Goal: Task Accomplishment & Management: Manage account settings

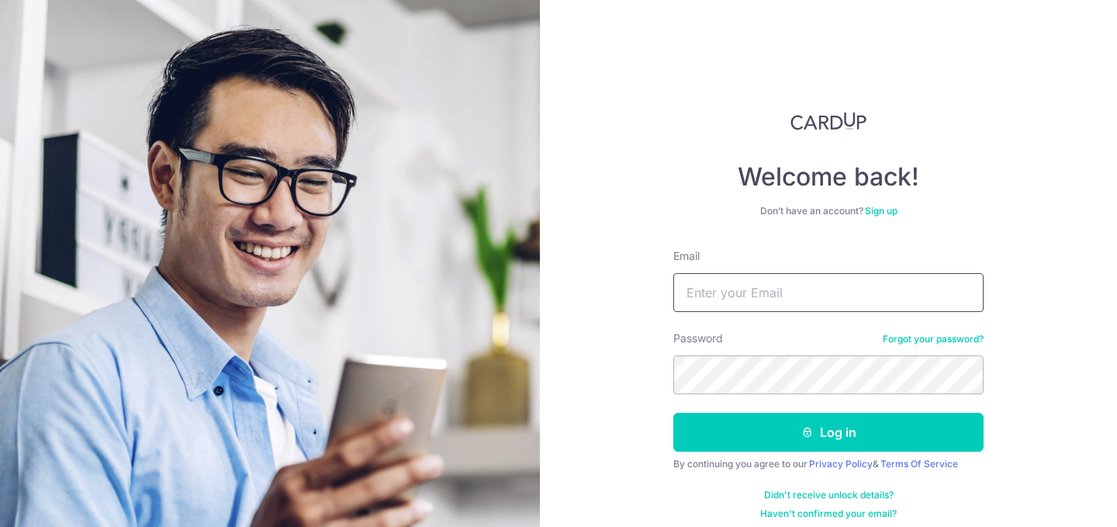
click at [727, 288] on input "Email" at bounding box center [828, 292] width 310 height 39
type input "[EMAIL_ADDRESS][DOMAIN_NAME]"
click at [470, 362] on img at bounding box center [270, 397] width 558 height 794
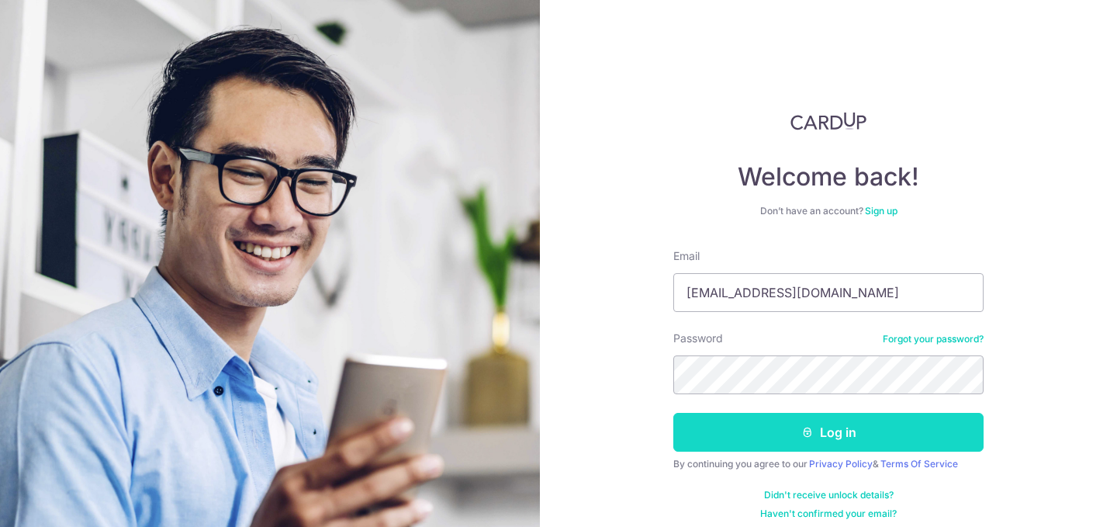
click at [762, 430] on button "Log in" at bounding box center [828, 432] width 310 height 39
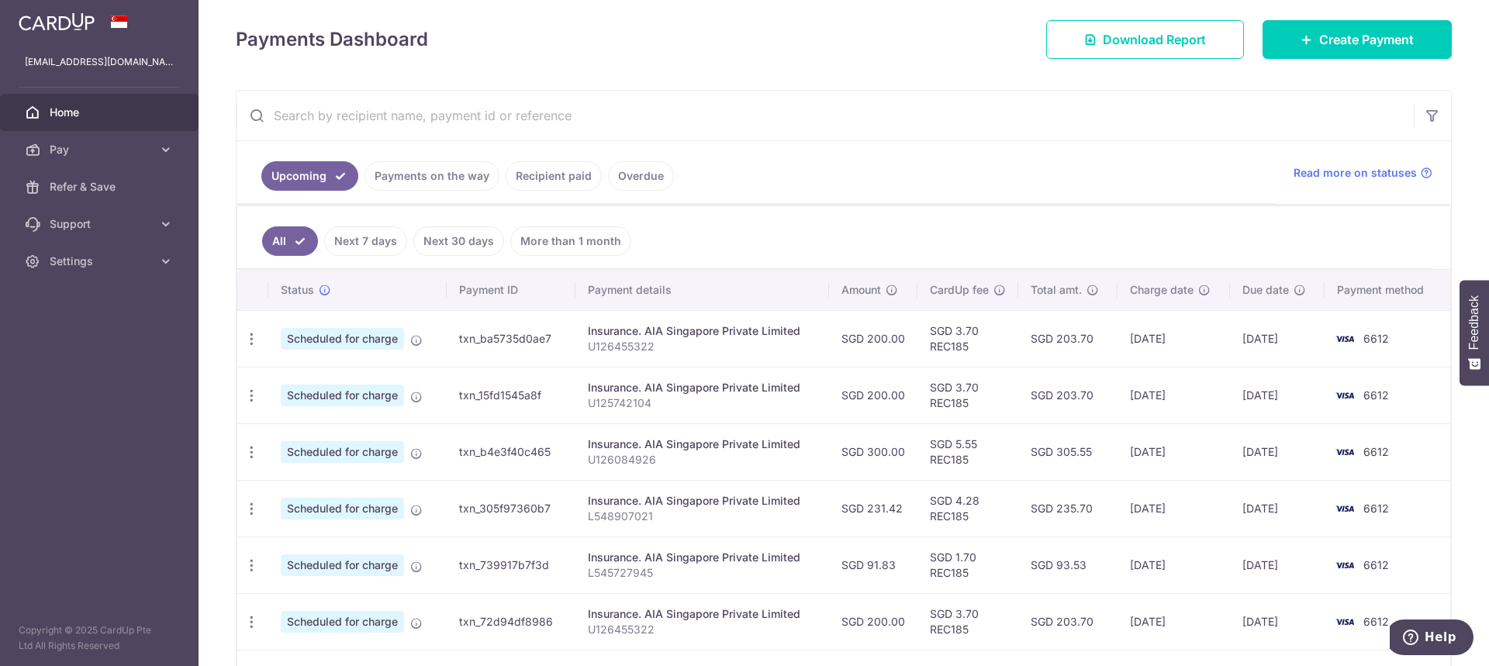
scroll to position [215, 0]
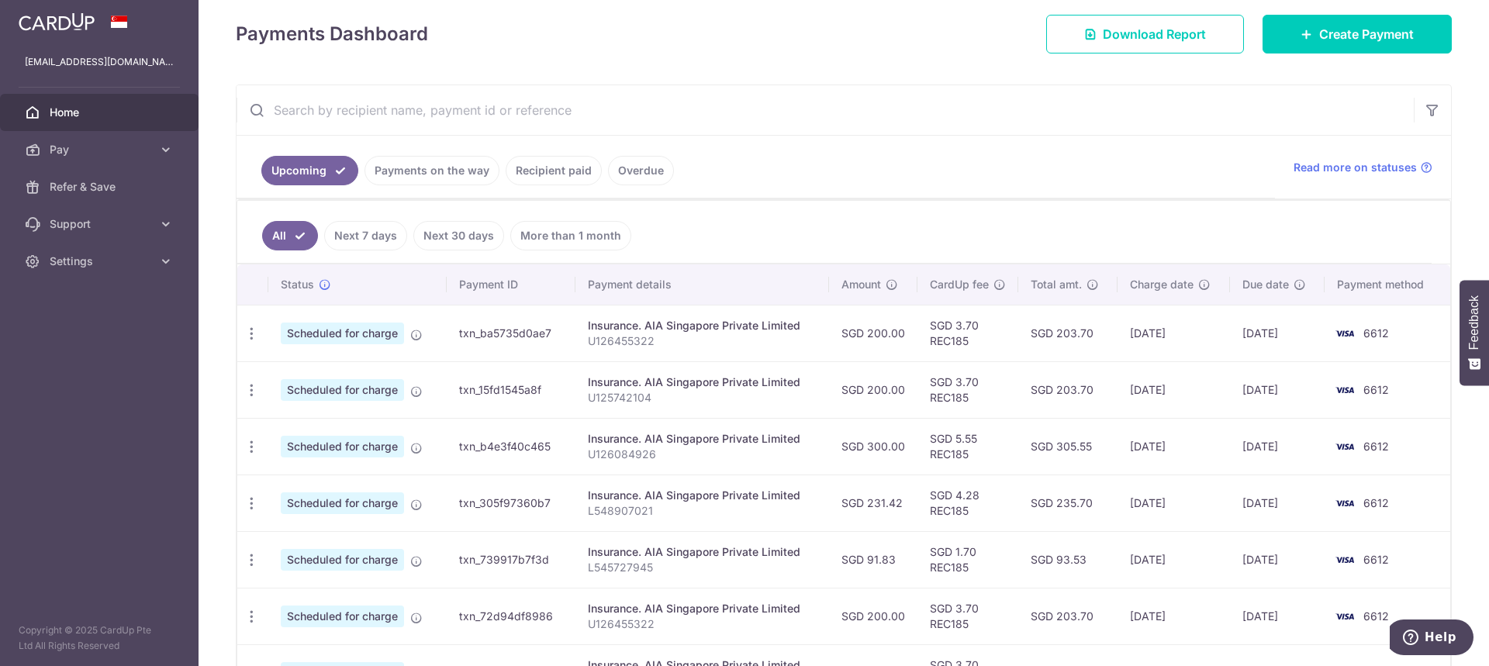
click at [465, 162] on link "Payments on the way" at bounding box center [432, 170] width 135 height 29
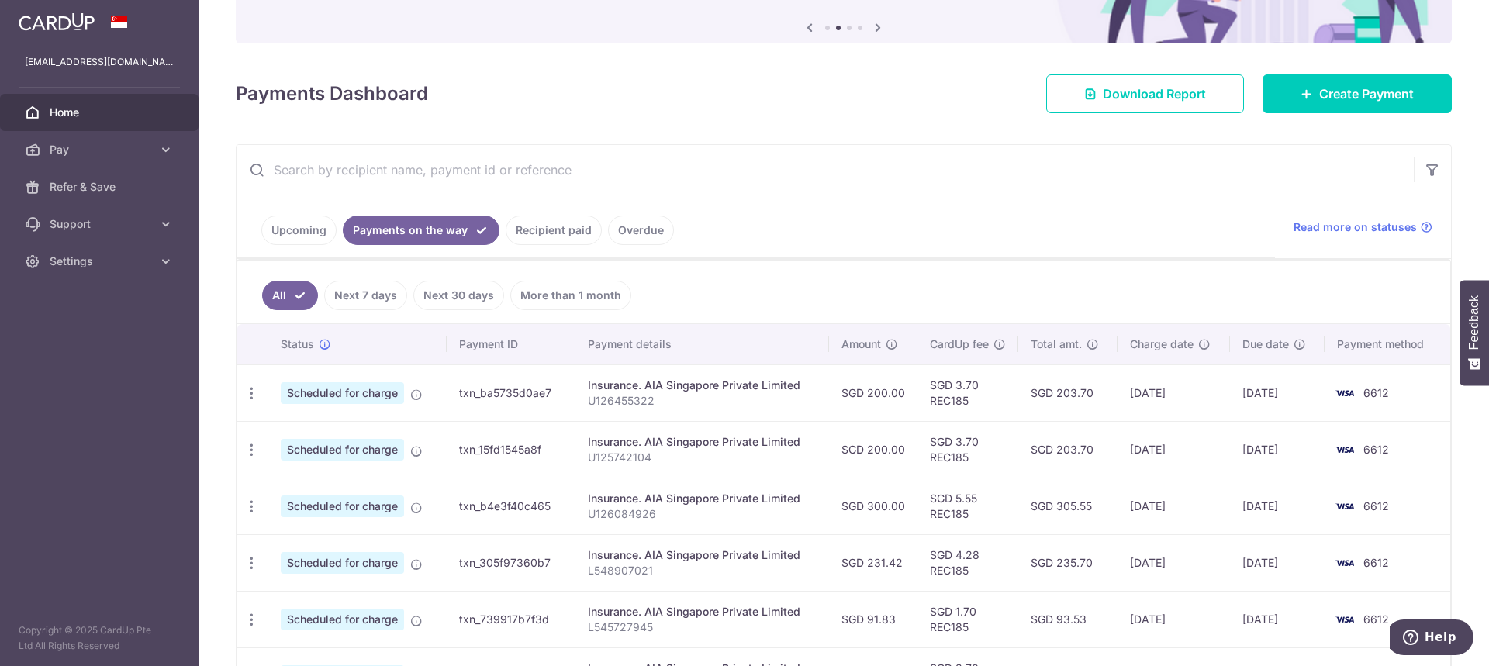
scroll to position [233, 0]
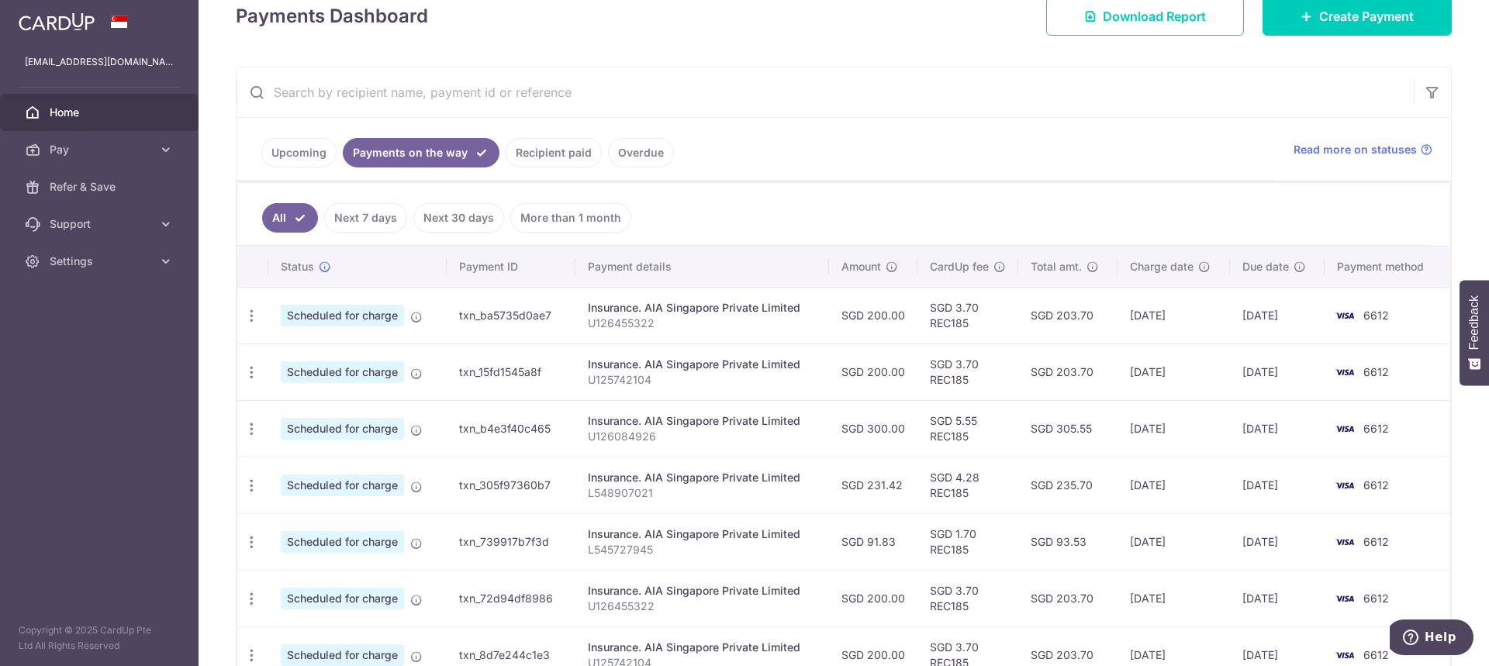
click at [295, 150] on link "Upcoming" at bounding box center [298, 152] width 75 height 29
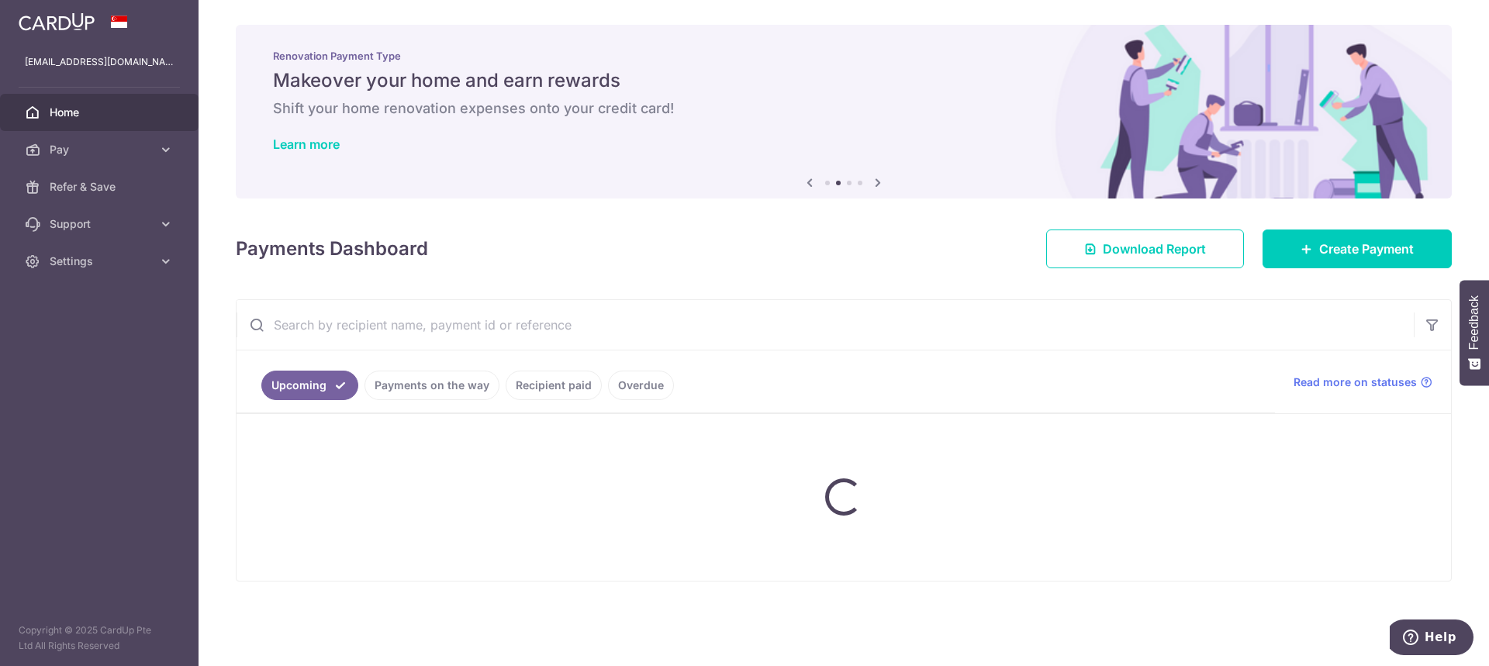
scroll to position [0, 0]
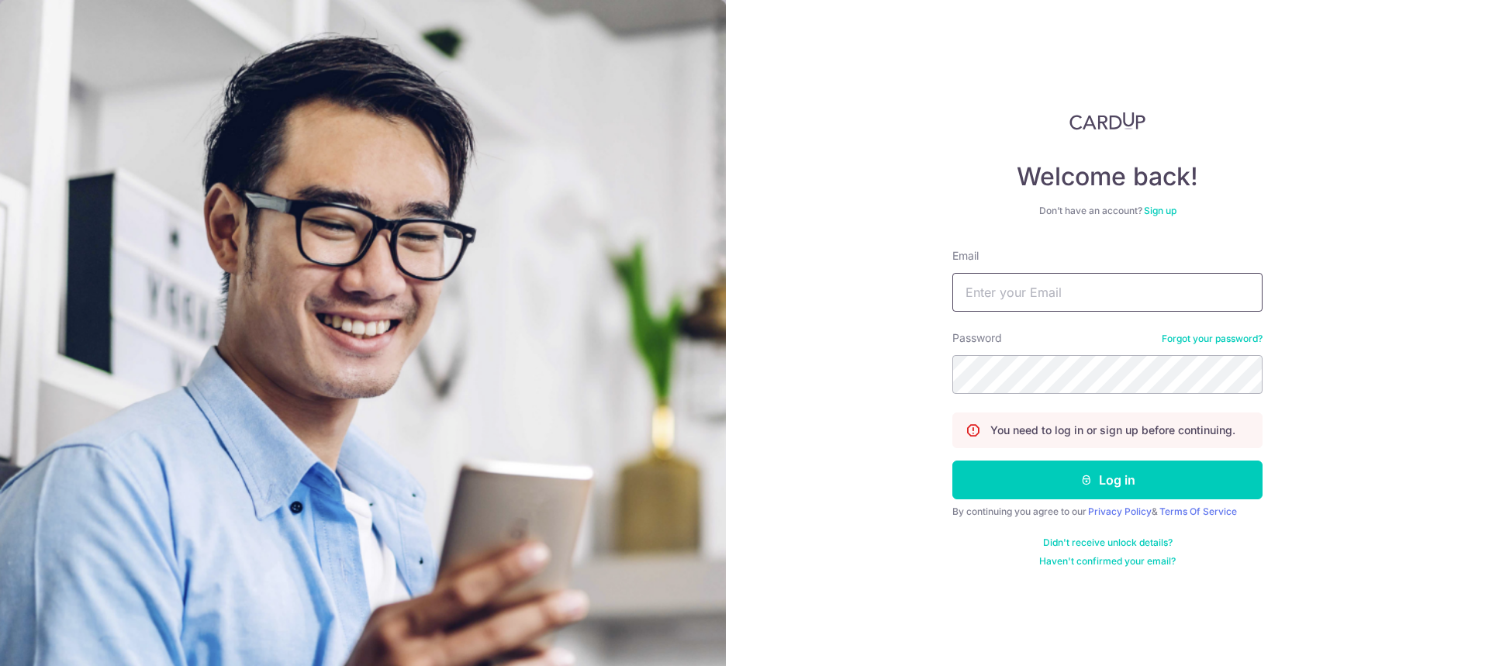
click at [1082, 297] on input "Email" at bounding box center [1107, 292] width 310 height 39
type input "[EMAIL_ADDRESS][DOMAIN_NAME]"
click at [1072, 481] on button "Log in" at bounding box center [1107, 480] width 310 height 39
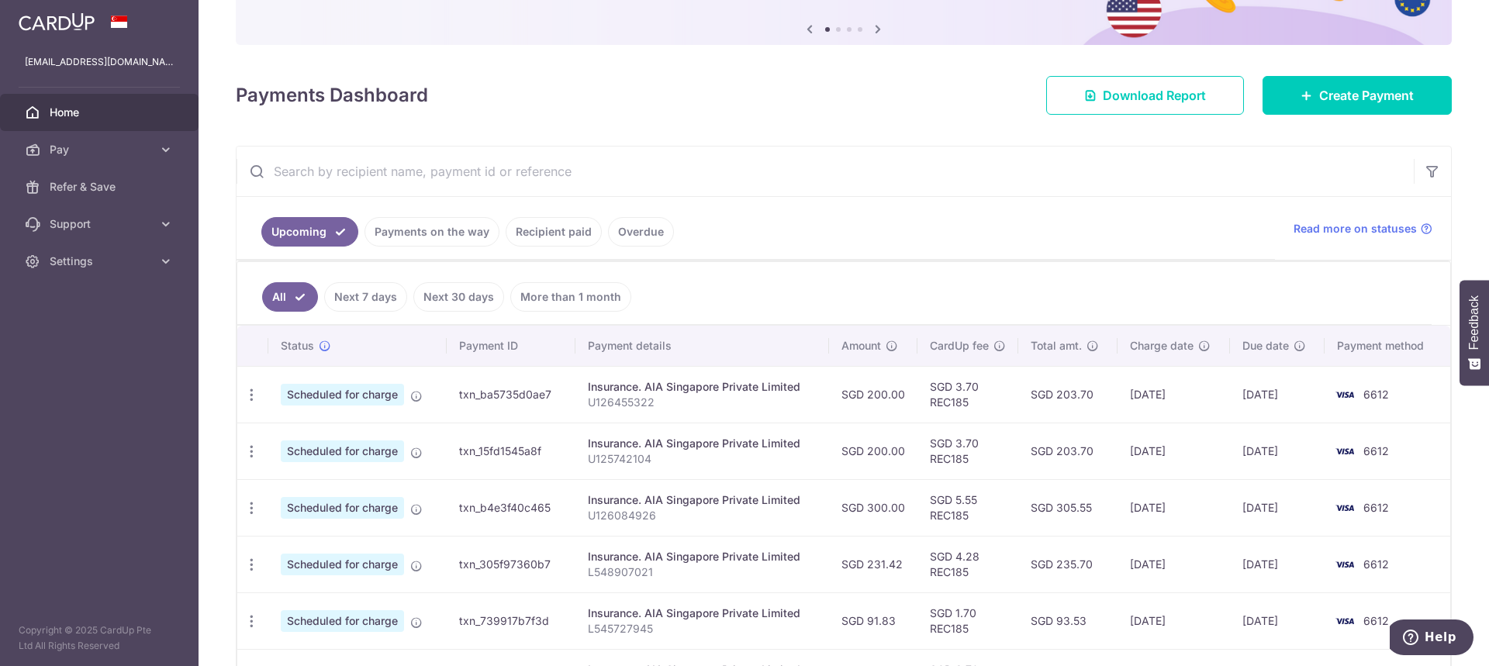
scroll to position [155, 0]
click at [568, 233] on link "Recipient paid" at bounding box center [554, 230] width 96 height 29
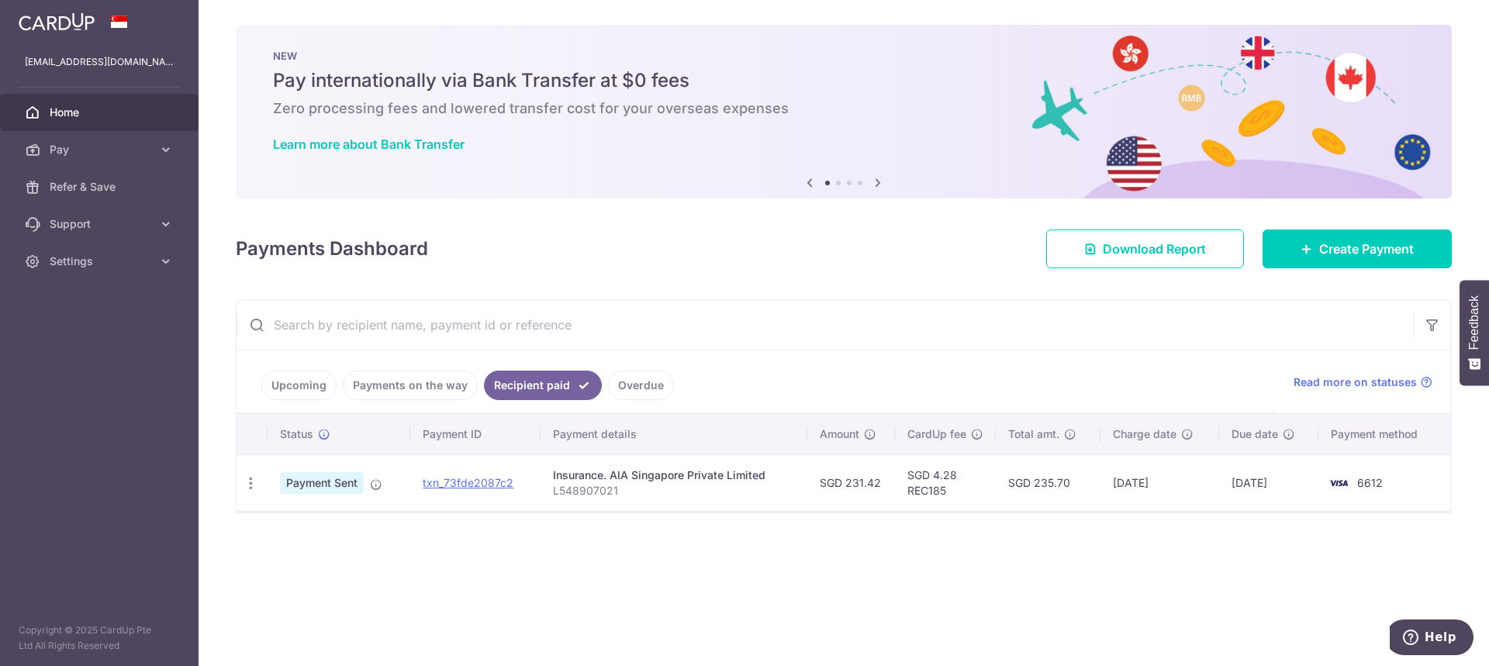
click at [1019, 336] on input "text" at bounding box center [825, 325] width 1177 height 50
click at [310, 385] on link "Upcoming" at bounding box center [298, 385] width 75 height 29
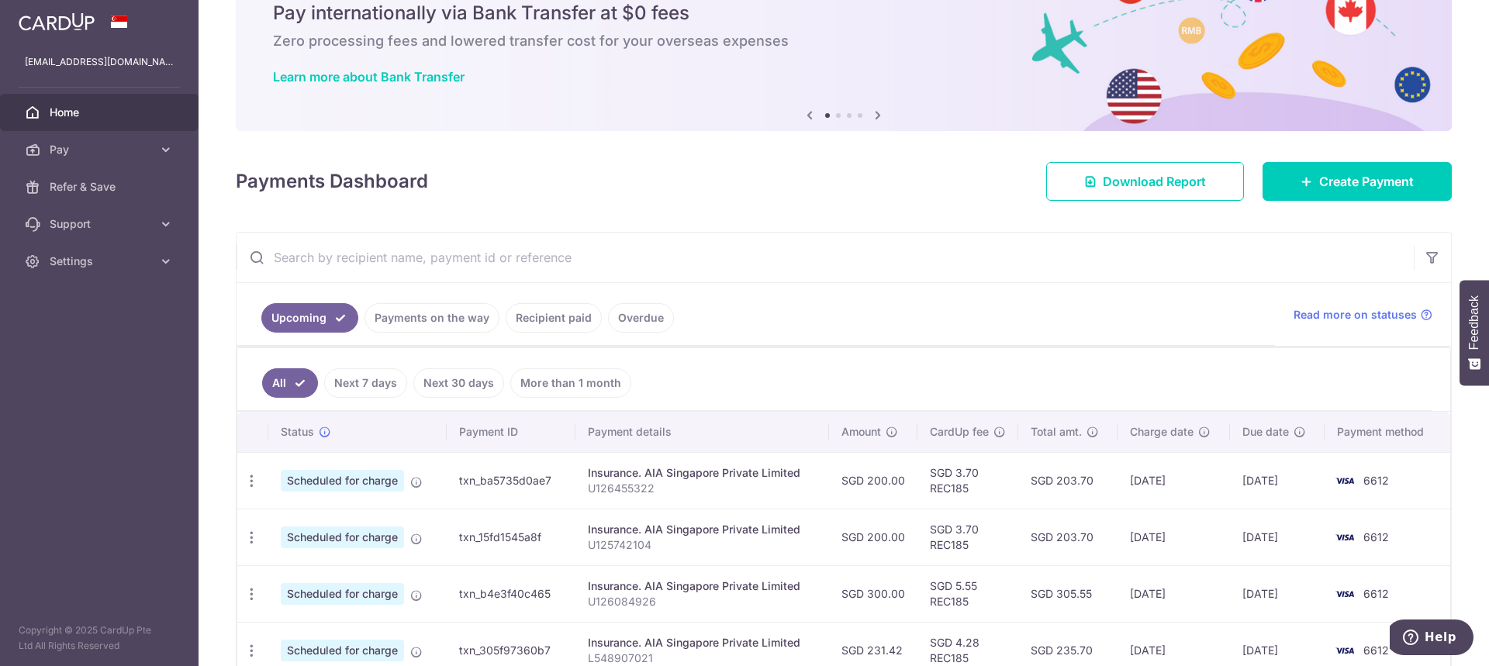
scroll to position [155, 0]
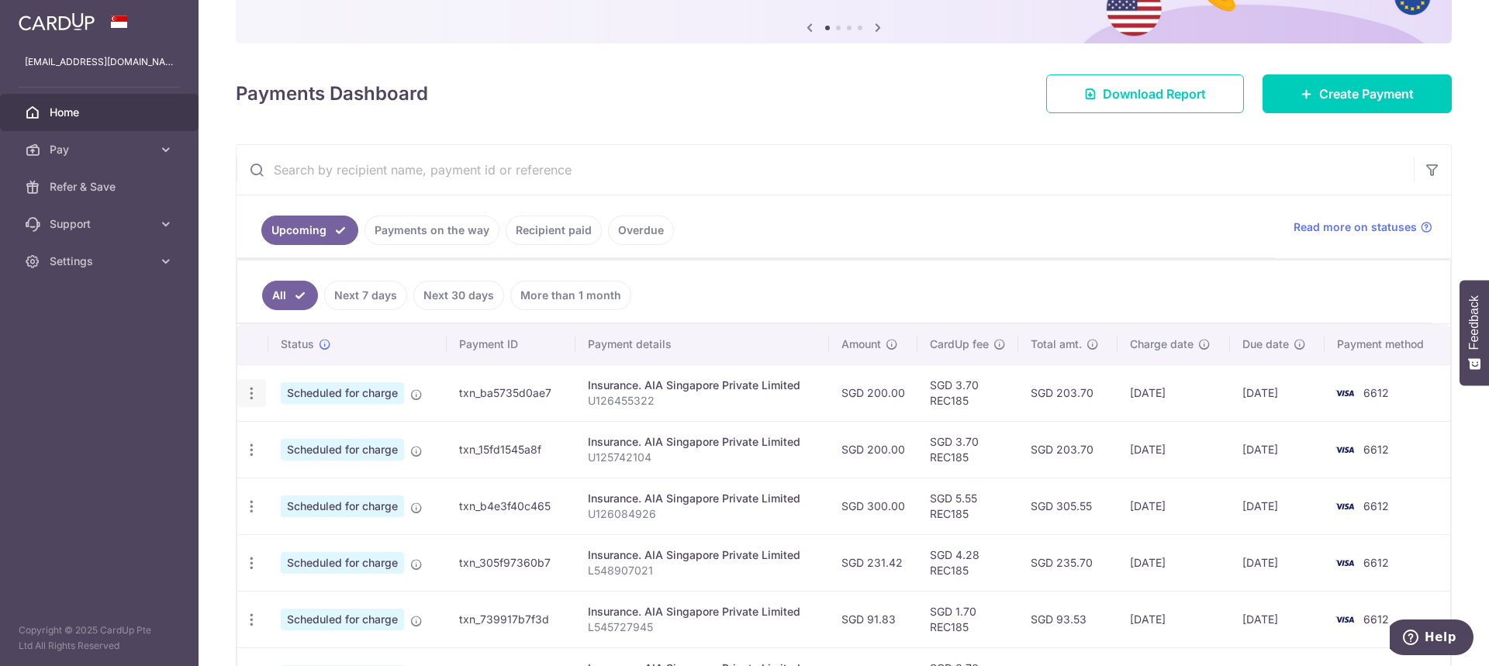
click at [257, 389] on icon "button" at bounding box center [252, 393] width 16 height 16
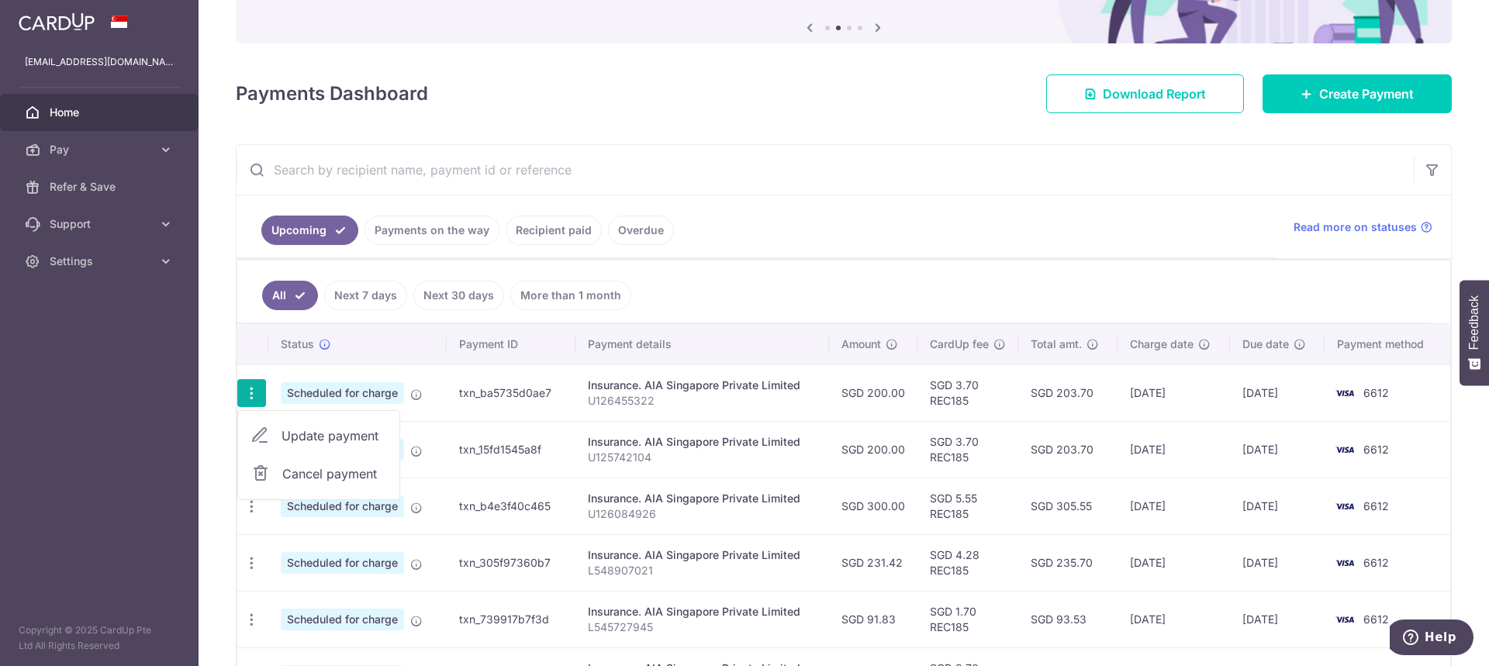
click at [314, 434] on span "Update payment" at bounding box center [334, 436] width 105 height 19
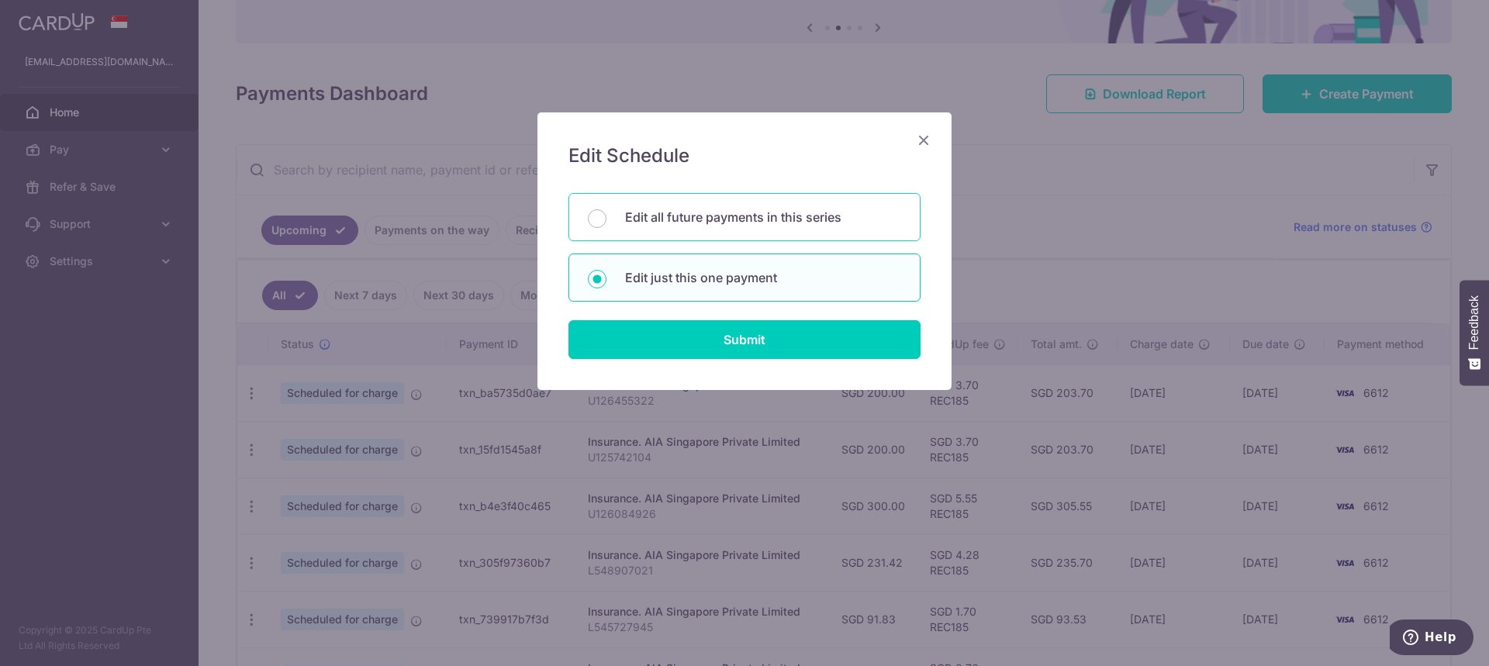
click at [796, 214] on p "Edit all future payments in this series" at bounding box center [763, 217] width 276 height 19
click at [606, 214] on input "Edit all future payments in this series" at bounding box center [597, 218] width 19 height 19
radio input "true"
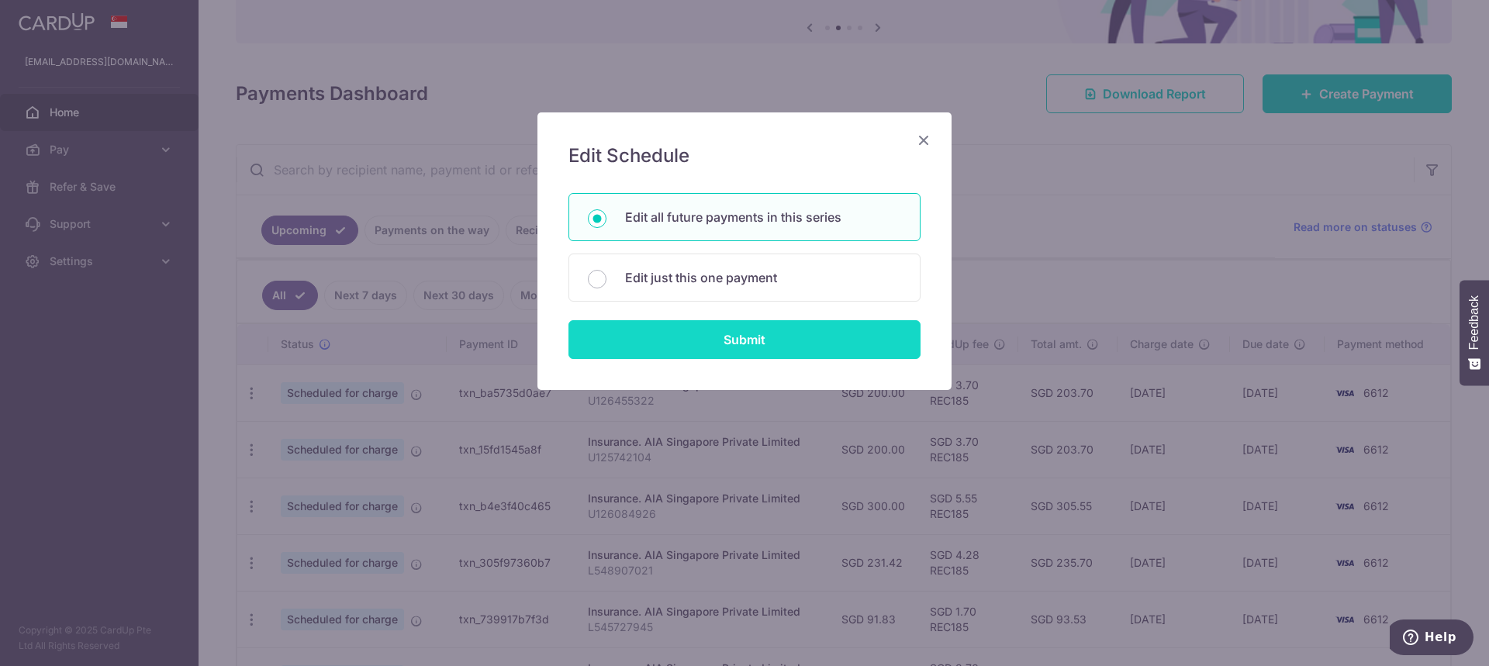
click at [805, 341] on input "Submit" at bounding box center [744, 339] width 352 height 39
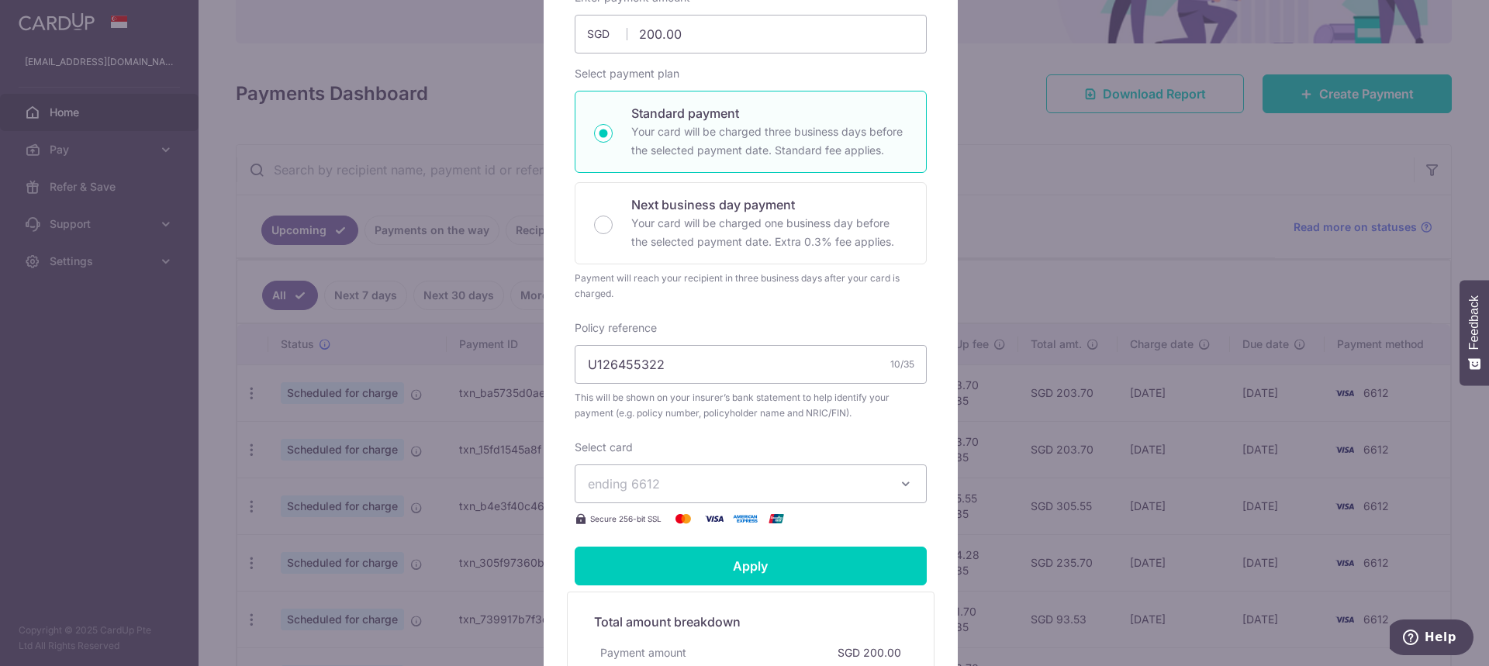
scroll to position [233, 0]
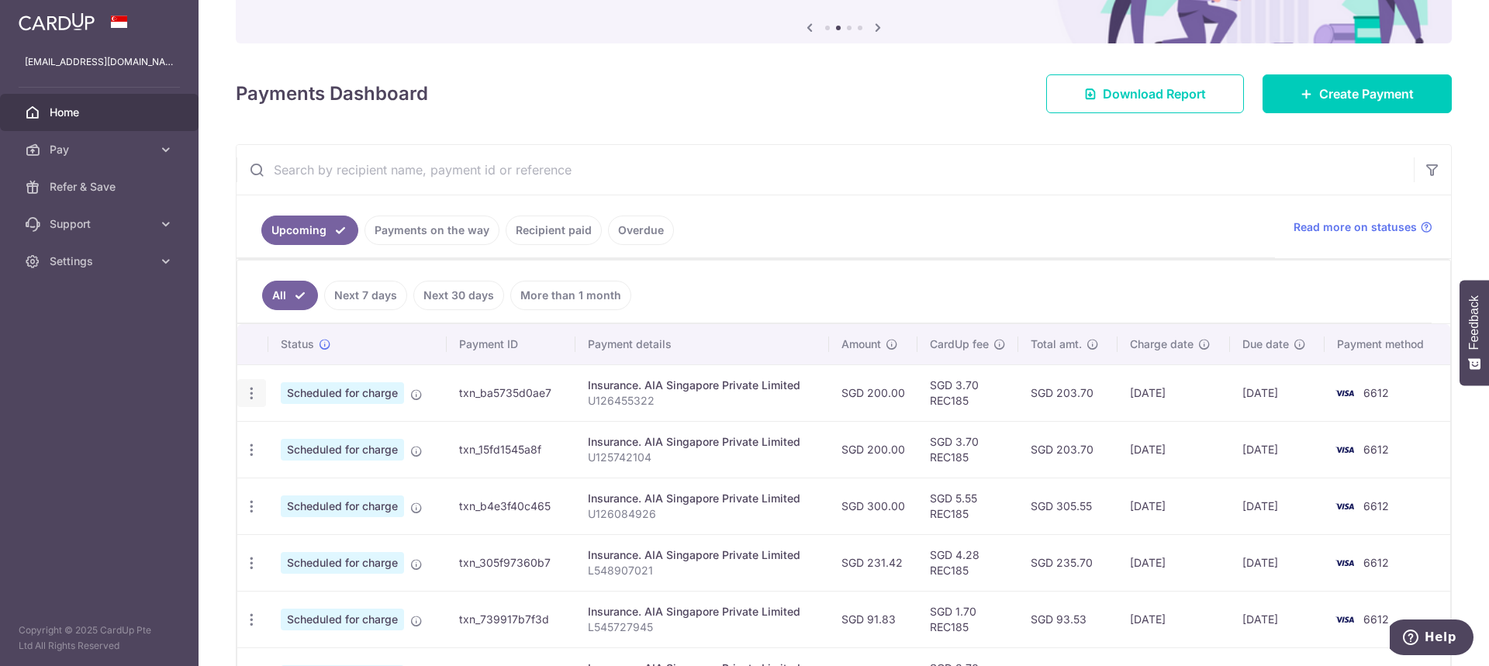
click at [244, 394] on icon "button" at bounding box center [252, 393] width 16 height 16
click at [327, 423] on link "Update payment" at bounding box center [318, 435] width 161 height 37
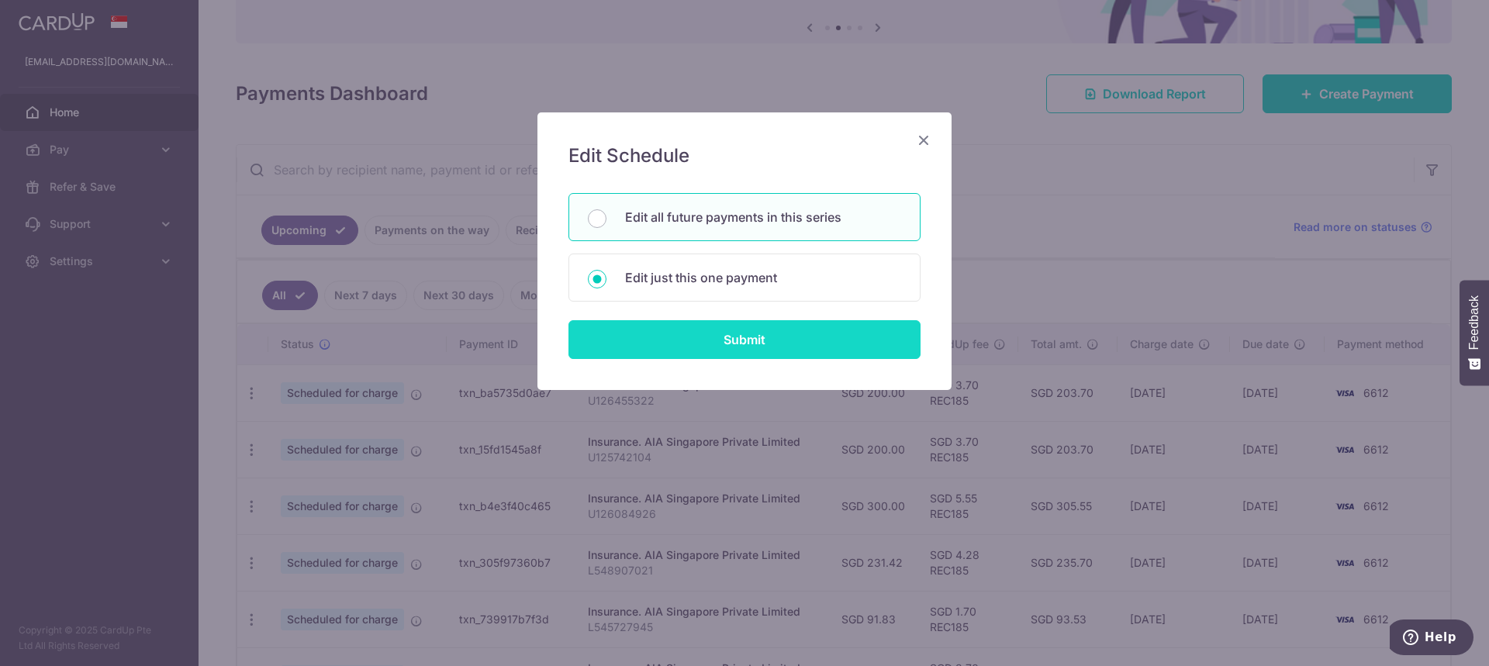
click at [697, 335] on input "Submit" at bounding box center [744, 339] width 352 height 39
radio input "true"
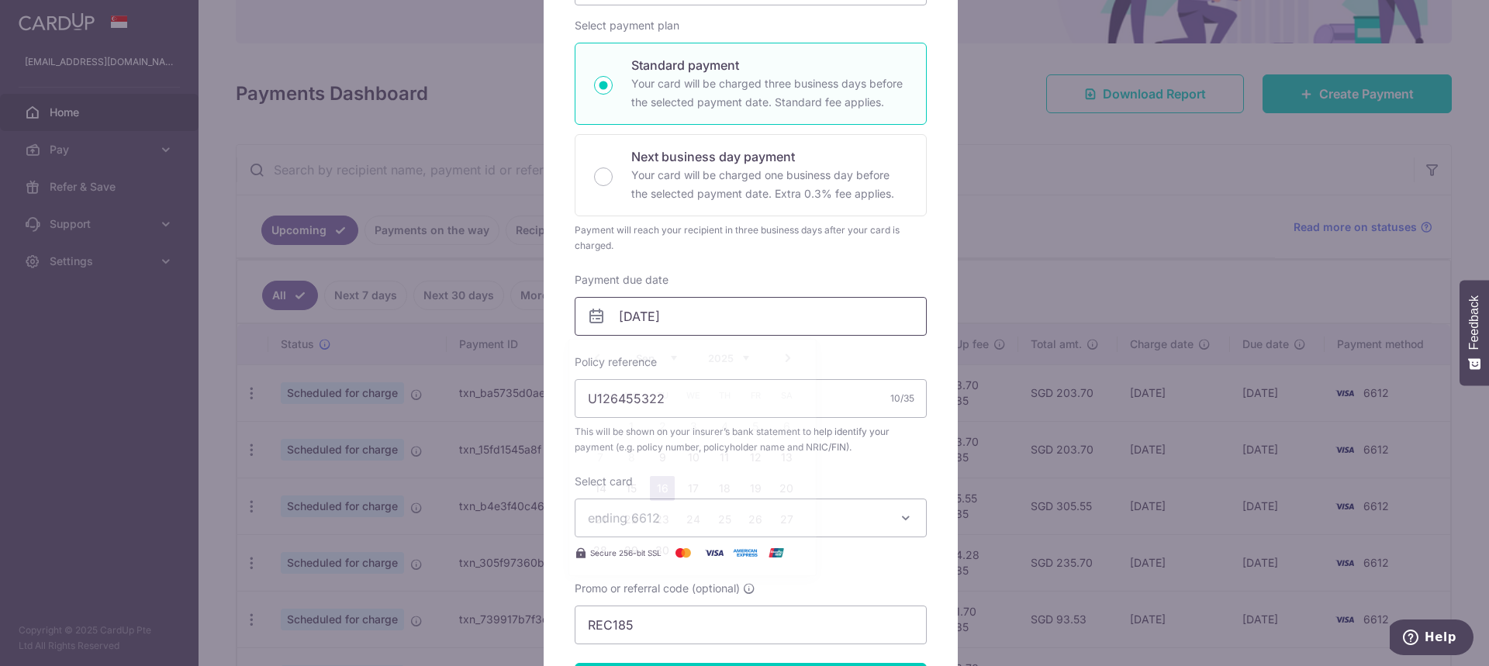
click at [627, 318] on input "[DATE]" at bounding box center [751, 316] width 352 height 39
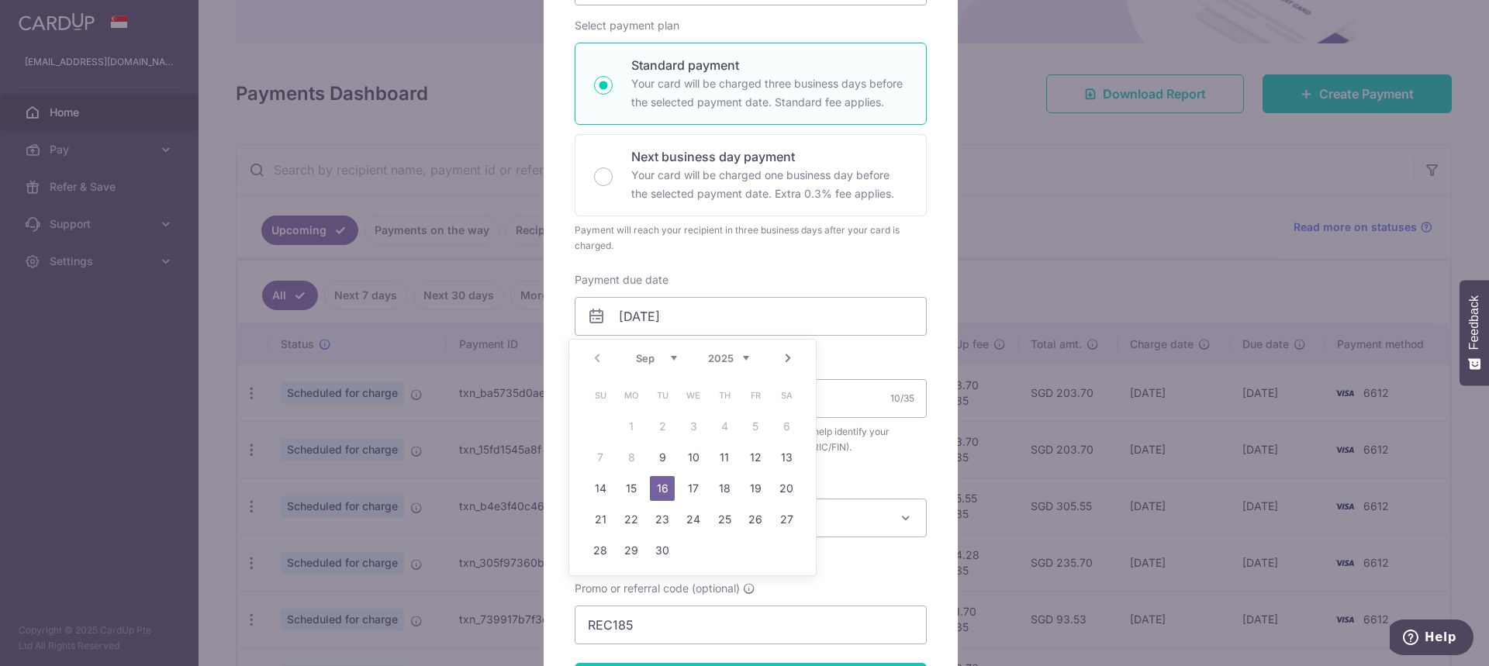
click at [796, 275] on div "Payment due date 16/09/2025 Your card will be charged on" at bounding box center [751, 304] width 352 height 64
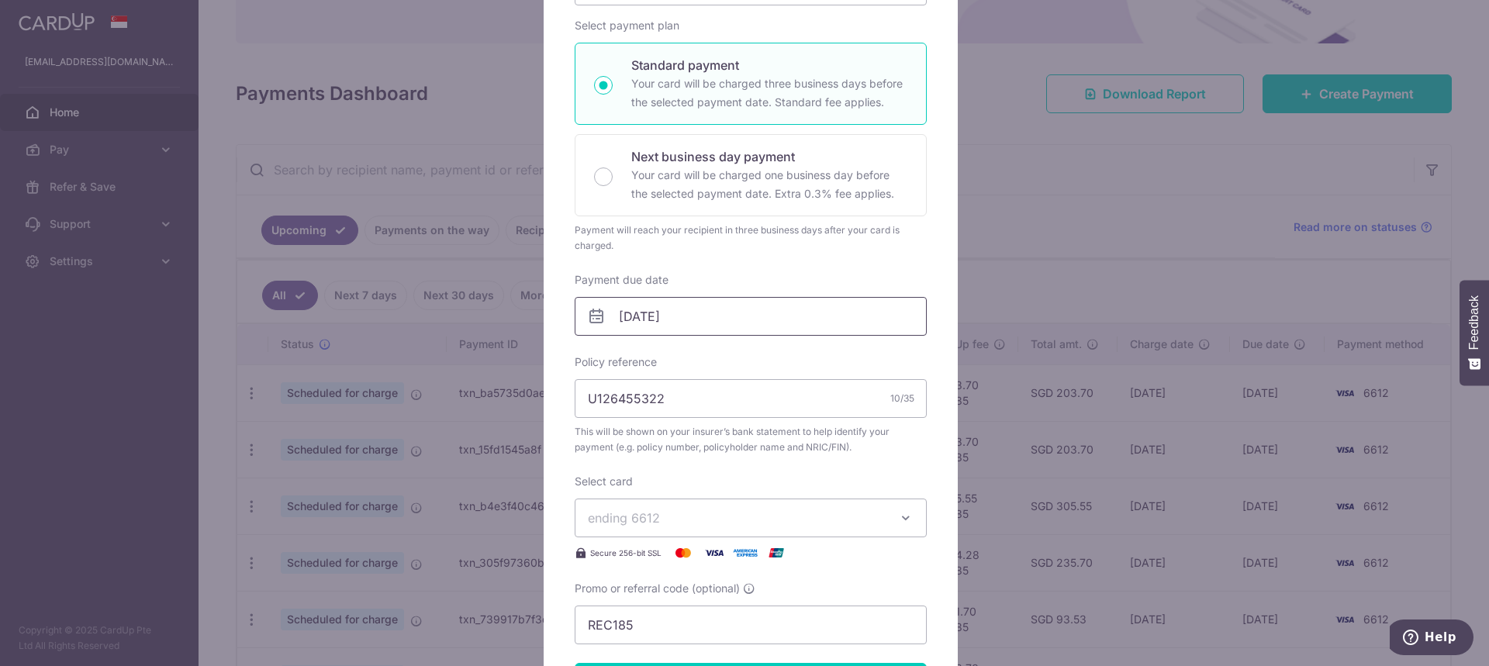
click at [639, 321] on input "[DATE]" at bounding box center [751, 316] width 352 height 39
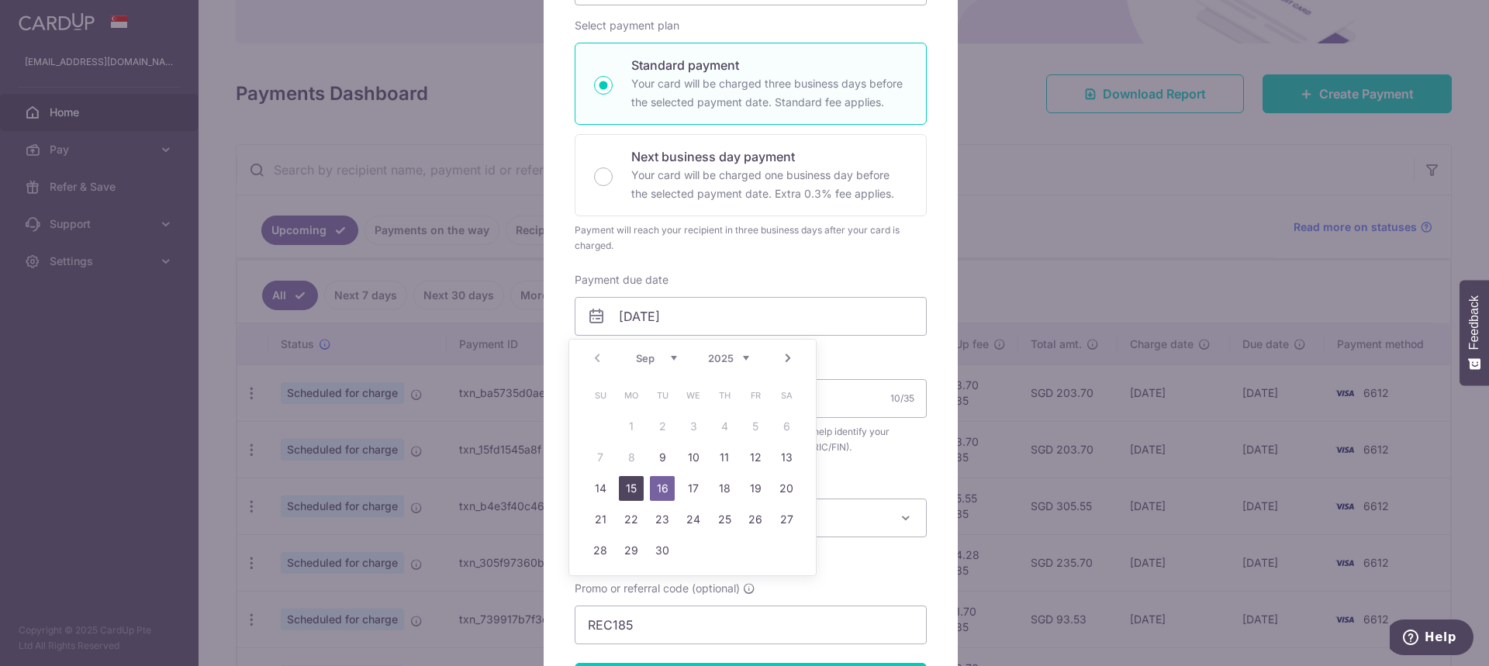
click at [635, 488] on link "15" at bounding box center [631, 488] width 25 height 25
type input "[DATE]"
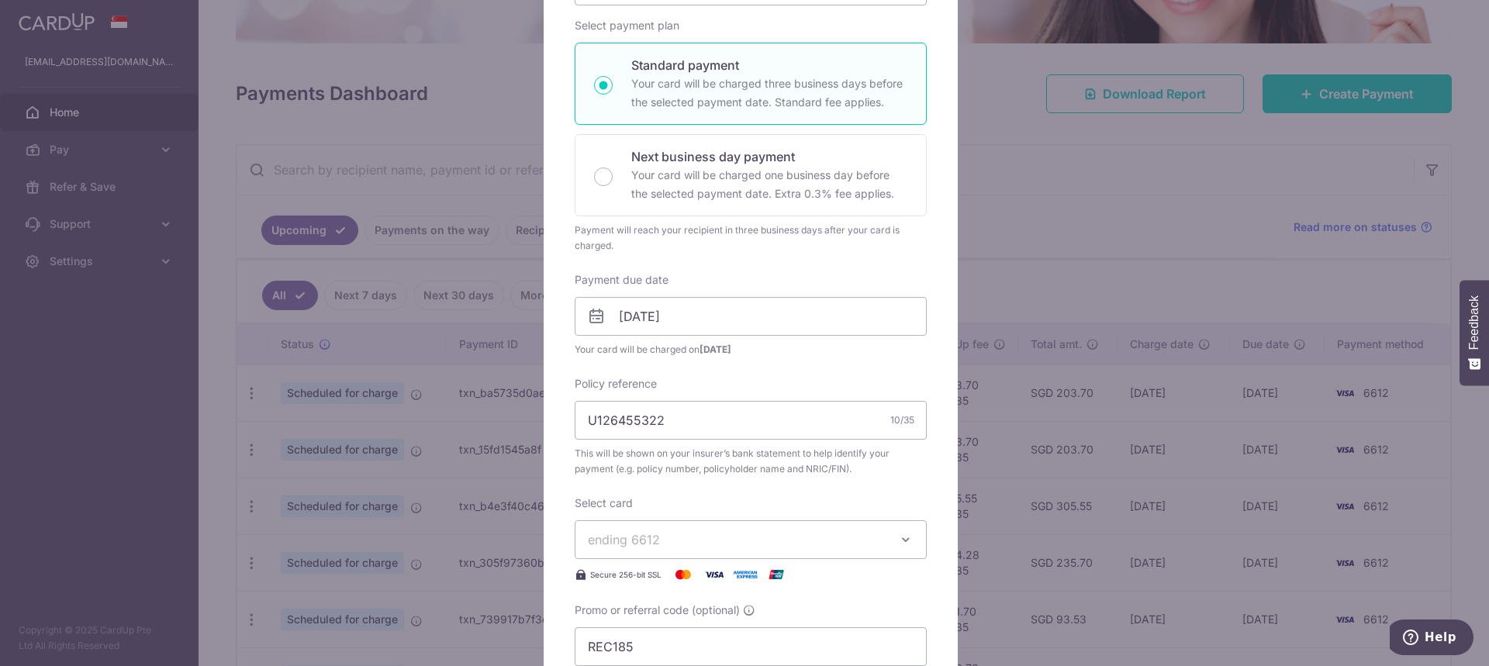
click at [642, 267] on div "Enter payment amount 200.00 200.00 SGD To change the payment amount, please can…" at bounding box center [751, 304] width 352 height 724
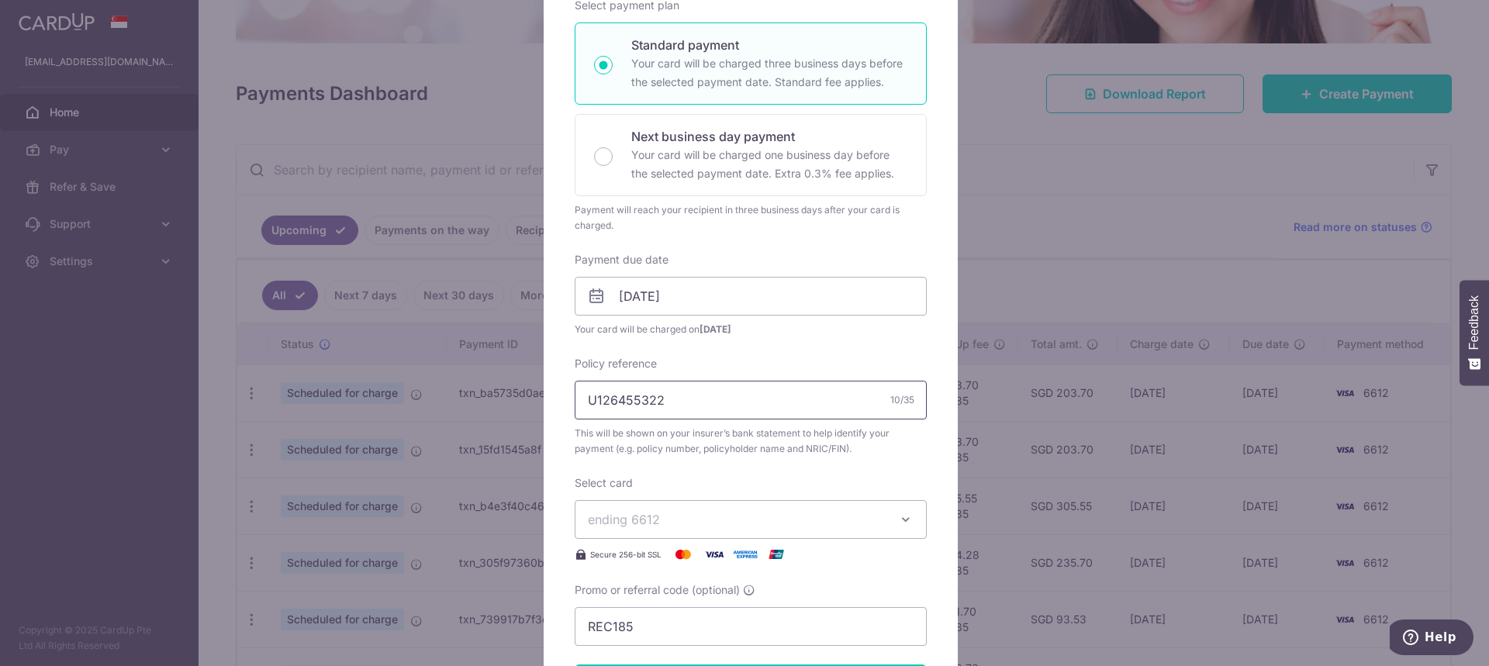
scroll to position [388, 0]
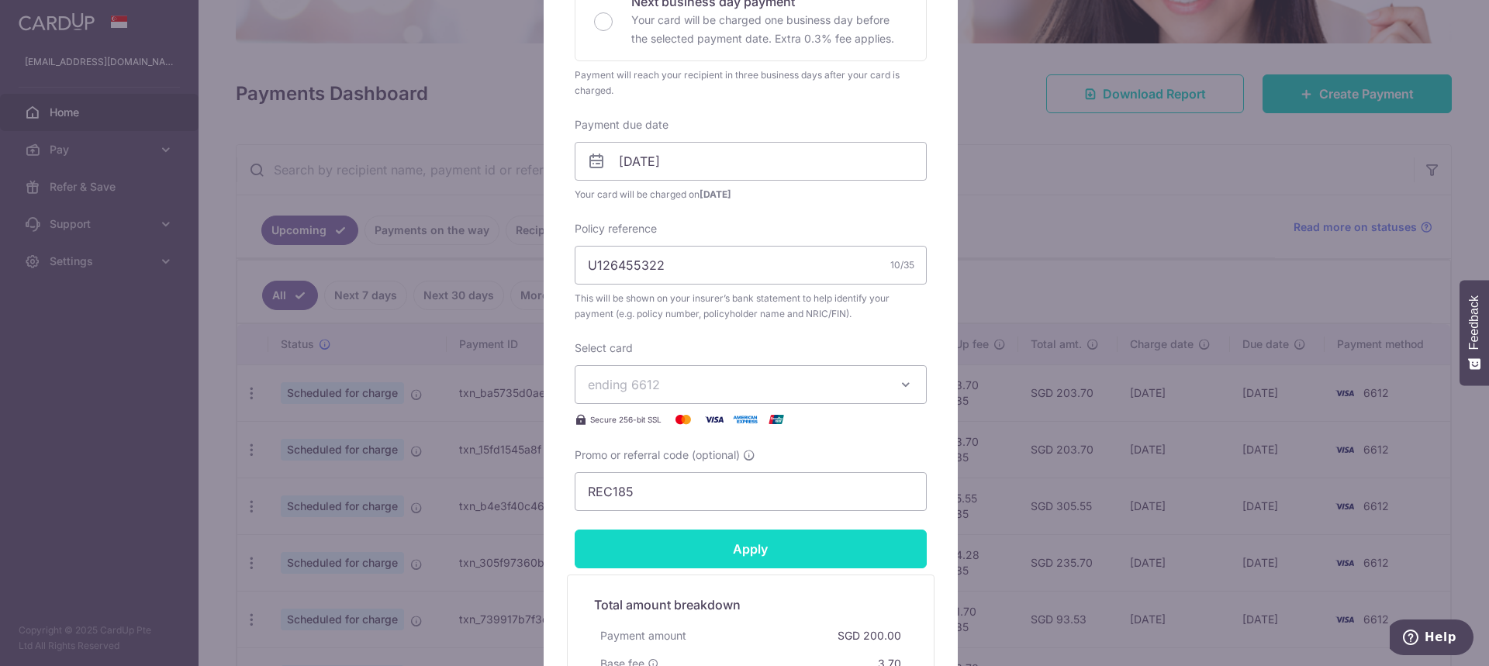
click at [745, 544] on input "Apply" at bounding box center [751, 549] width 352 height 39
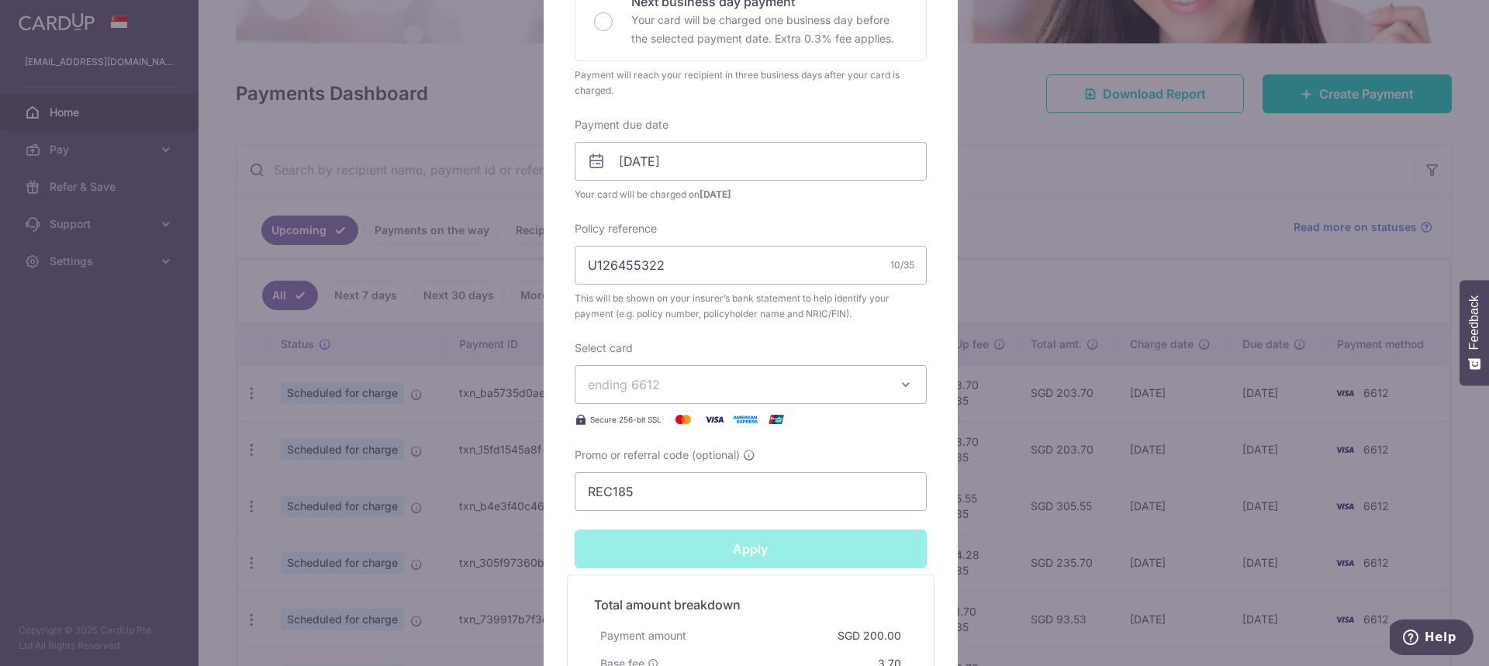
type input "Successfully Applied"
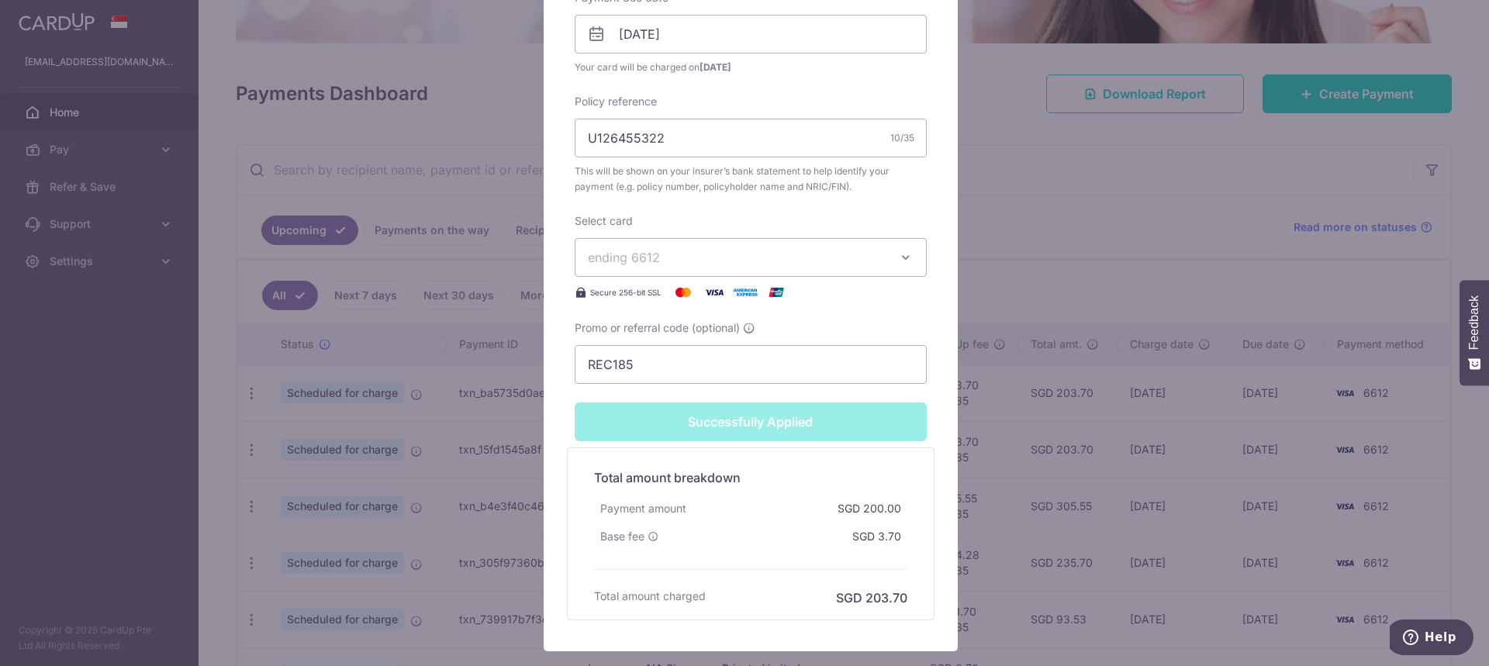
scroll to position [667, 0]
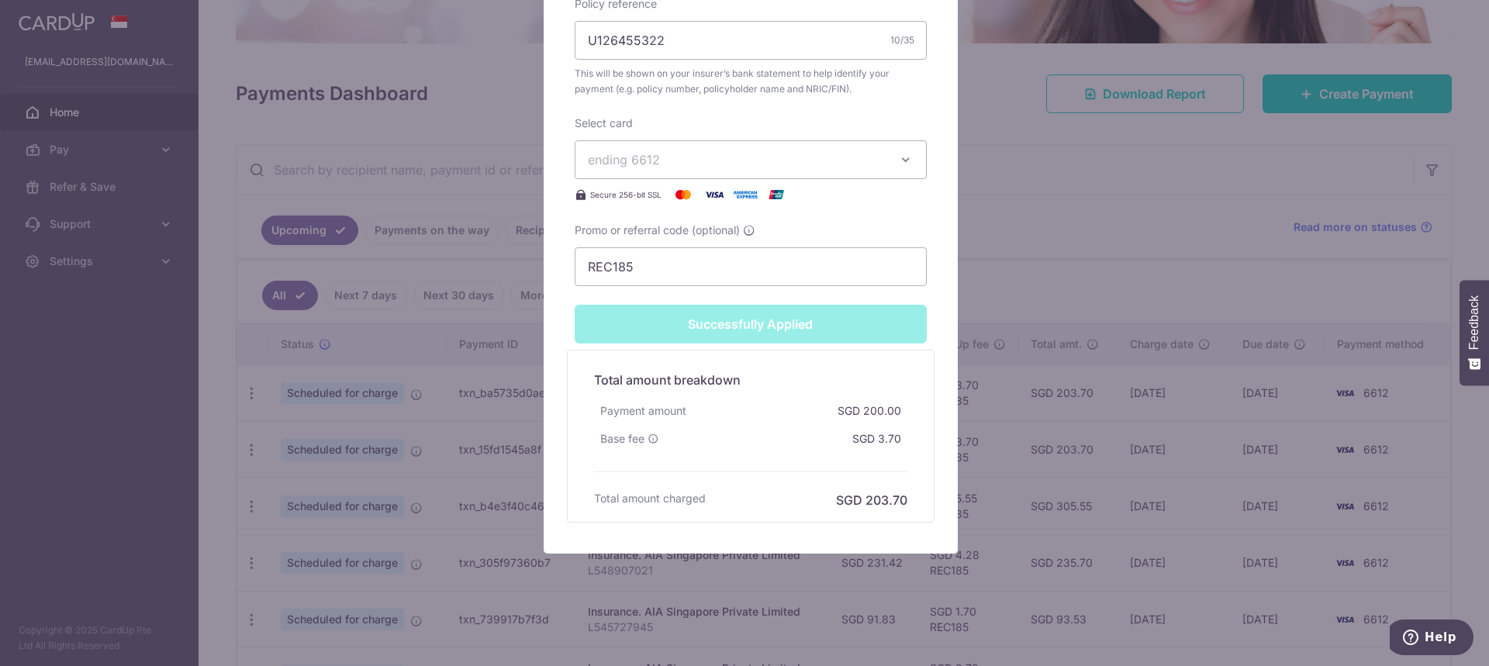
click at [1052, 458] on div "Edit payment By clicking apply, you will make changes to all 5 payments to AIA …" at bounding box center [744, 333] width 1489 height 666
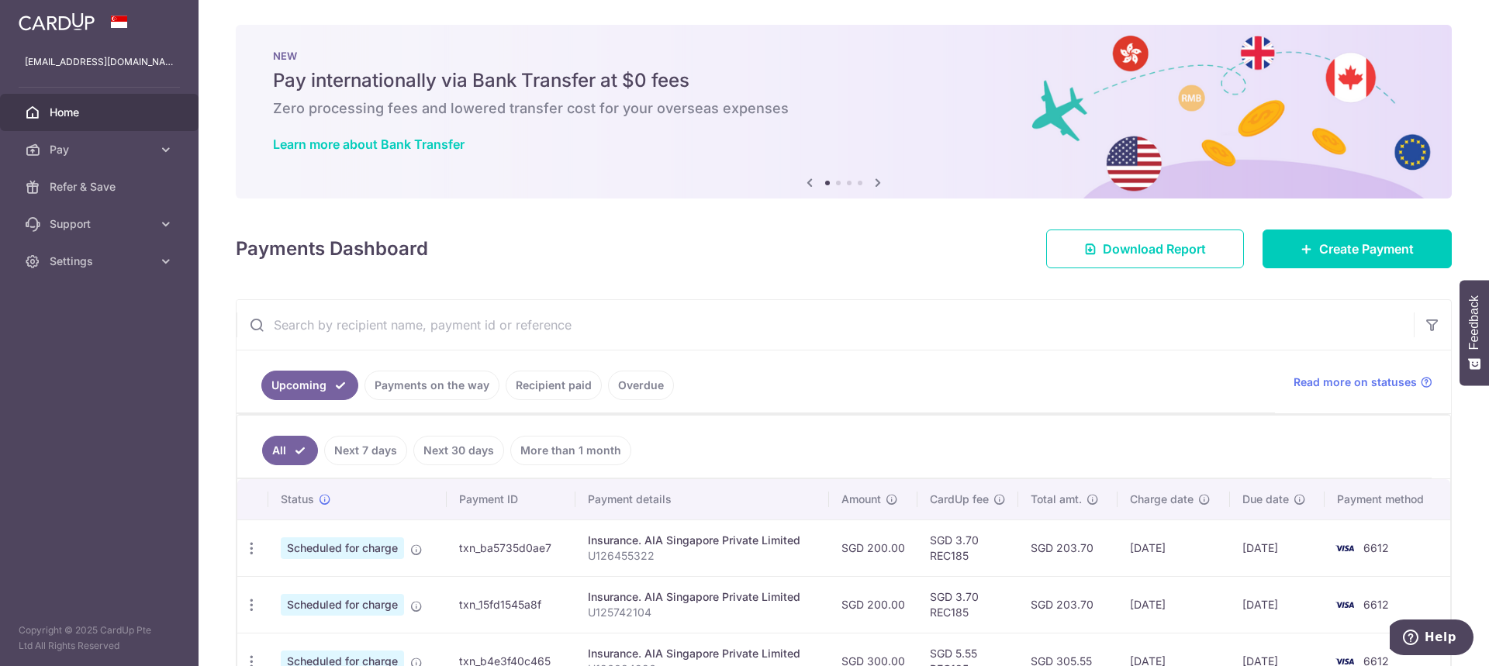
scroll to position [155, 0]
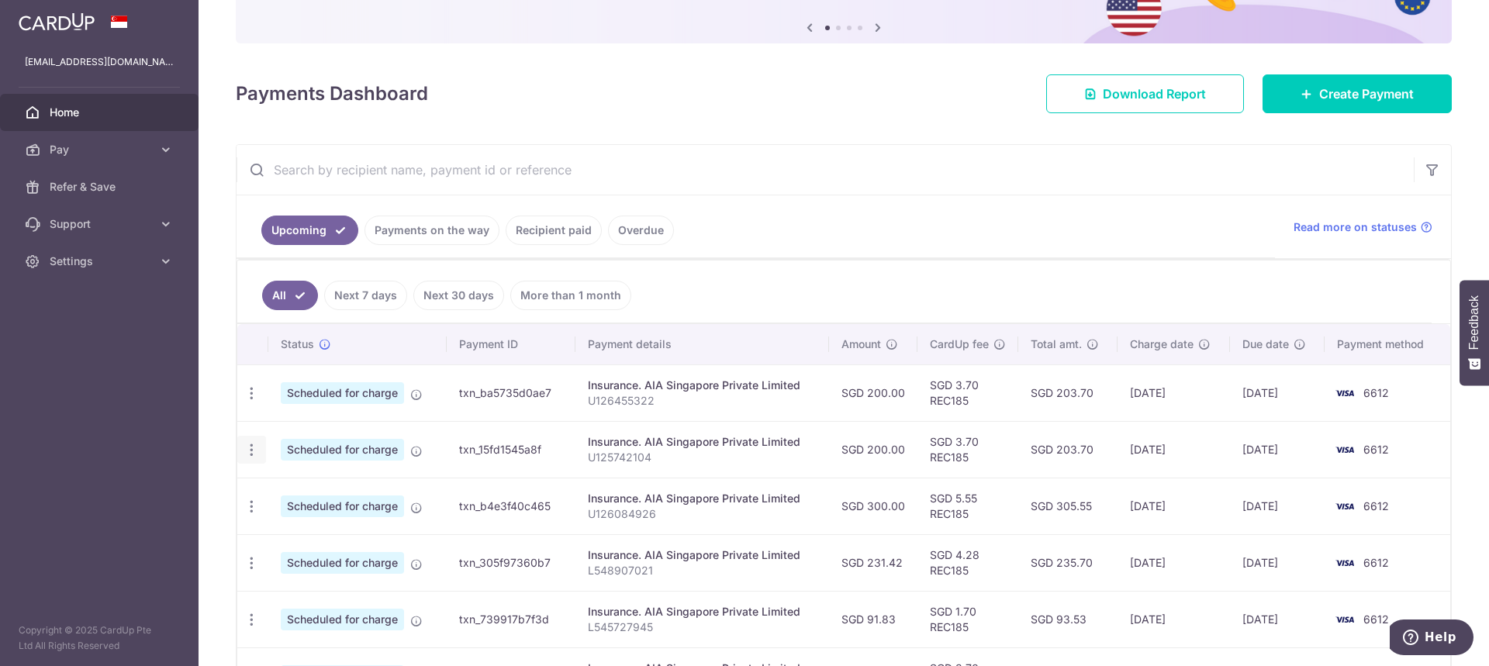
click at [251, 447] on icon "button" at bounding box center [252, 450] width 16 height 16
click at [315, 479] on link "Update payment" at bounding box center [318, 492] width 161 height 37
radio input "true"
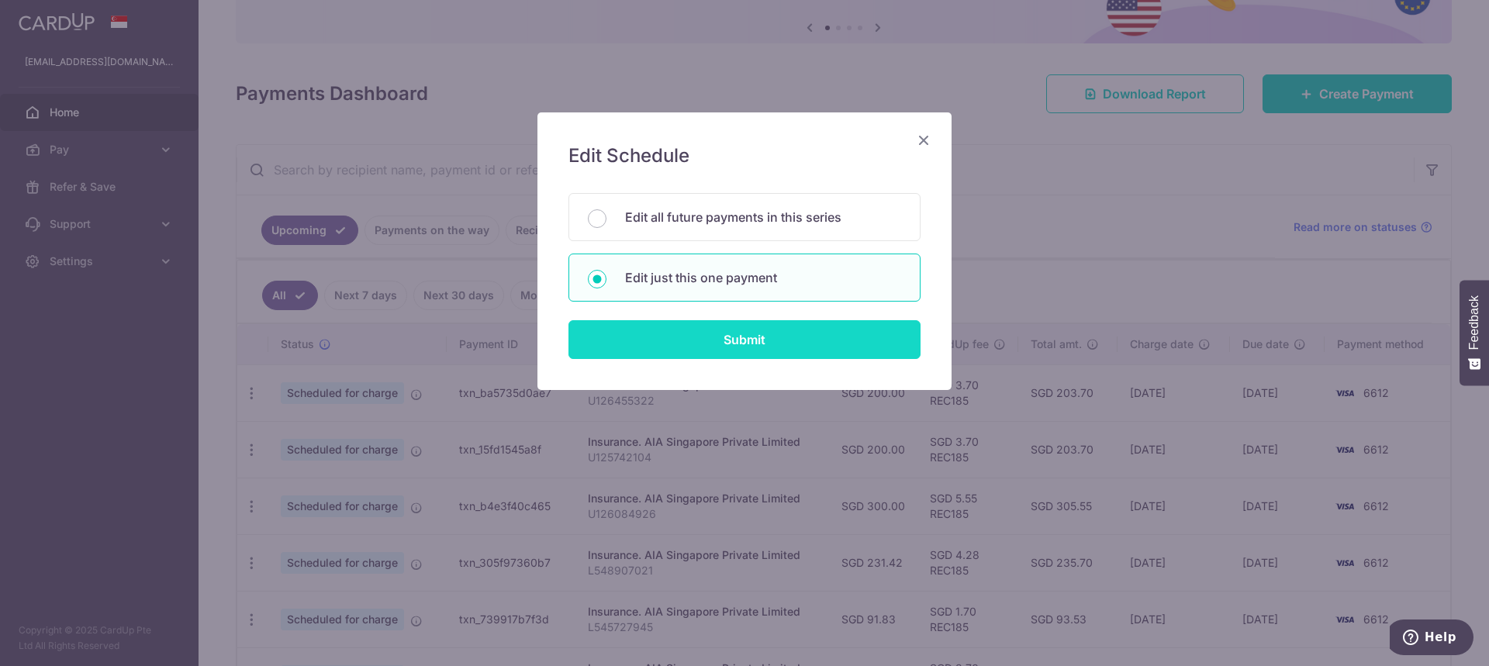
click at [765, 334] on input "Submit" at bounding box center [744, 339] width 352 height 39
radio input "true"
type input "200.00"
type input "17/09/2025"
type input "U125742104"
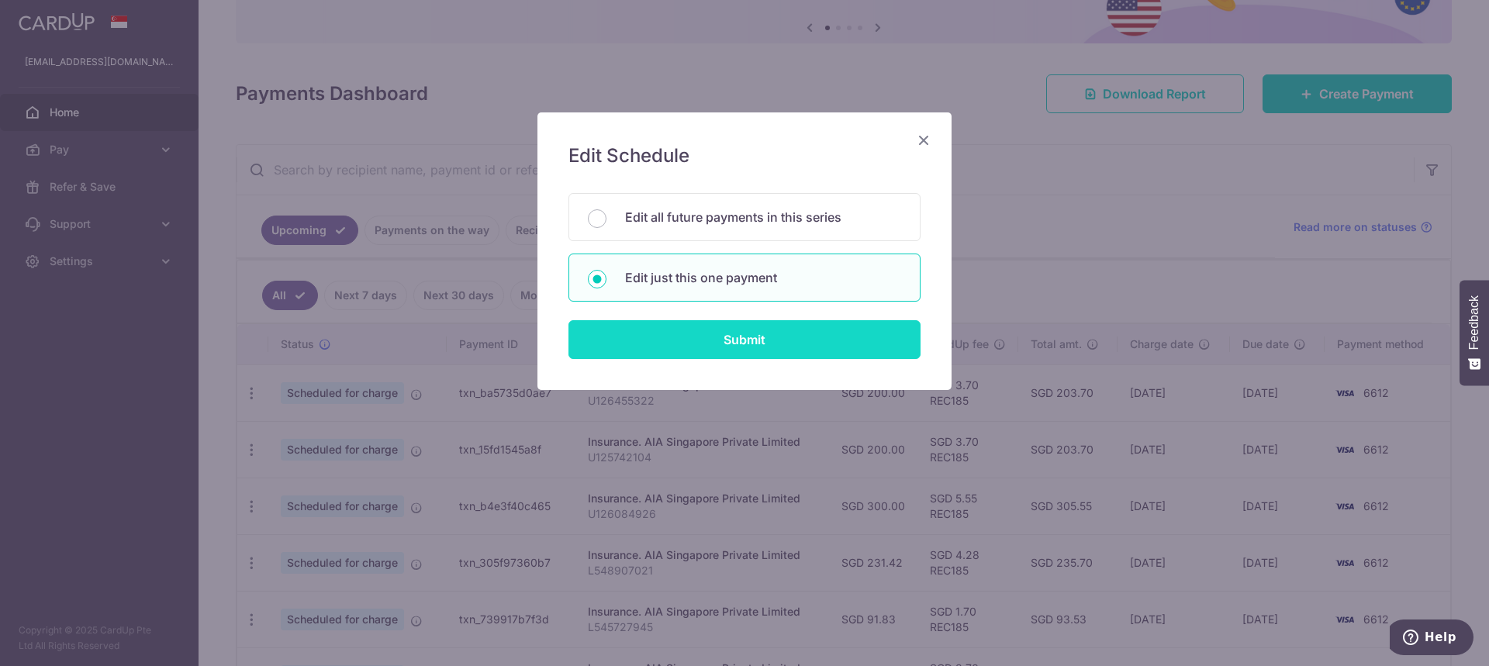
type input "REC185"
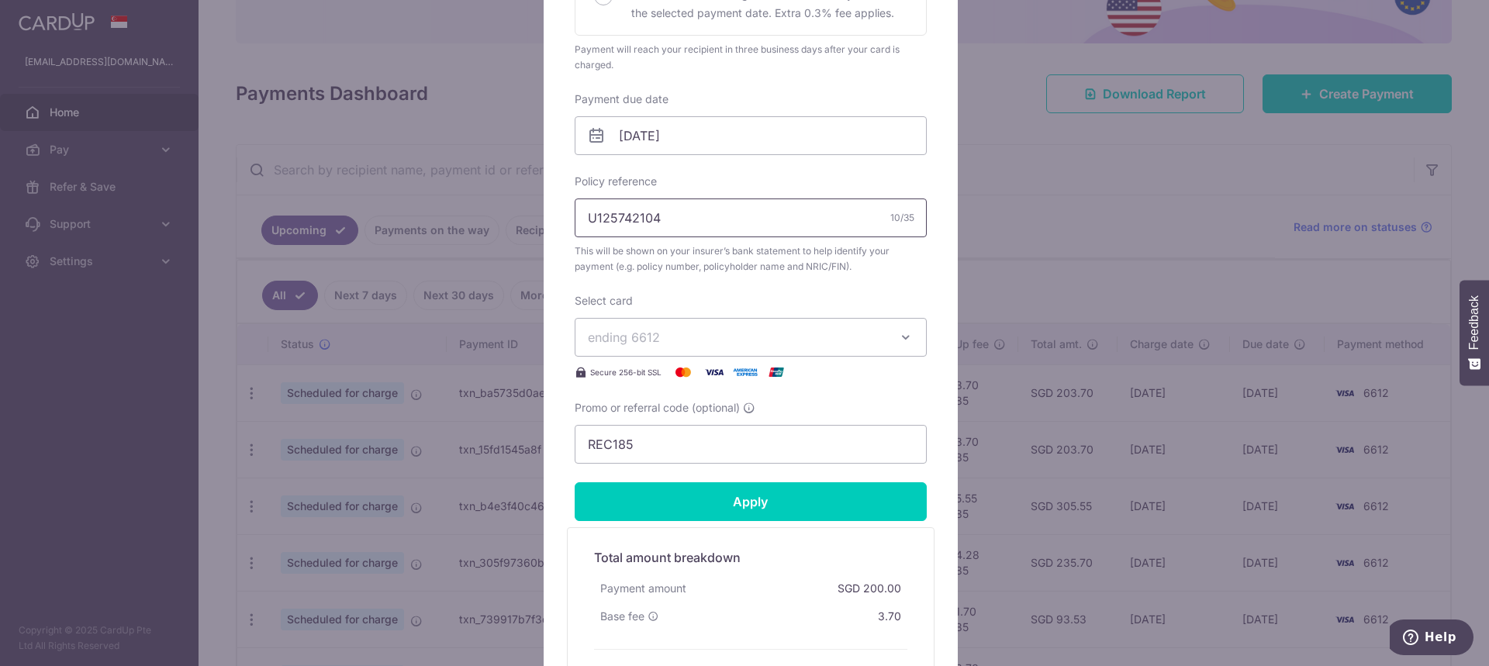
scroll to position [388, 0]
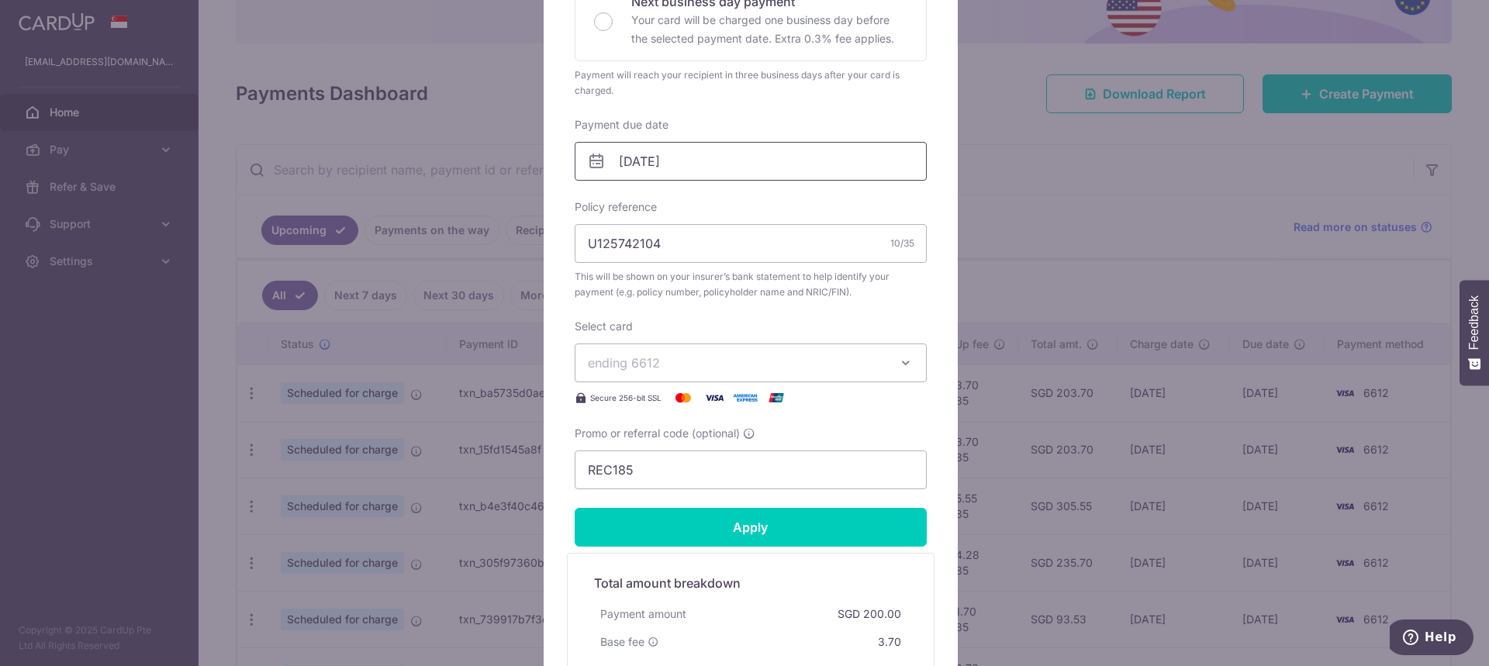
click at [669, 144] on input "17/09/2025" at bounding box center [751, 161] width 352 height 39
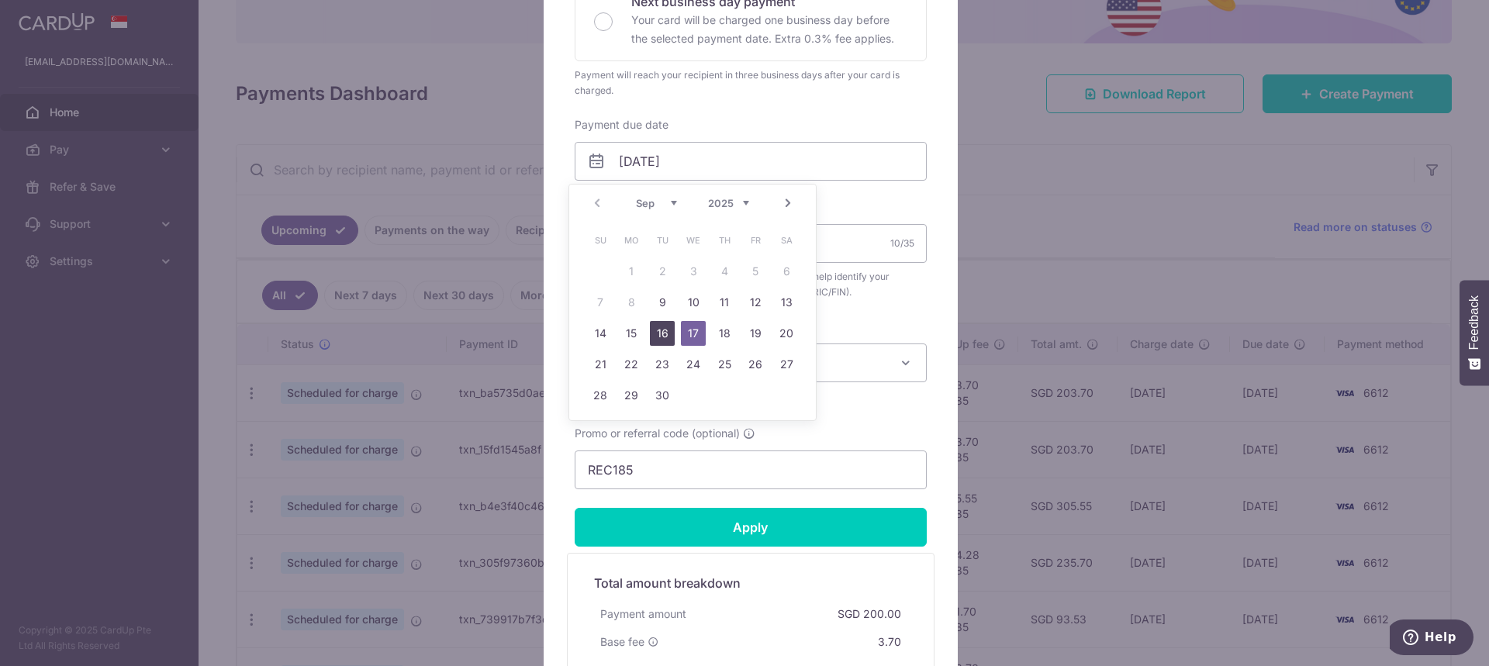
click at [665, 327] on link "16" at bounding box center [662, 333] width 25 height 25
type input "16/09/2025"
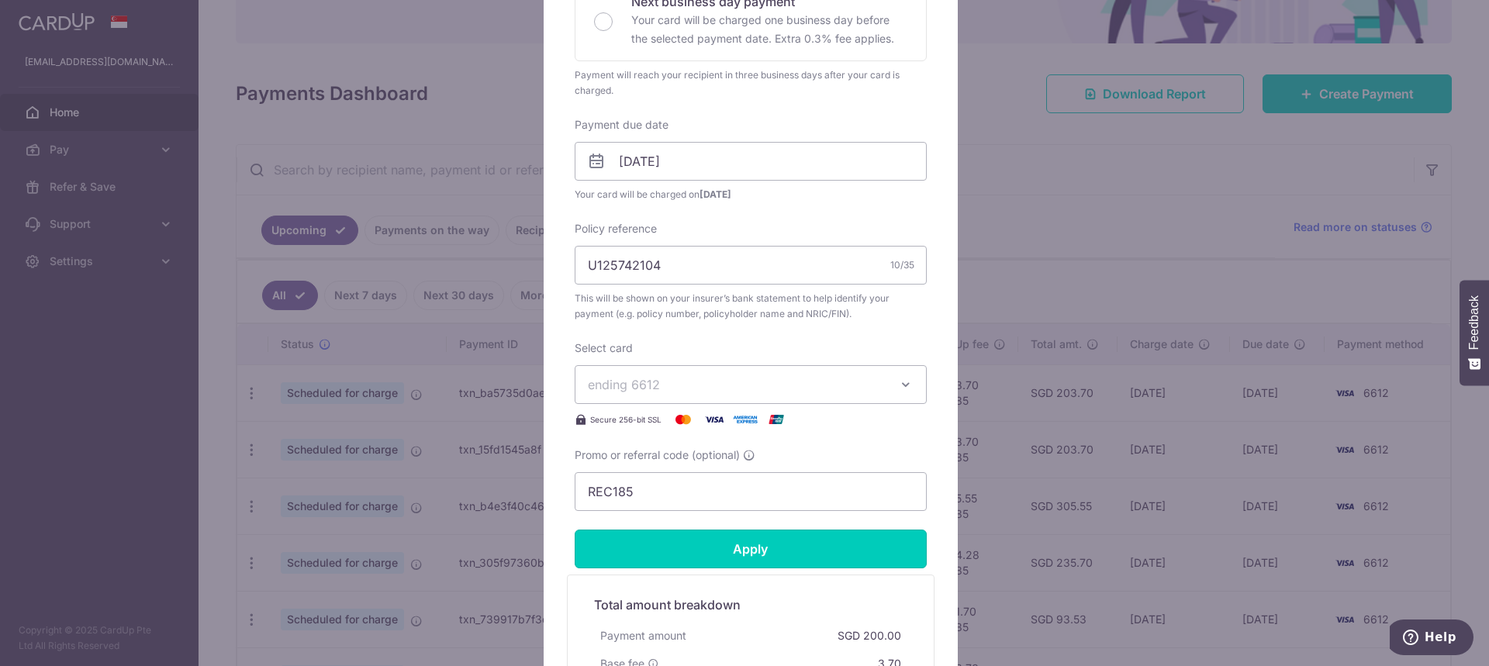
click at [740, 544] on input "Apply" at bounding box center [751, 549] width 352 height 39
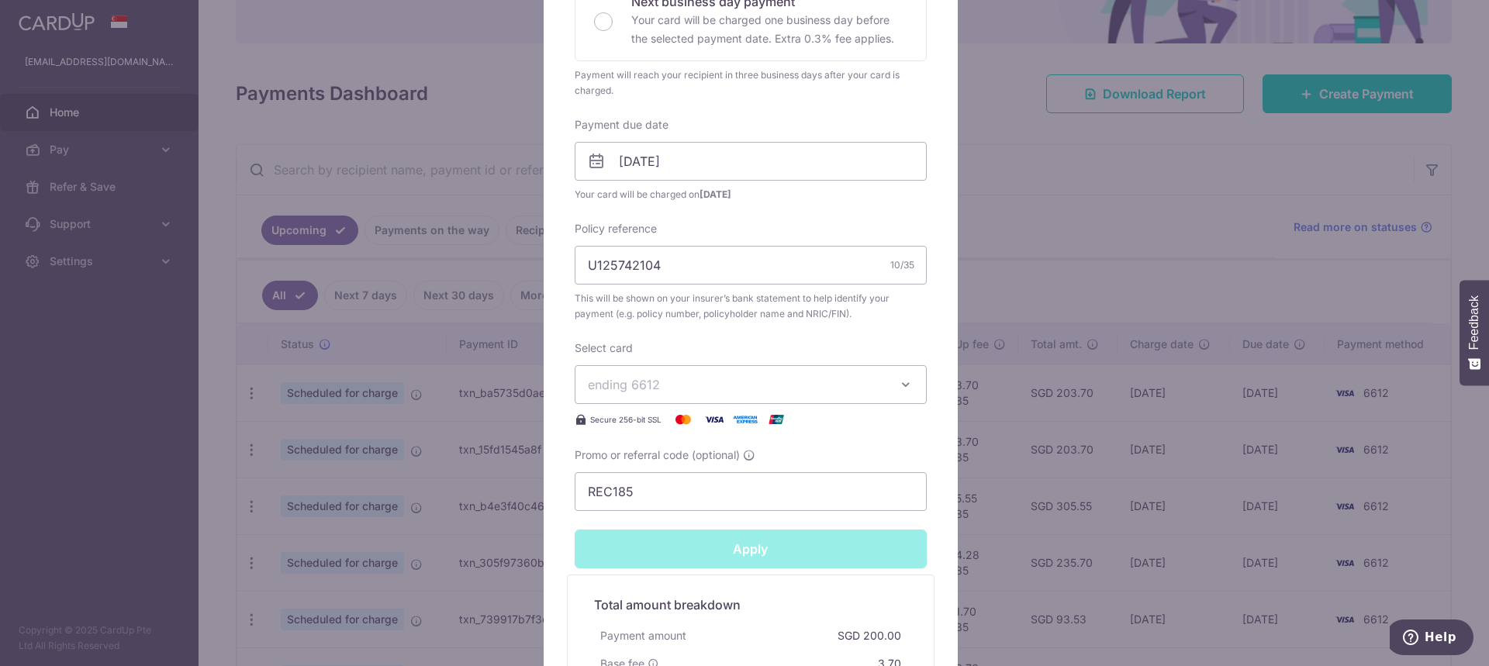
type input "Successfully Applied"
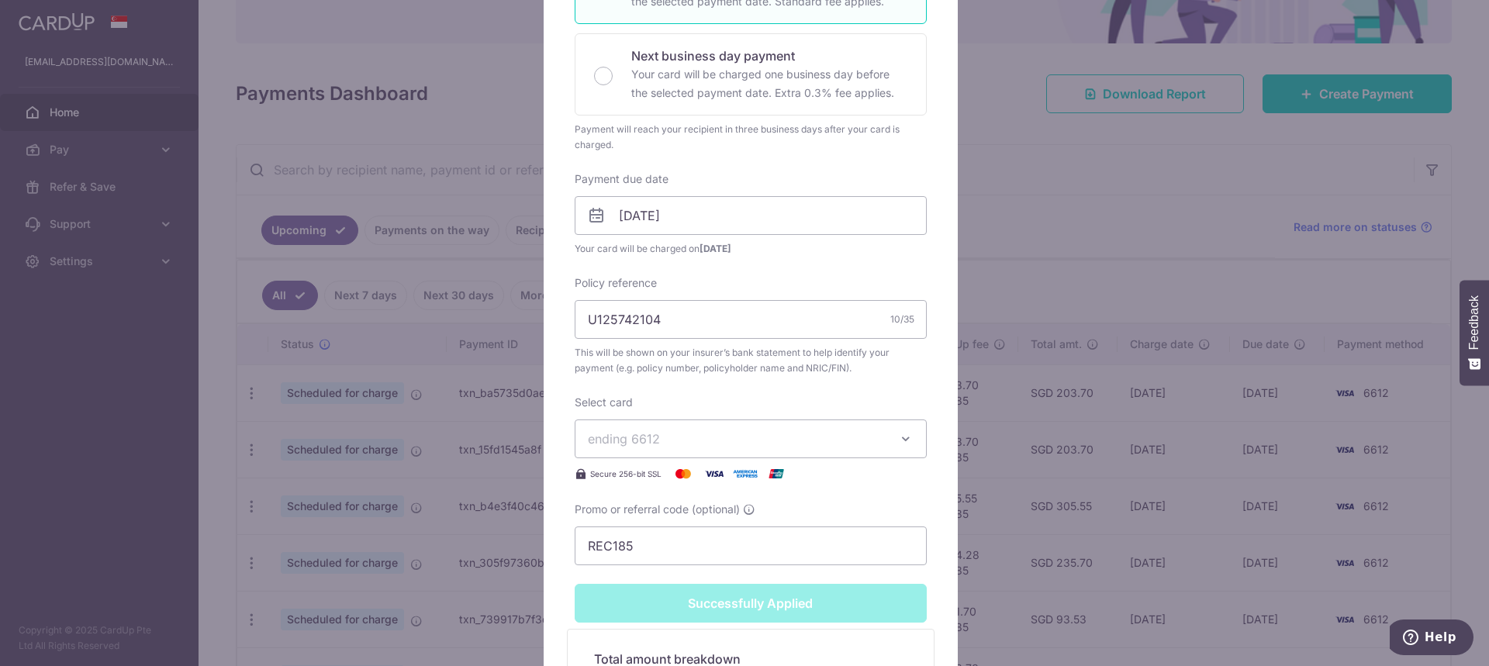
scroll to position [442, 0]
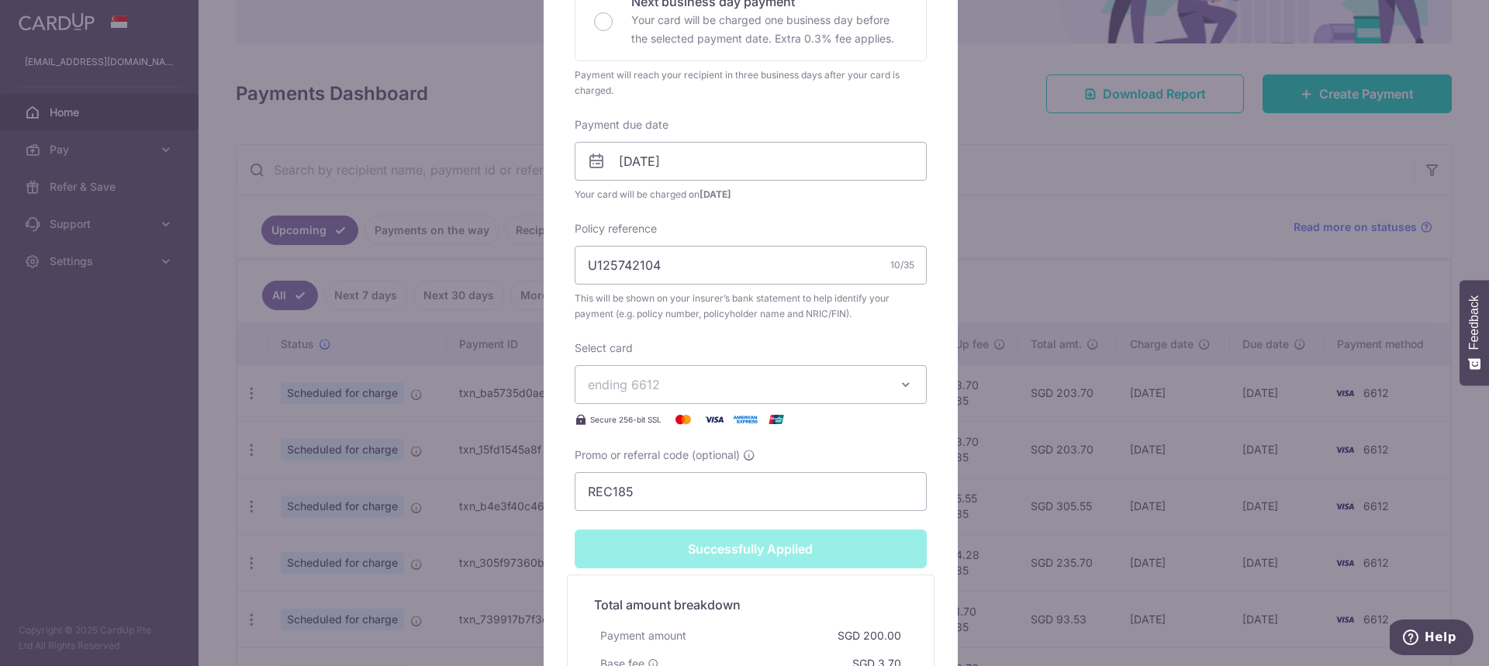
click at [465, 402] on div "Edit payment By clicking apply, you will make changes to all payments to AIA Si…" at bounding box center [744, 333] width 1489 height 666
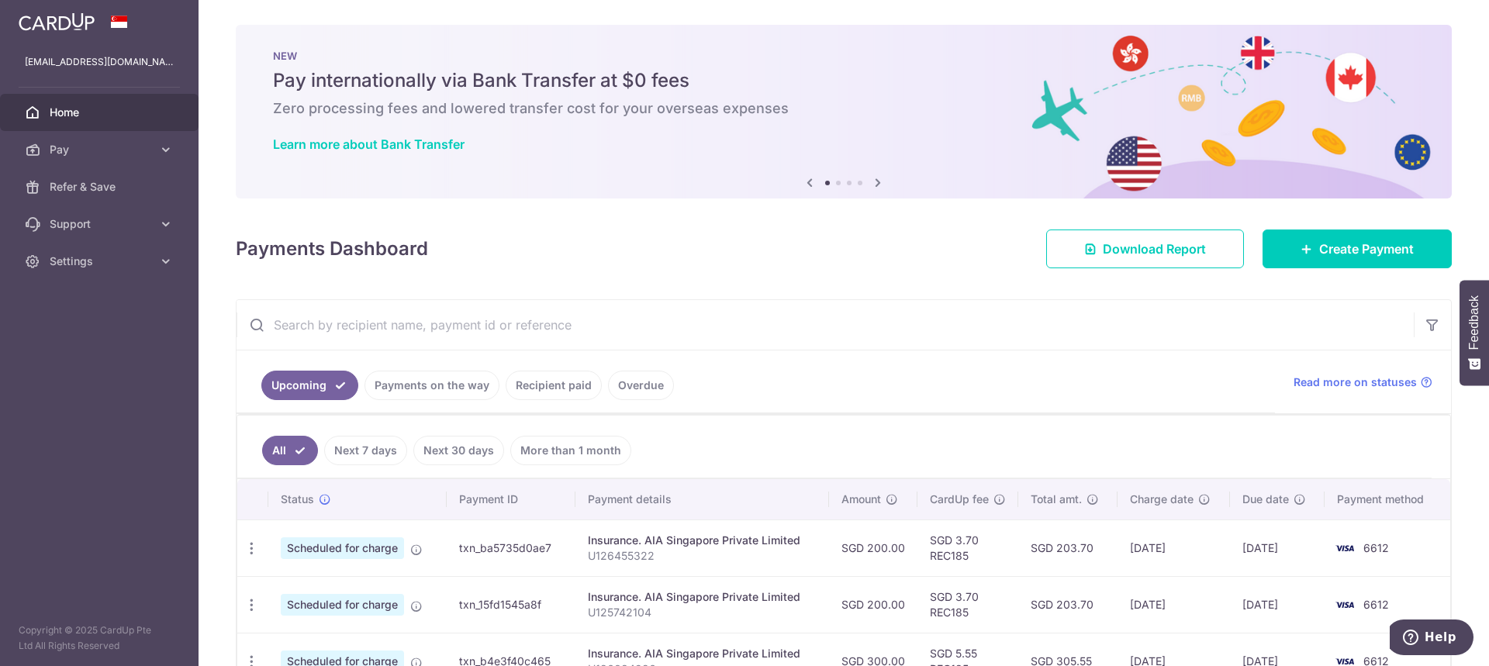
scroll to position [78, 0]
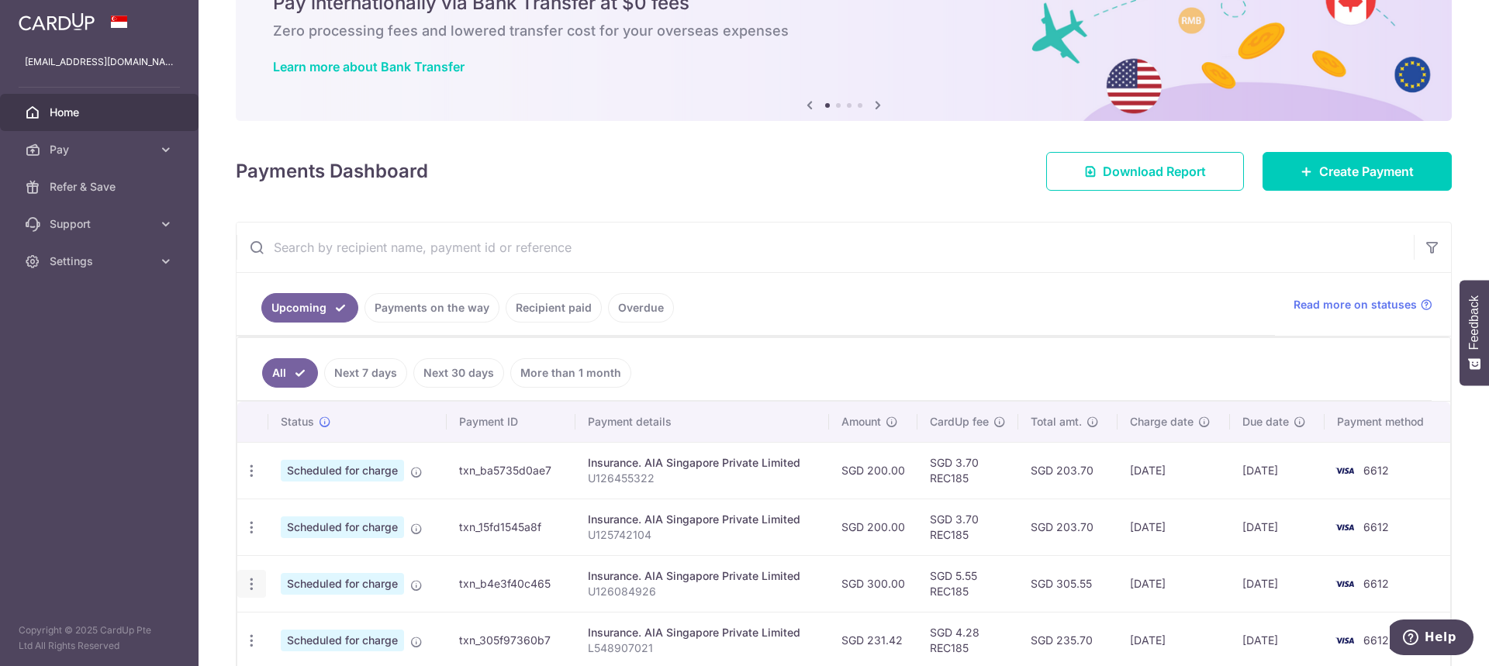
click at [255, 572] on div "Update payment Cancel payment" at bounding box center [251, 584] width 29 height 29
click at [254, 586] on icon "button" at bounding box center [252, 584] width 16 height 16
click at [354, 622] on span "Update payment" at bounding box center [334, 626] width 105 height 19
radio input "true"
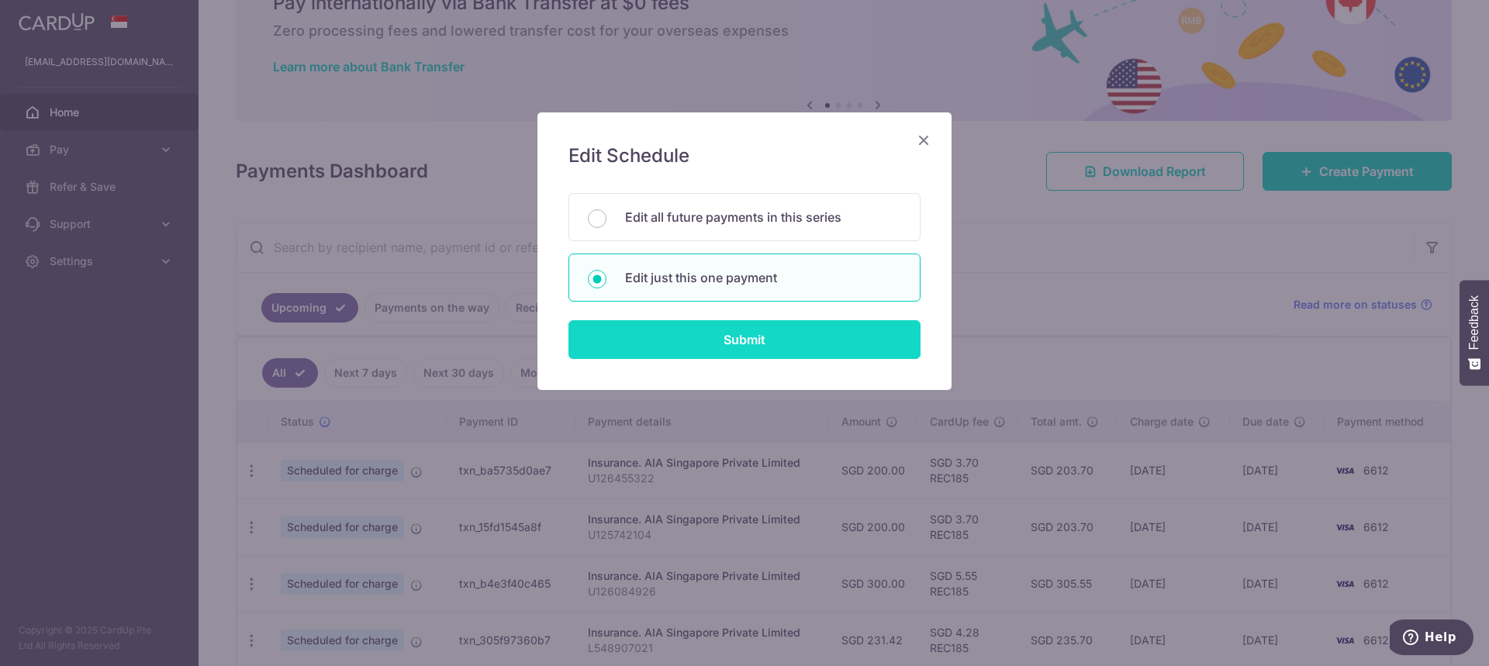
click at [707, 344] on input "Submit" at bounding box center [744, 339] width 352 height 39
radio input "true"
type input "300.00"
type input "[DATE]"
type input "U126084926"
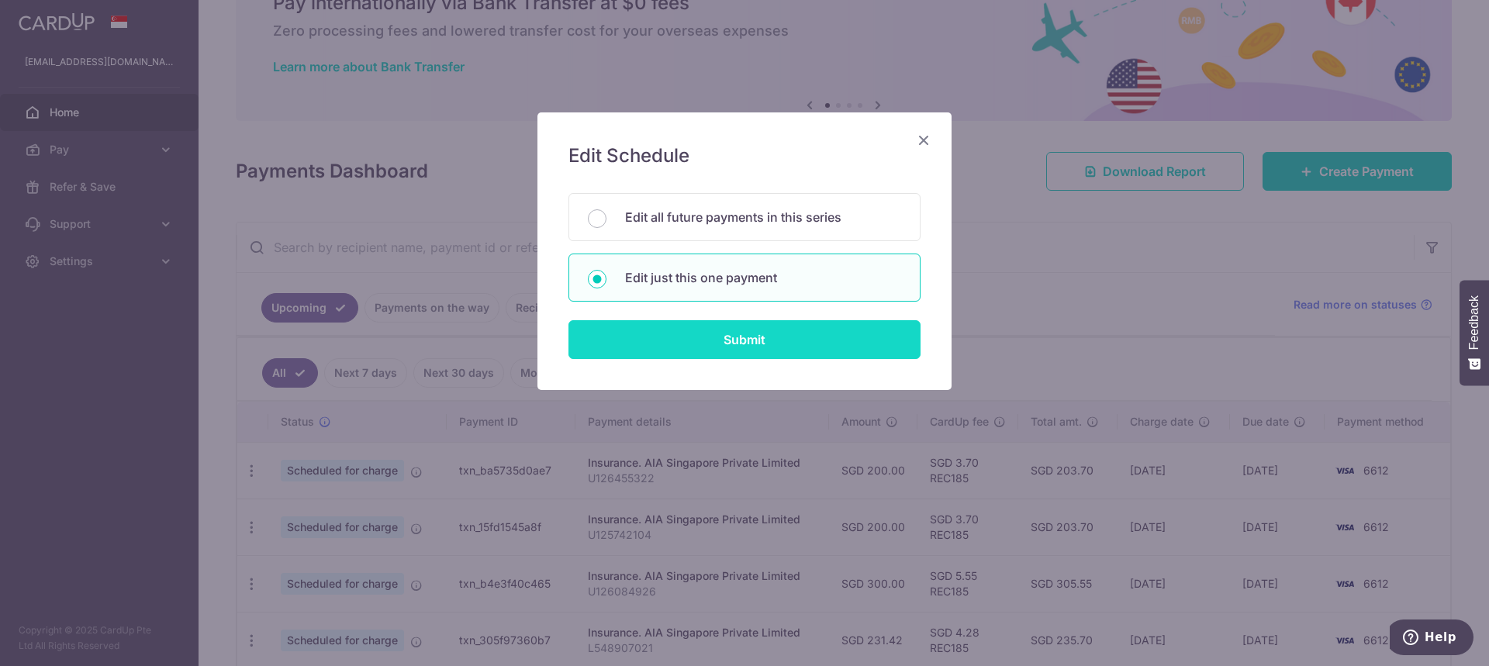
type input "REC185"
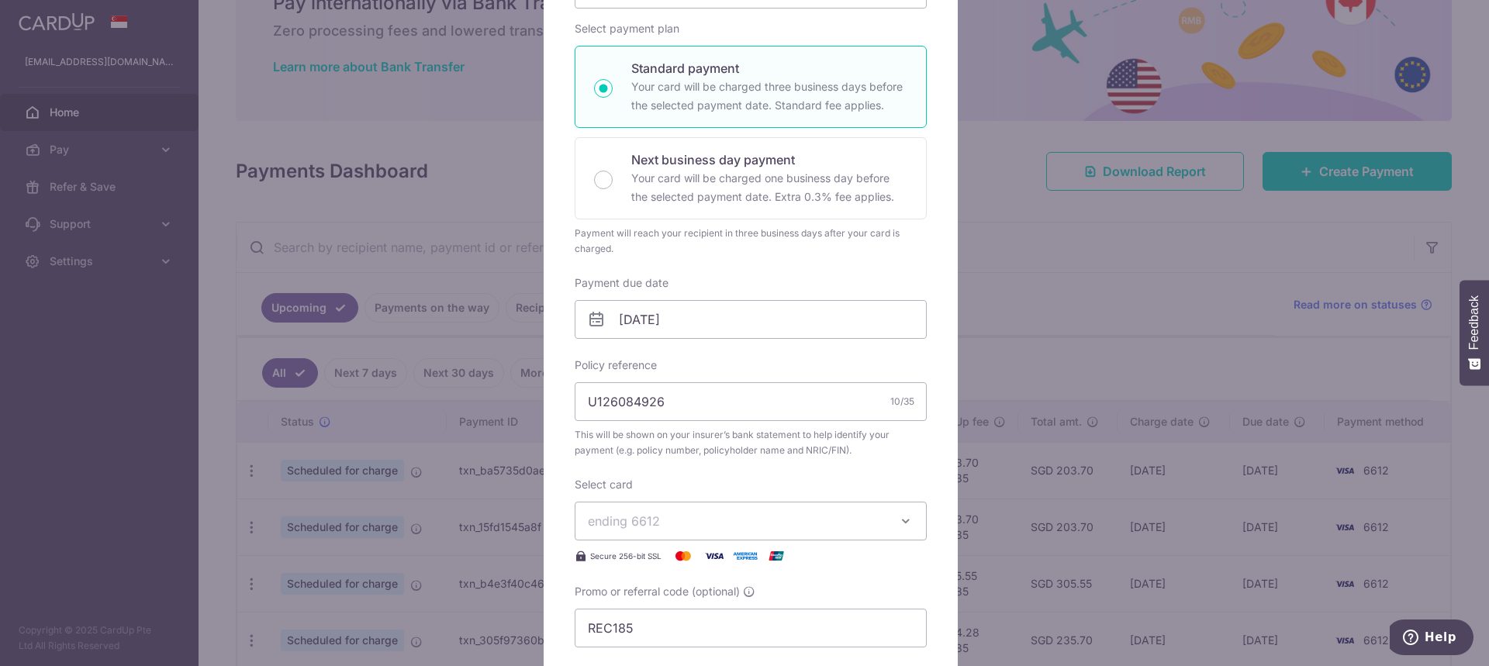
scroll to position [310, 0]
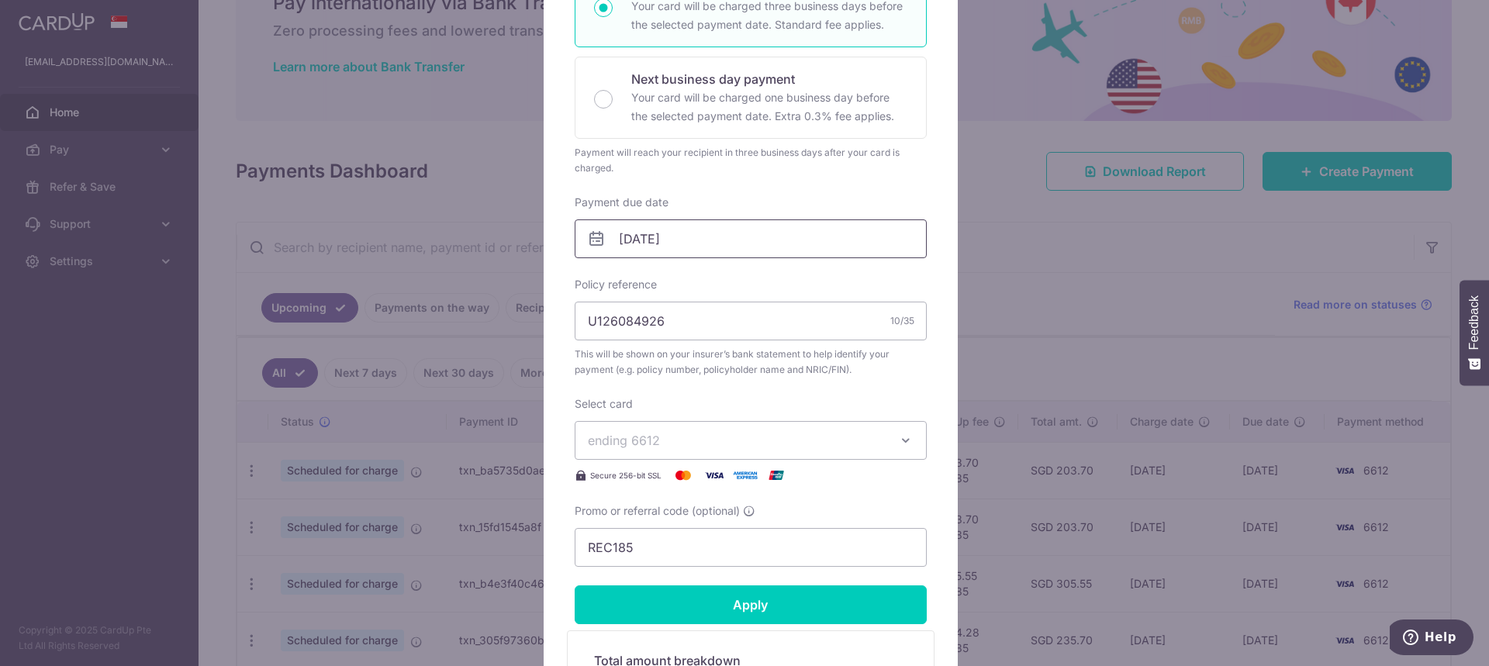
click at [752, 231] on input "[DATE]" at bounding box center [751, 238] width 352 height 39
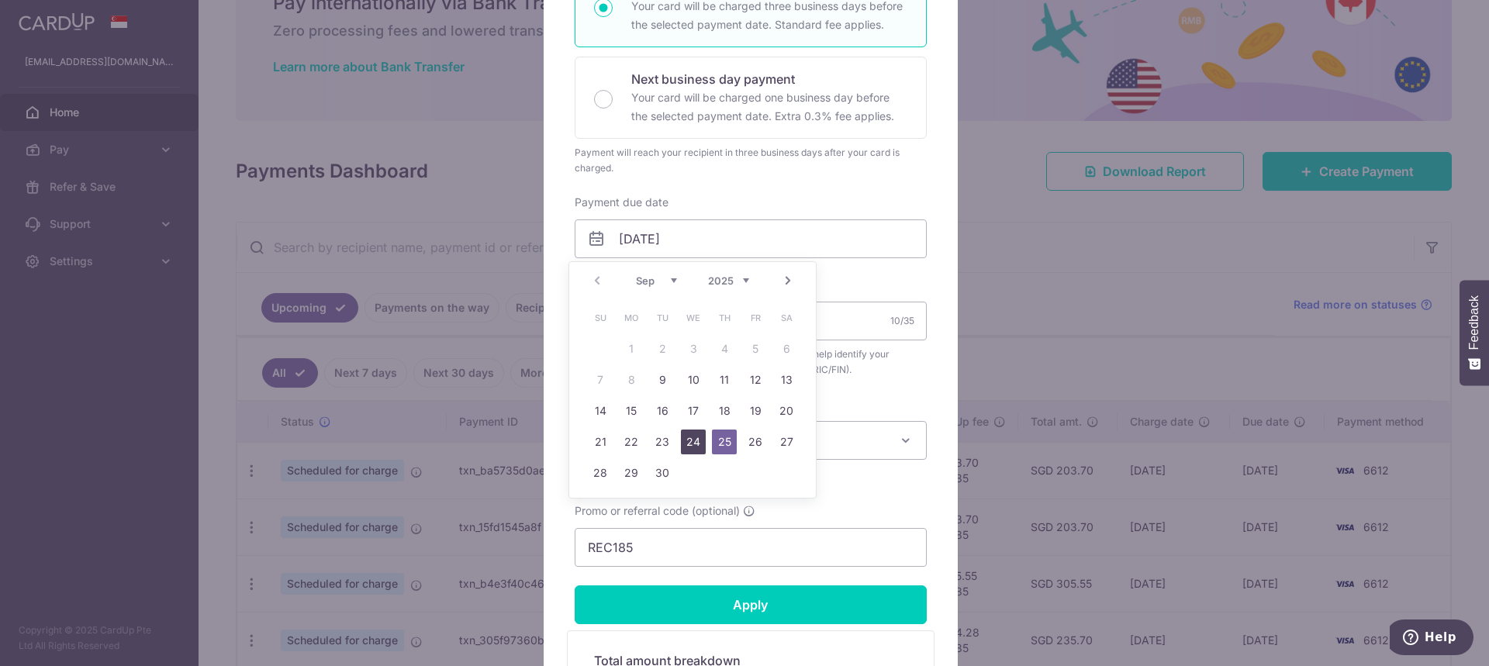
click at [693, 439] on link "24" at bounding box center [693, 442] width 25 height 25
type input "24/09/2025"
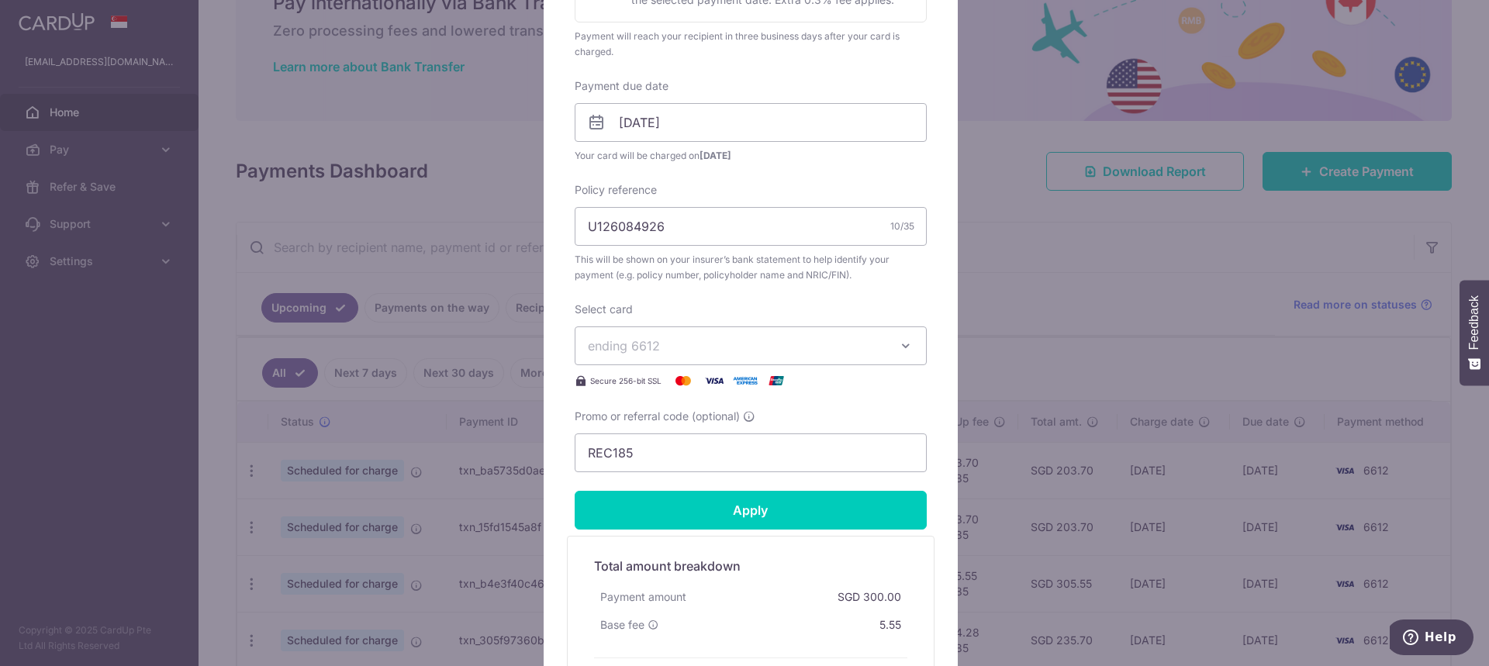
scroll to position [543, 0]
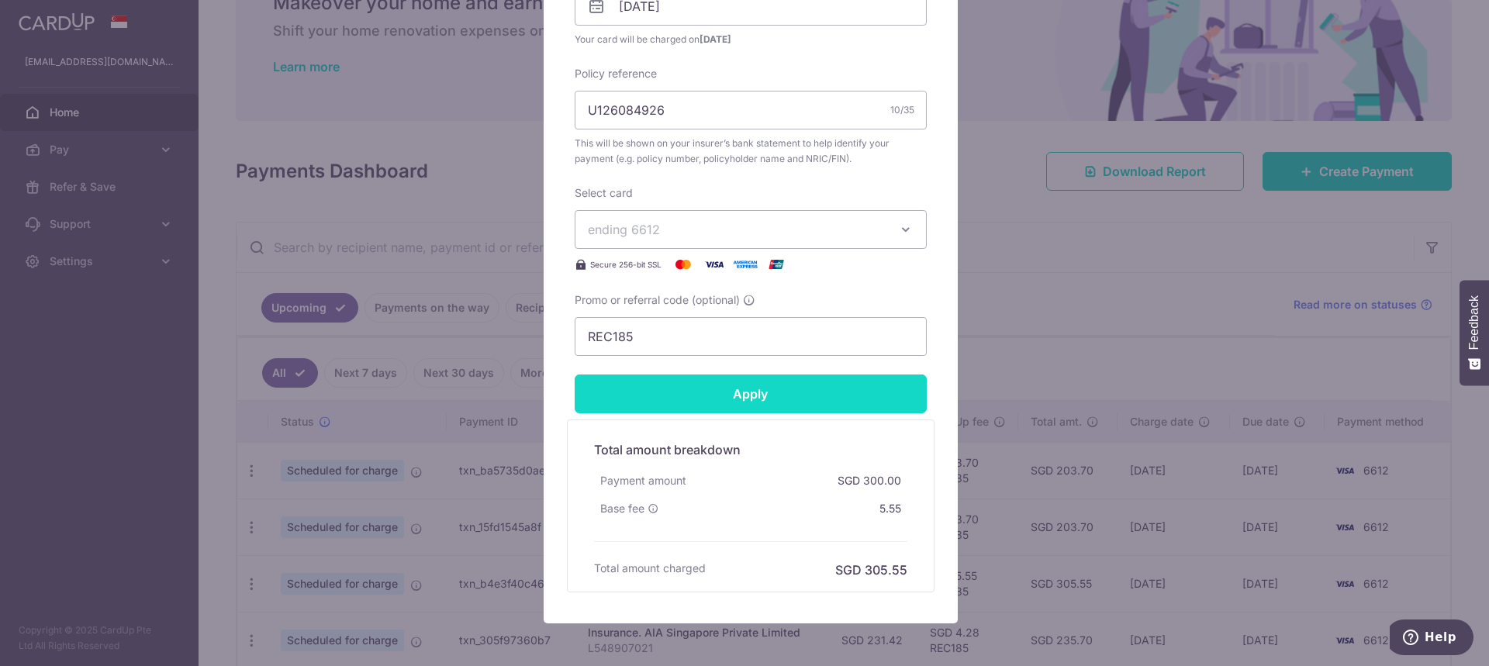
click at [727, 392] on input "Apply" at bounding box center [751, 394] width 352 height 39
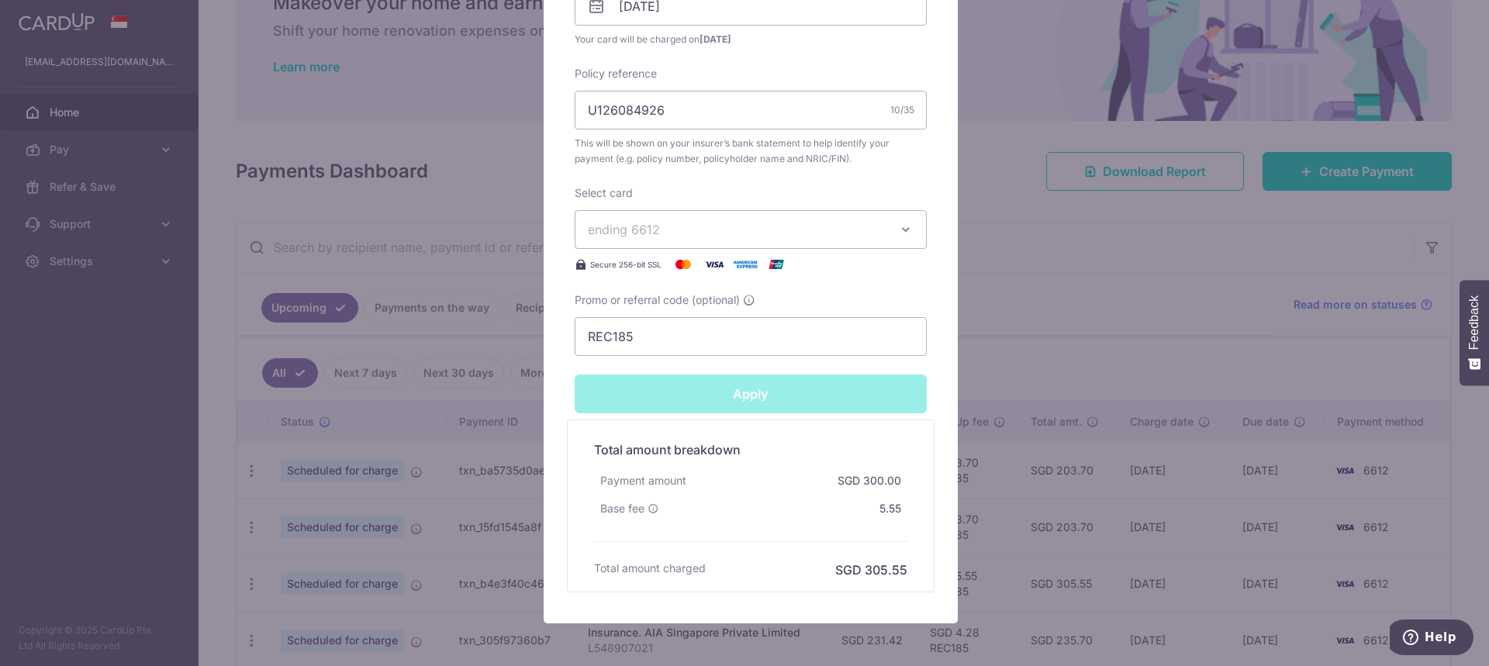
type input "Successfully Applied"
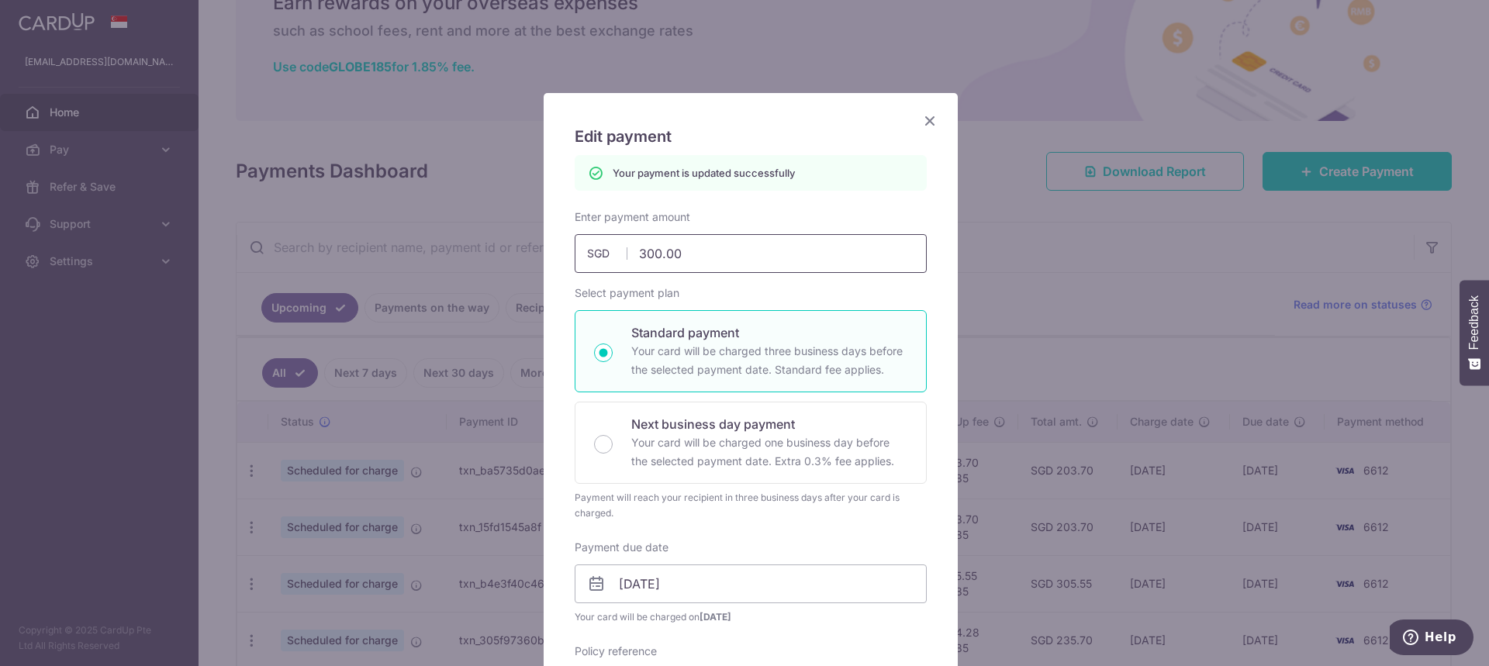
scroll to position [0, 0]
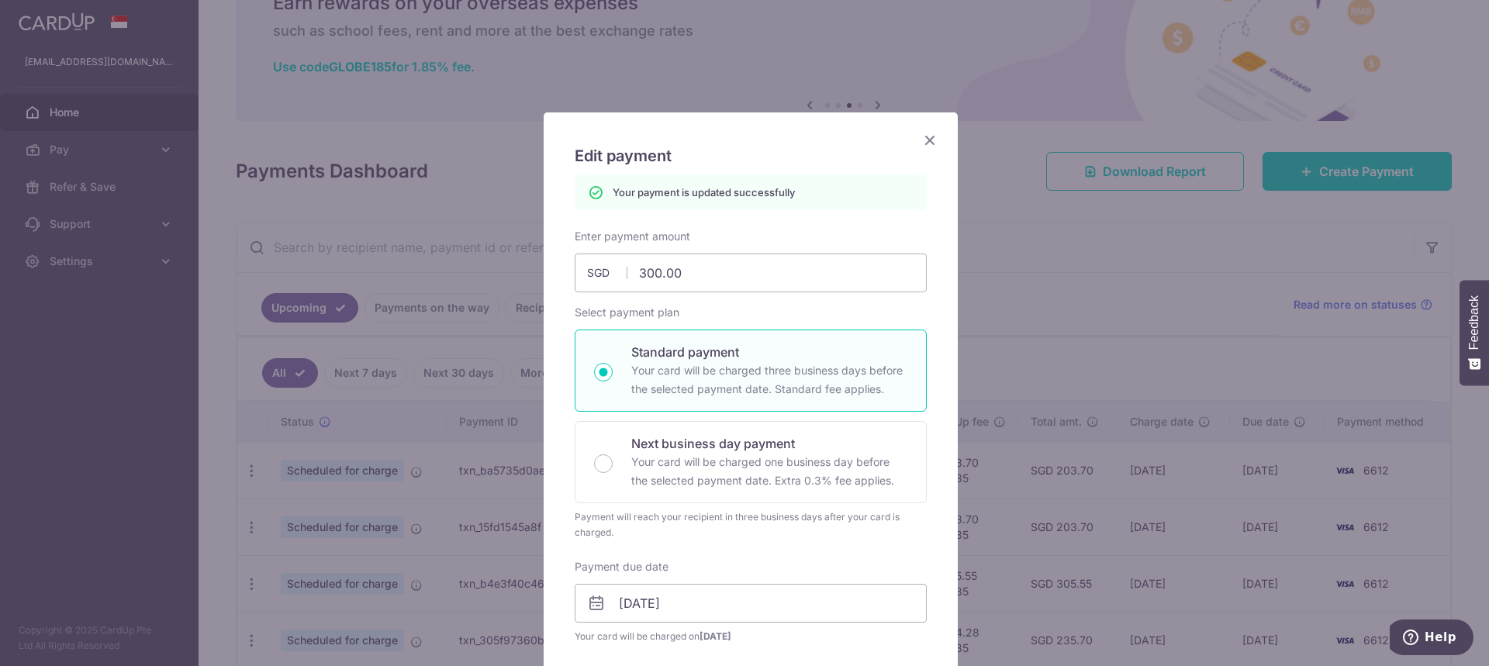
click at [1040, 185] on div "Edit payment By clicking apply, you will make changes to all payments to AIA Si…" at bounding box center [744, 333] width 1489 height 666
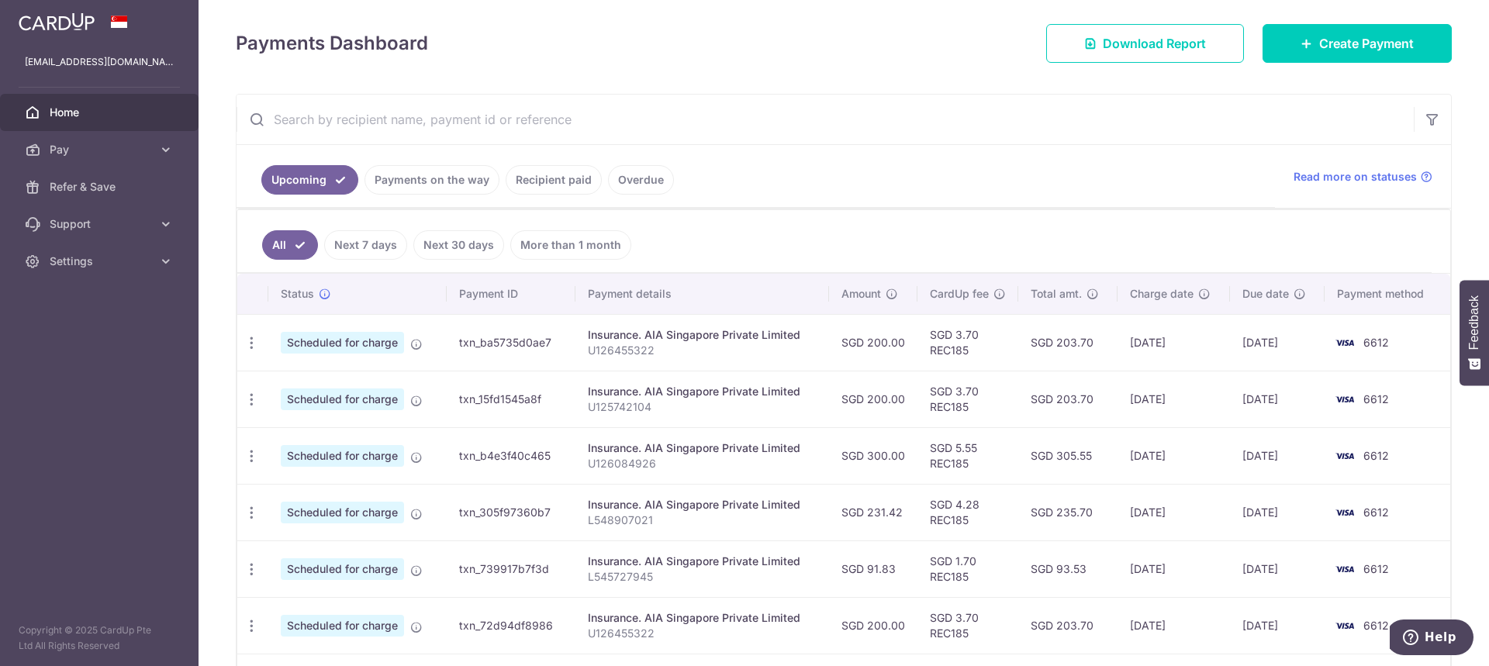
scroll to position [233, 0]
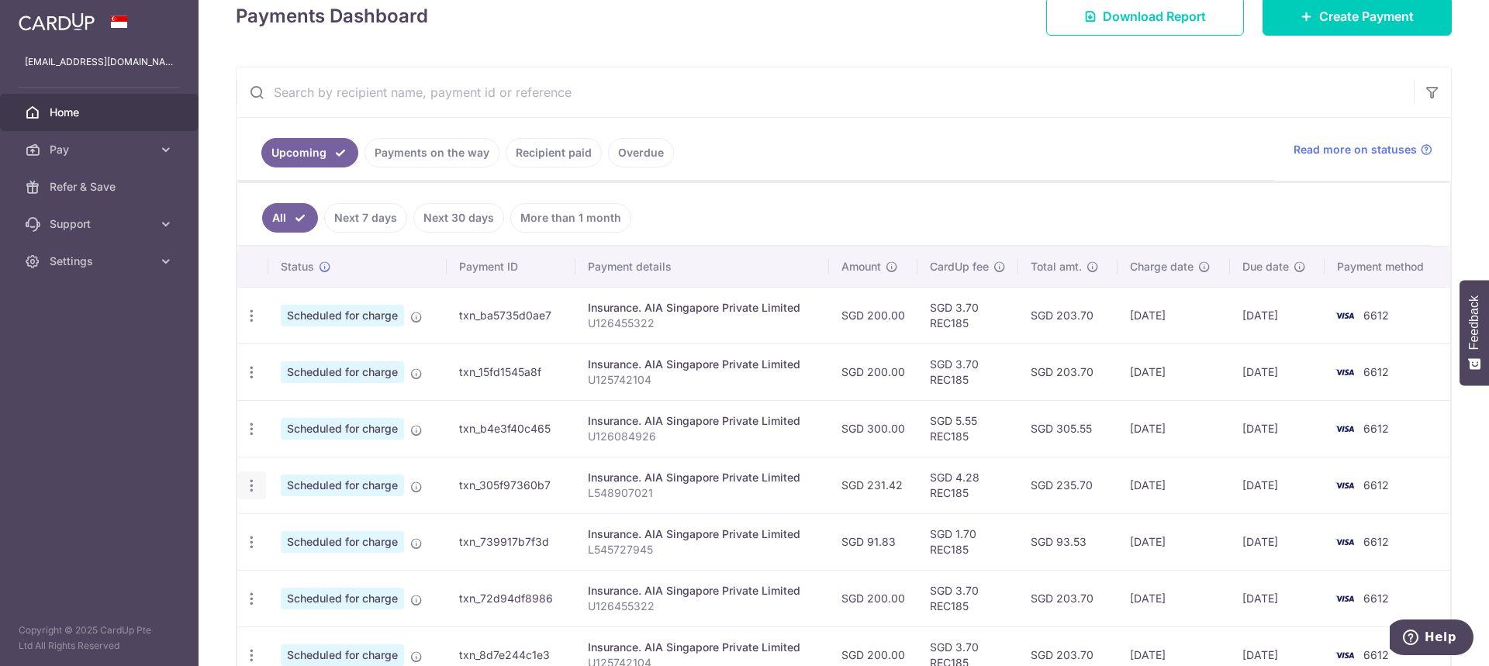
click at [247, 484] on icon "button" at bounding box center [252, 486] width 16 height 16
click at [315, 522] on span "Update payment" at bounding box center [334, 528] width 105 height 19
click at [247, 316] on icon "button" at bounding box center [252, 316] width 16 height 16
click at [285, 349] on span "Update payment" at bounding box center [334, 358] width 105 height 19
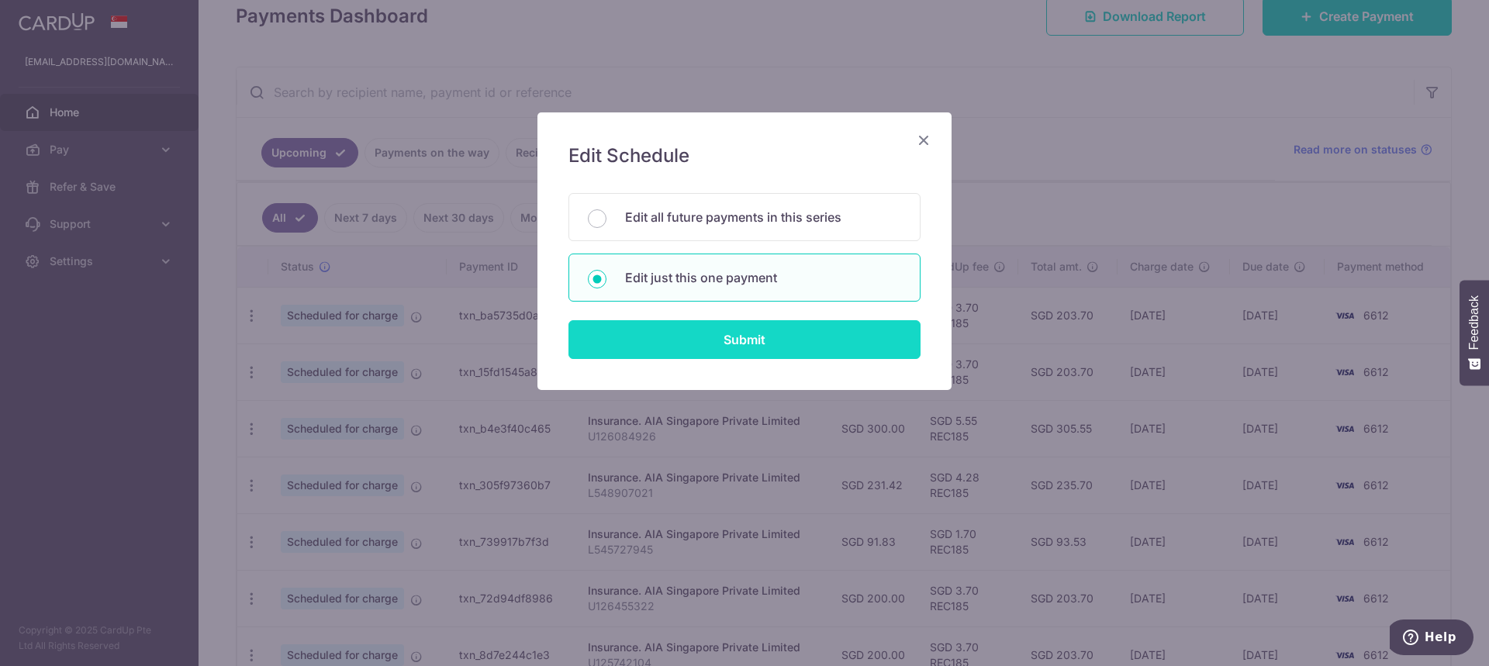
click at [714, 337] on input "Submit" at bounding box center [744, 339] width 352 height 39
radio input "true"
type input "200.00"
type input "[DATE]"
type input "U126455322"
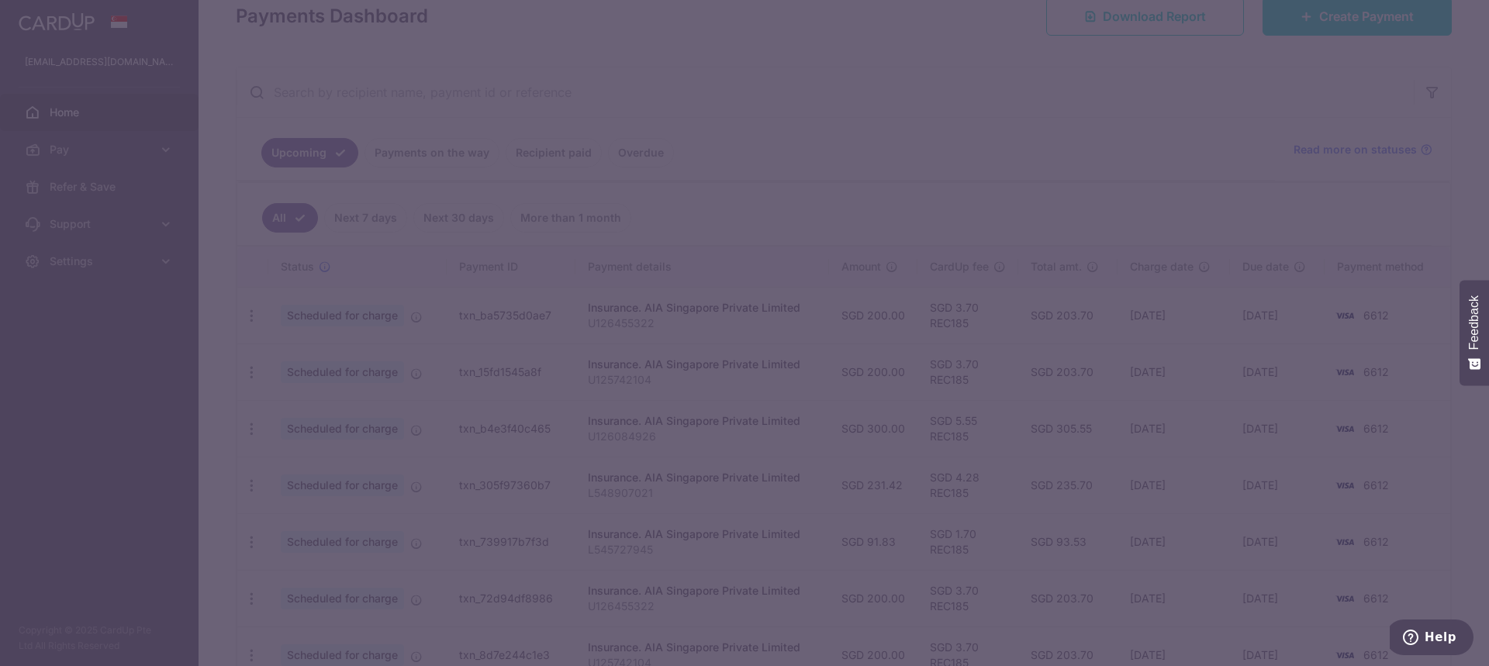
type input "REC185"
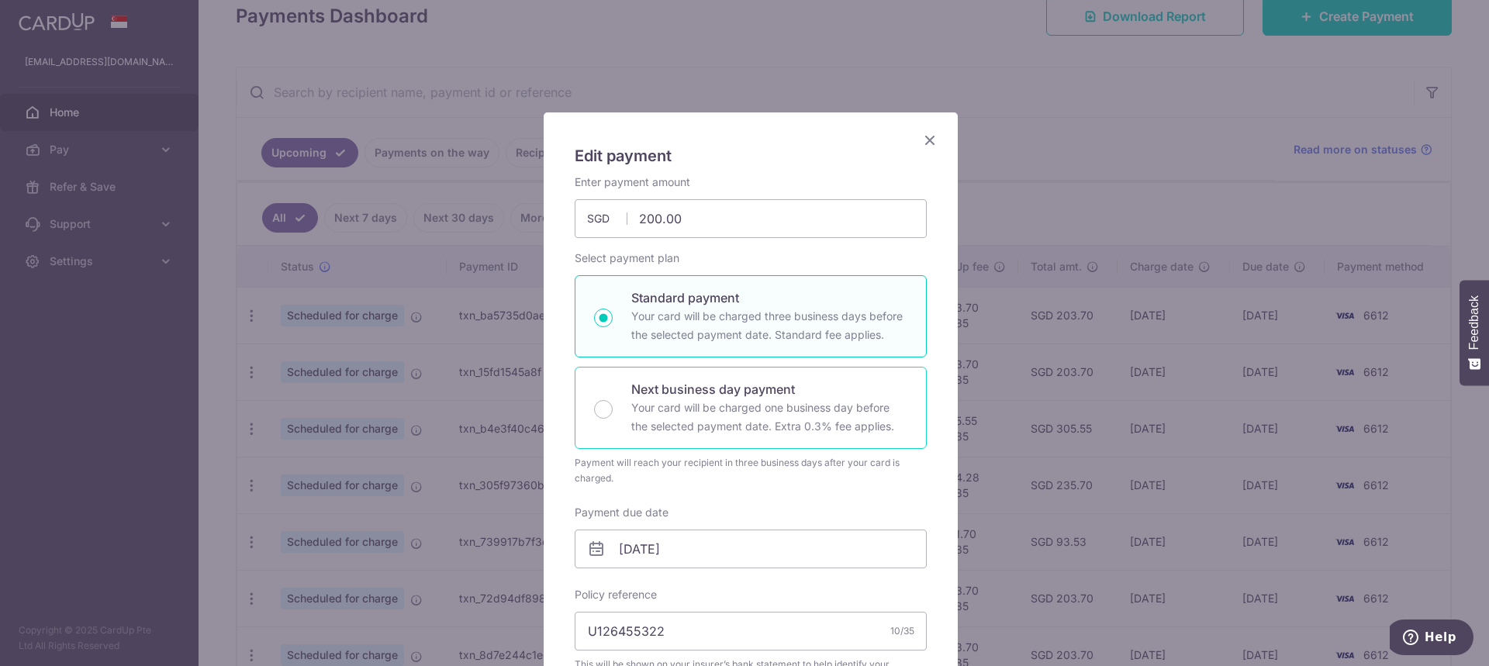
scroll to position [155, 0]
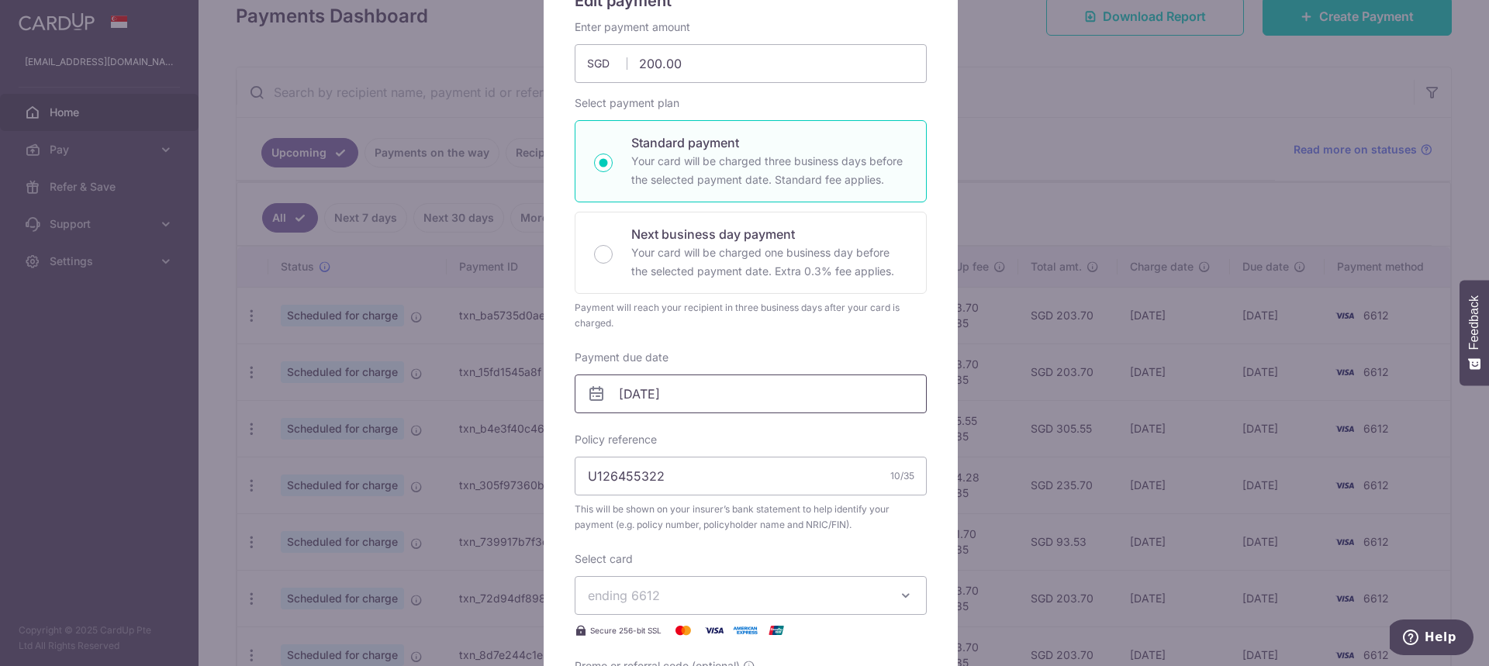
click at [655, 393] on input "[DATE]" at bounding box center [751, 394] width 352 height 39
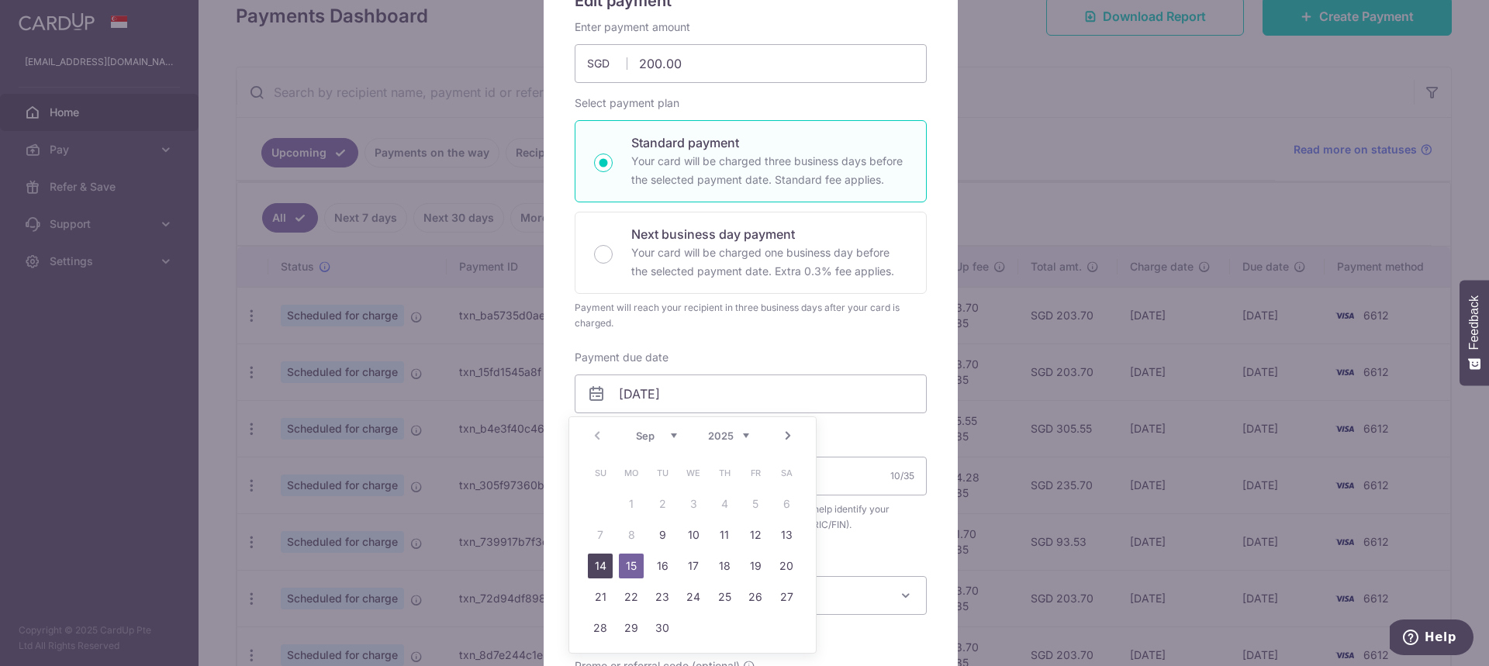
click at [599, 560] on link "14" at bounding box center [600, 566] width 25 height 25
type input "[DATE]"
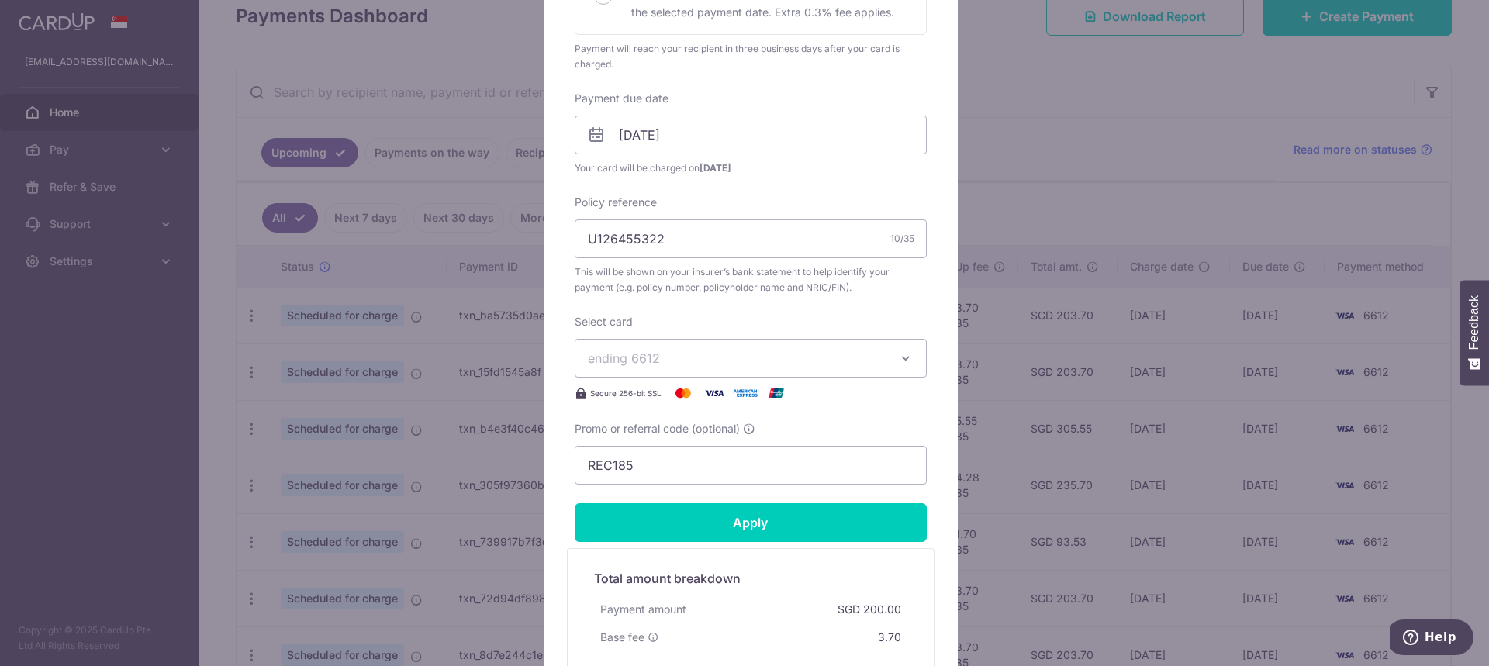
scroll to position [465, 0]
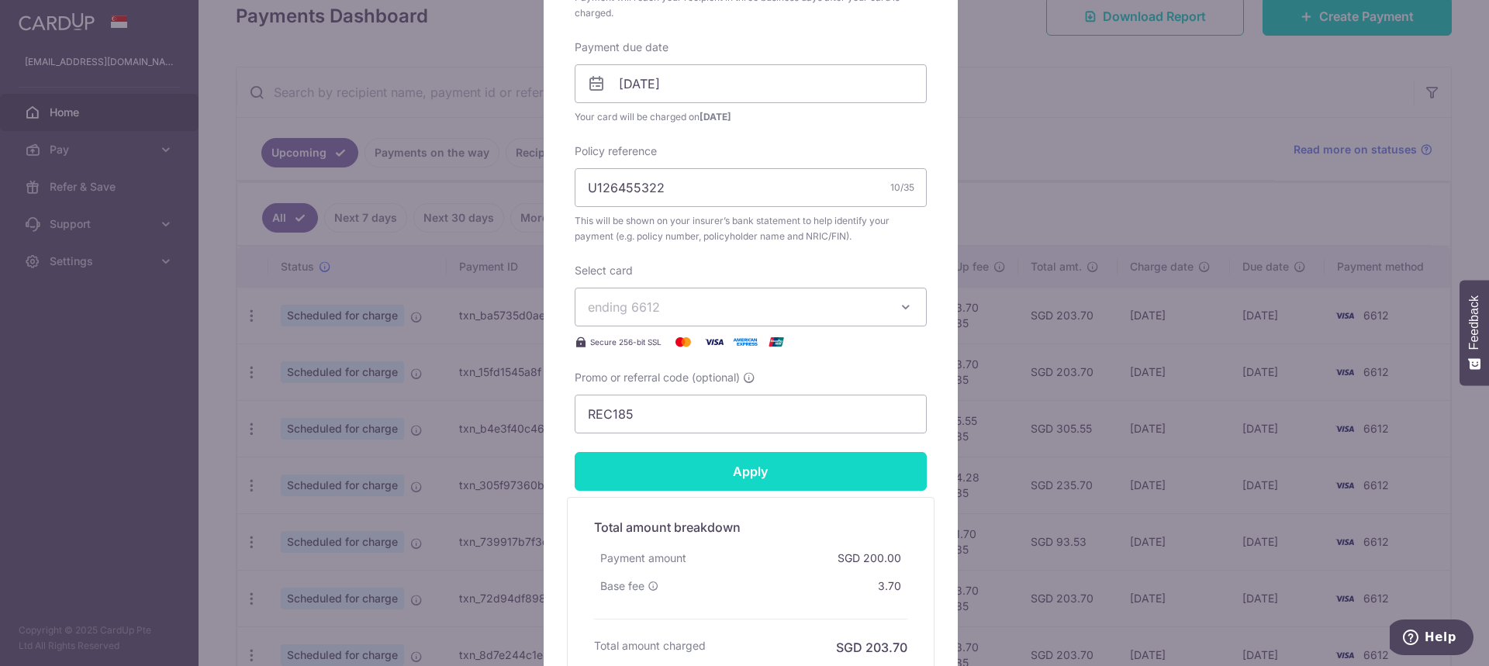
click at [721, 472] on input "Apply" at bounding box center [751, 471] width 352 height 39
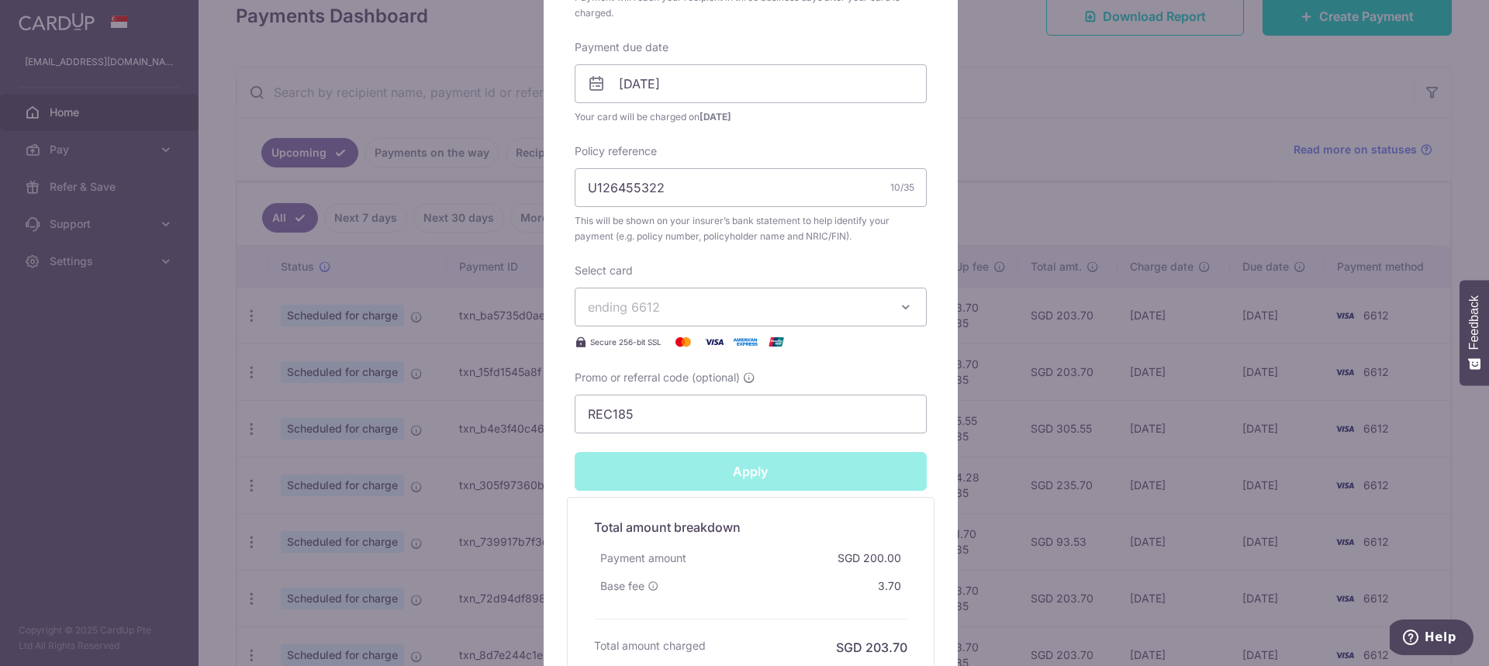
type input "Successfully Applied"
click at [468, 479] on div "Edit payment By clicking apply, you will make changes to all payments to AIA Si…" at bounding box center [744, 333] width 1489 height 666
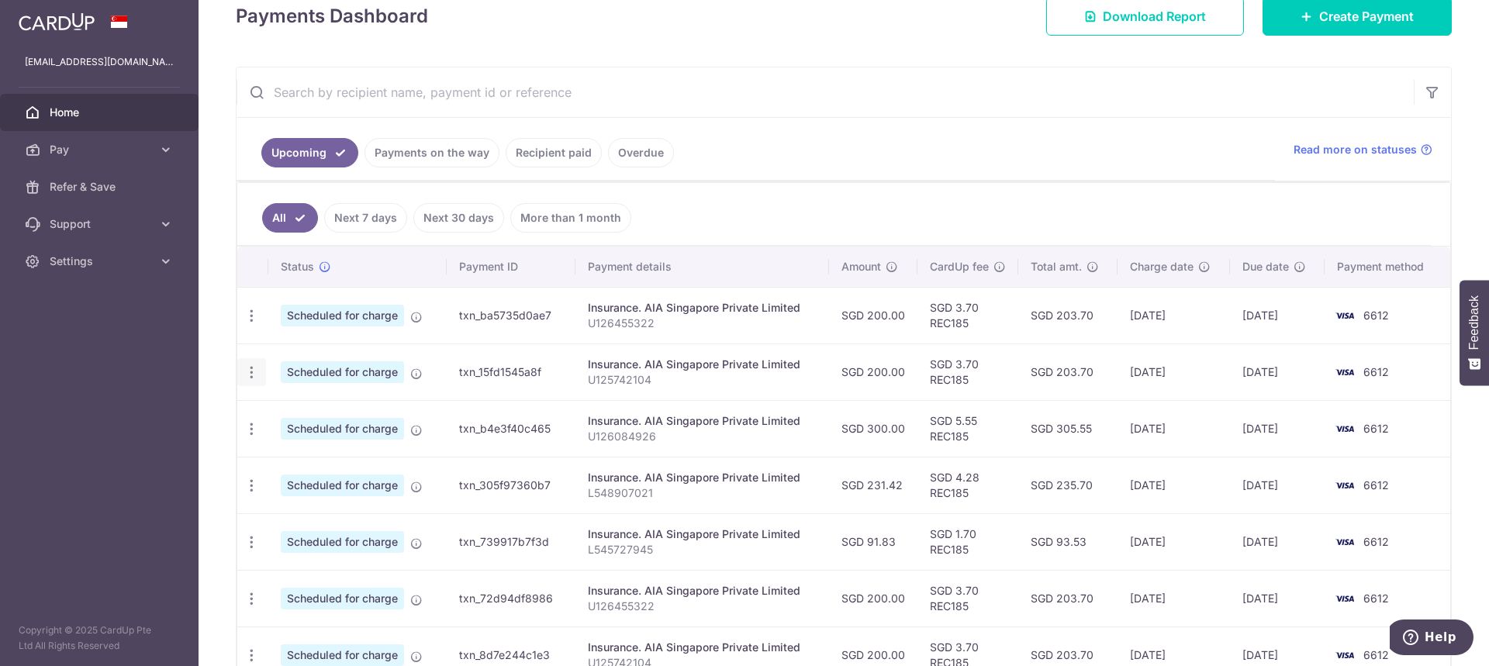
click at [247, 368] on icon "button" at bounding box center [252, 373] width 16 height 16
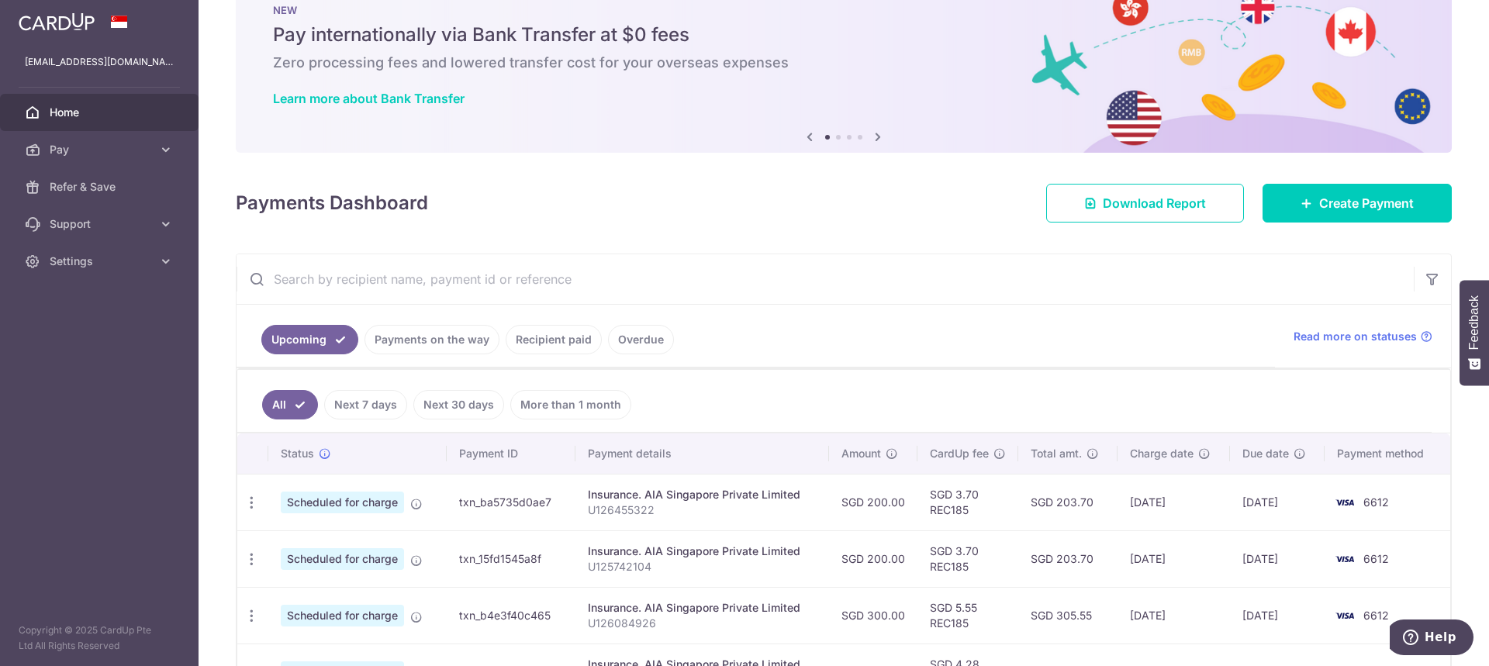
scroll to position [78, 0]
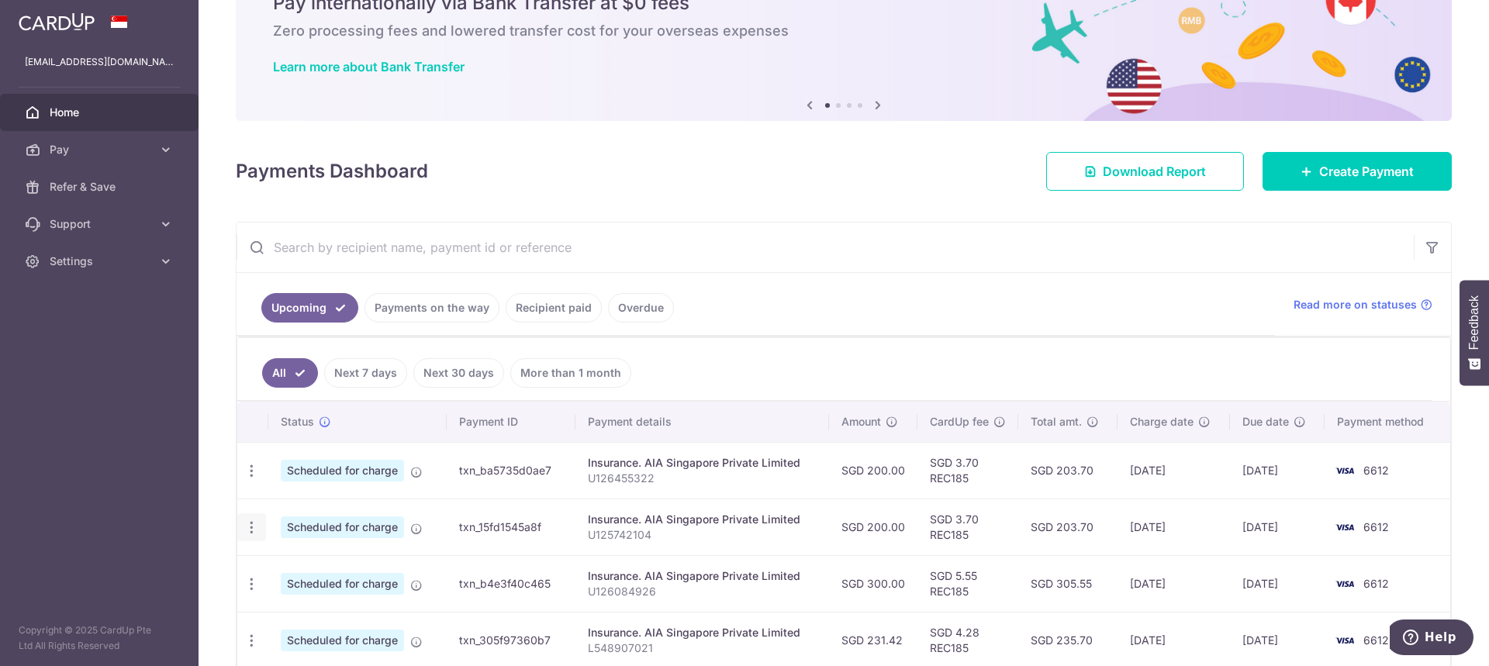
click at [259, 520] on div "Update payment Cancel payment" at bounding box center [251, 527] width 29 height 29
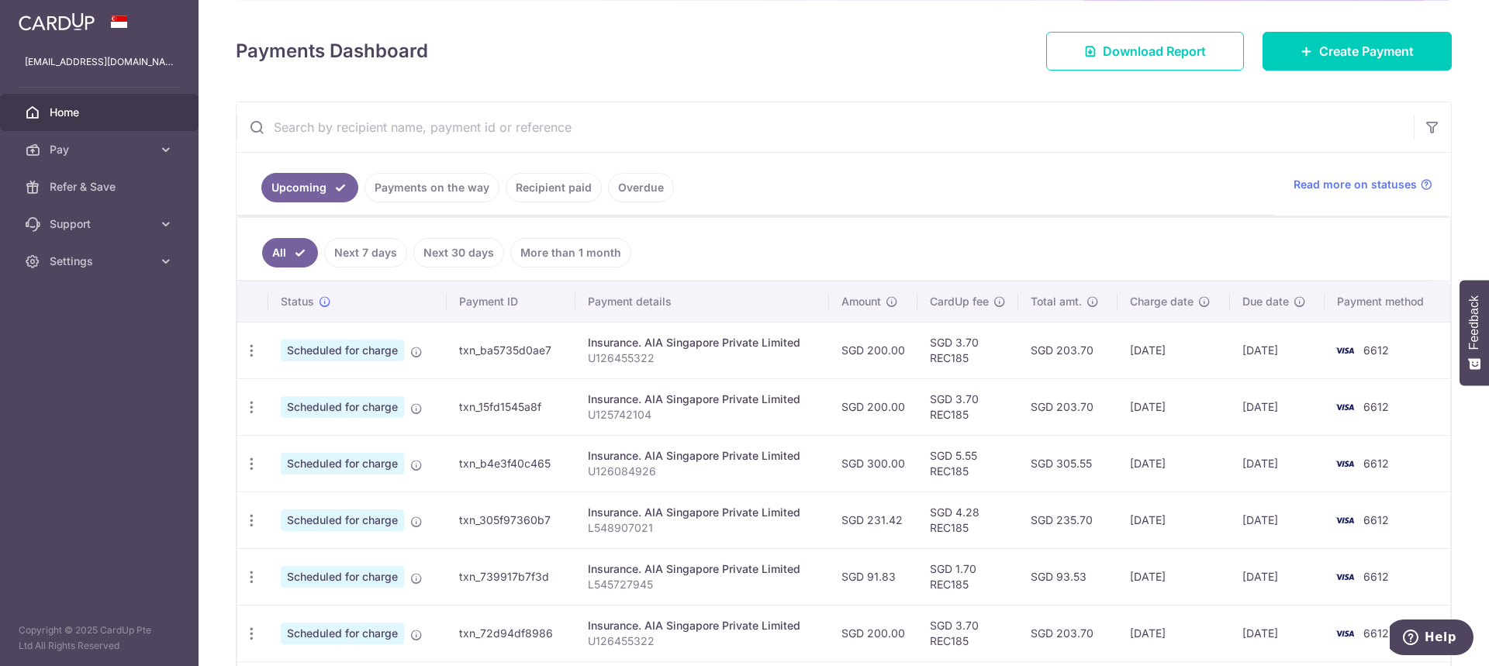
scroll to position [233, 0]
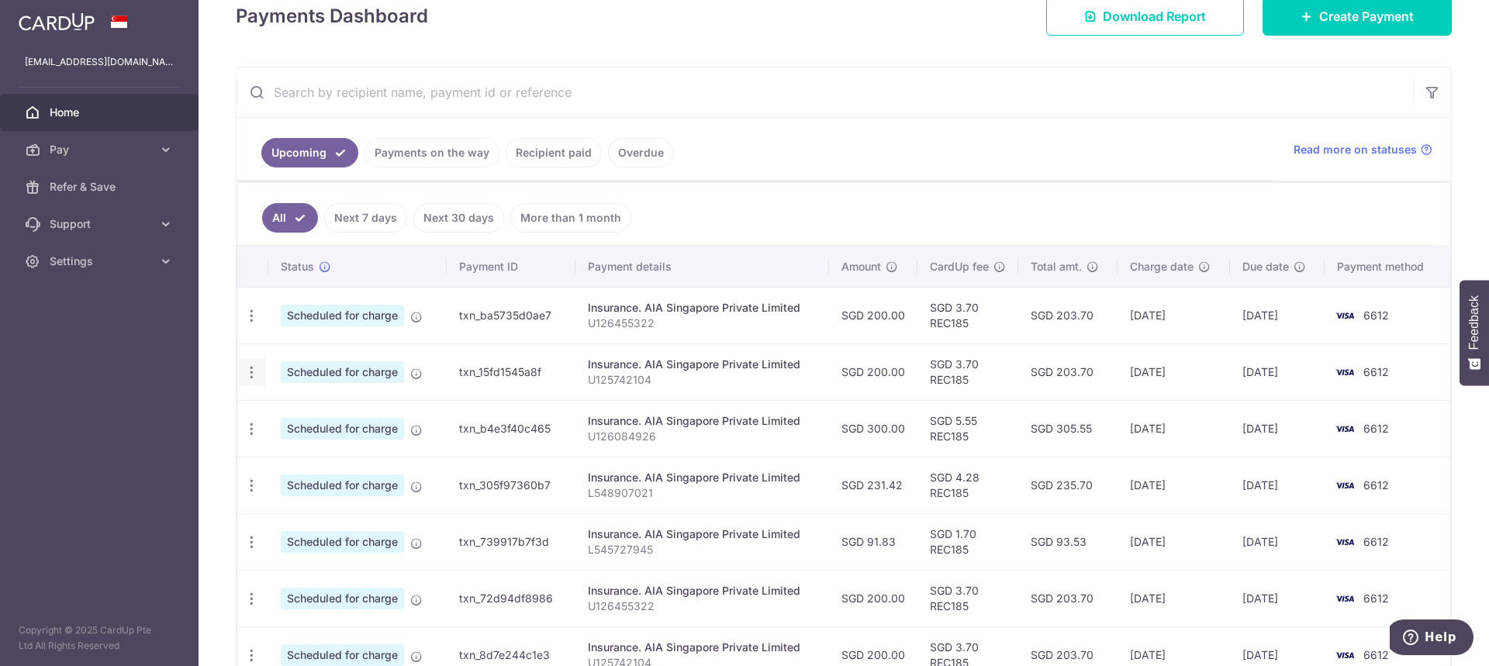
click at [250, 373] on icon "button" at bounding box center [252, 373] width 16 height 16
click at [323, 420] on span "Update payment" at bounding box center [334, 415] width 105 height 19
radio input "true"
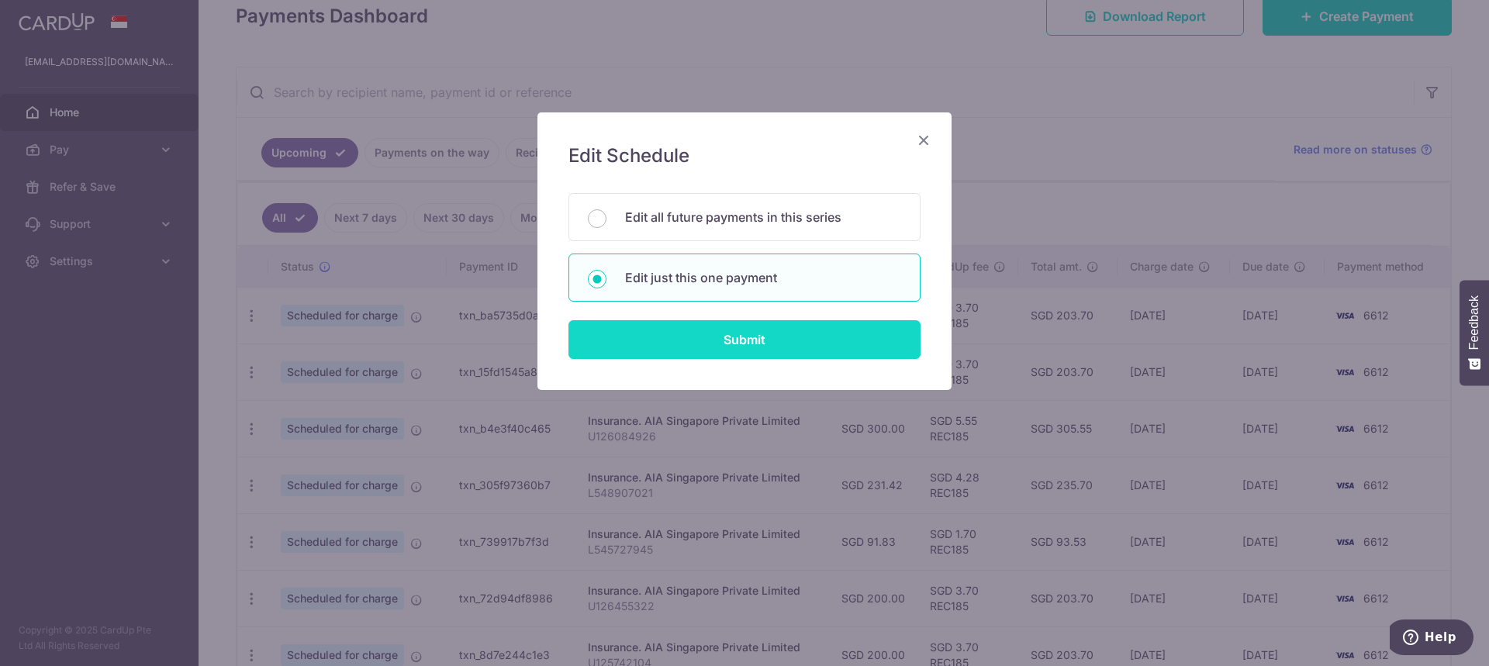
click at [622, 333] on input "Submit" at bounding box center [744, 339] width 352 height 39
radio input "true"
type input "200.00"
type input "16/09/2025"
type input "U125742104"
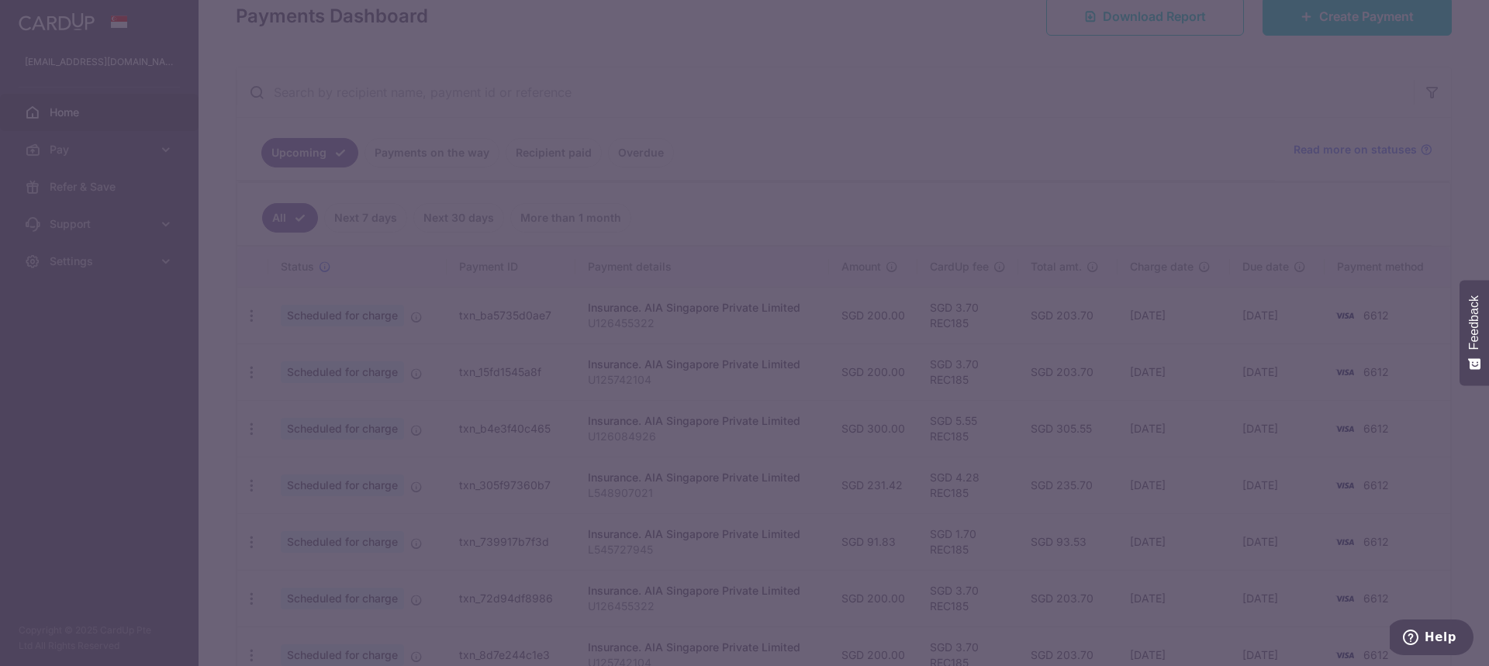
type input "REC185"
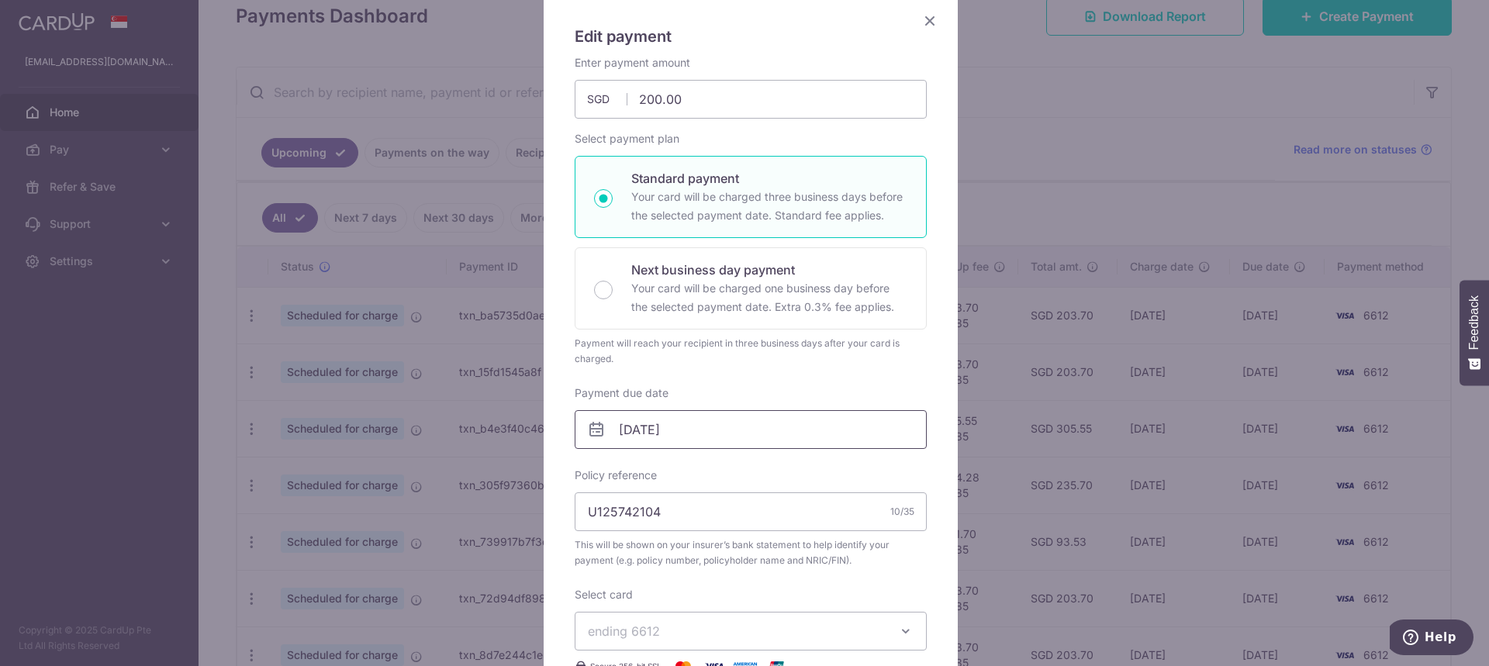
scroll to position [155, 0]
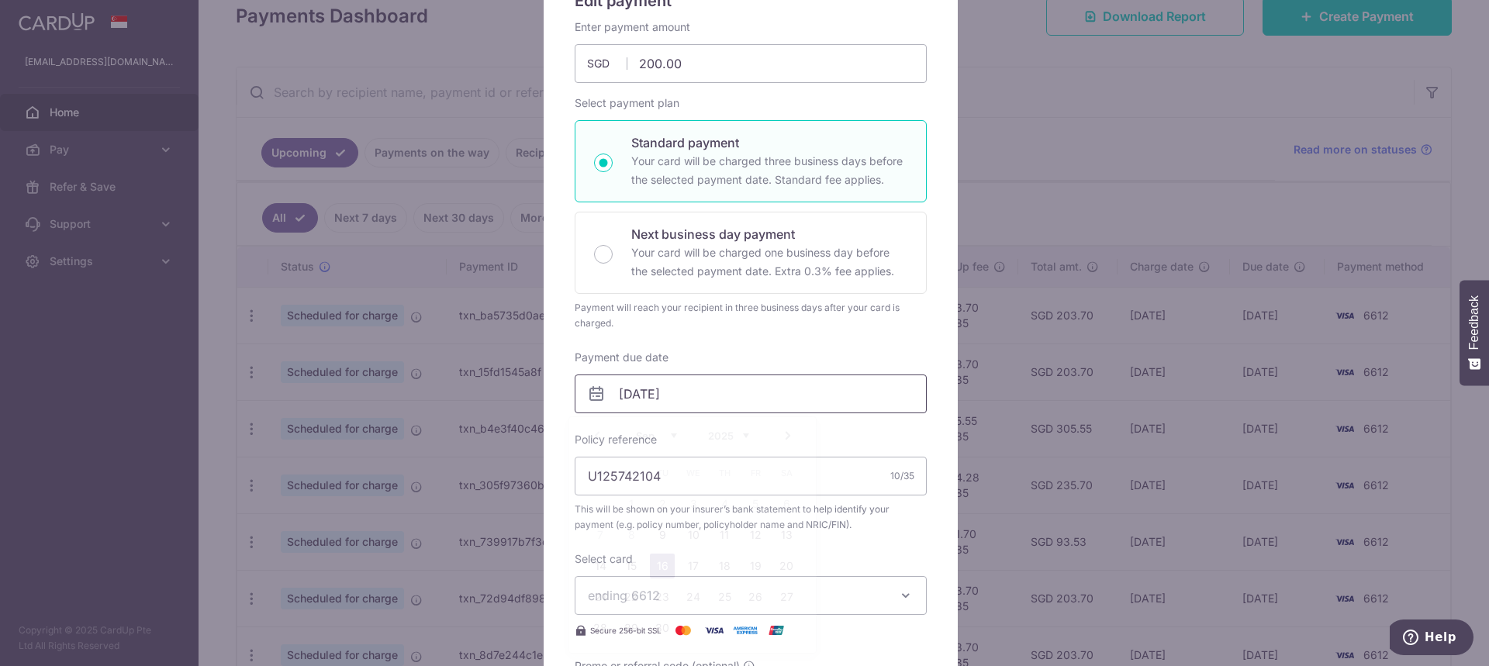
click at [642, 392] on input "16/09/2025" at bounding box center [751, 394] width 352 height 39
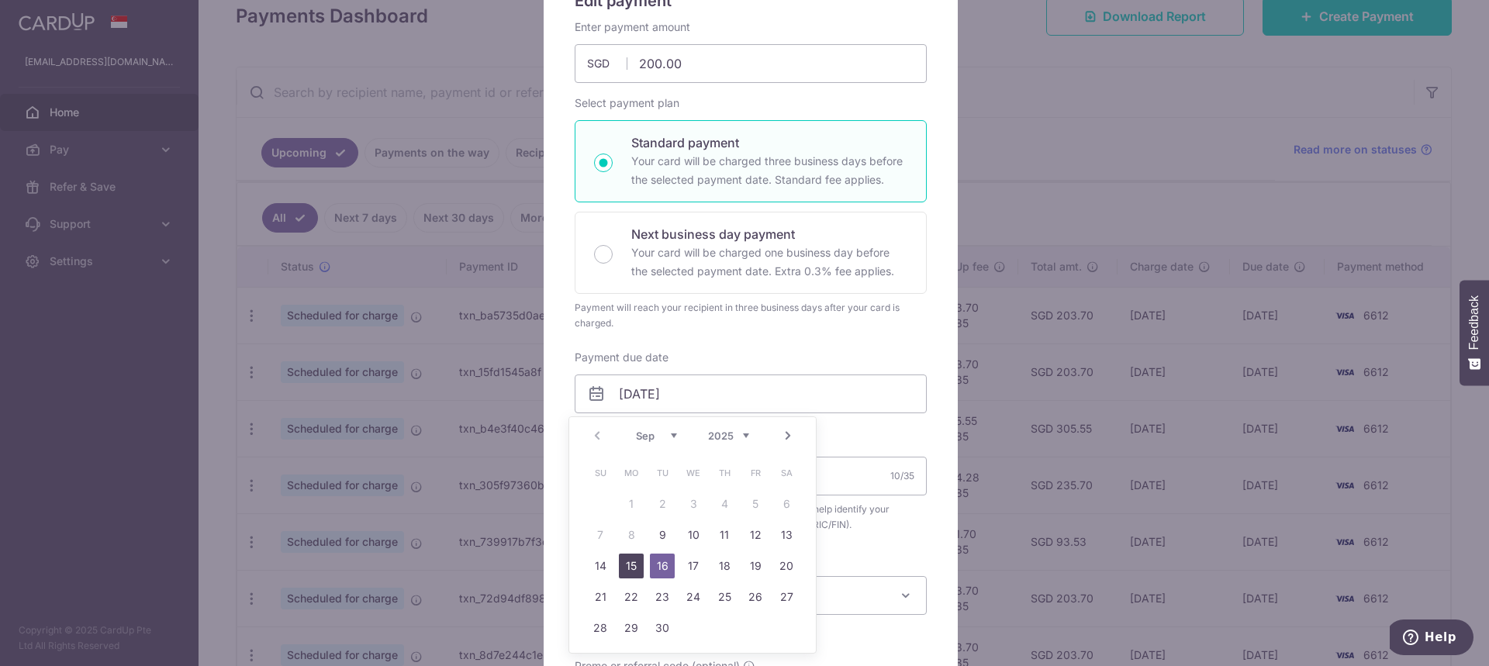
click at [631, 569] on link "15" at bounding box center [631, 566] width 25 height 25
type input "15/09/2025"
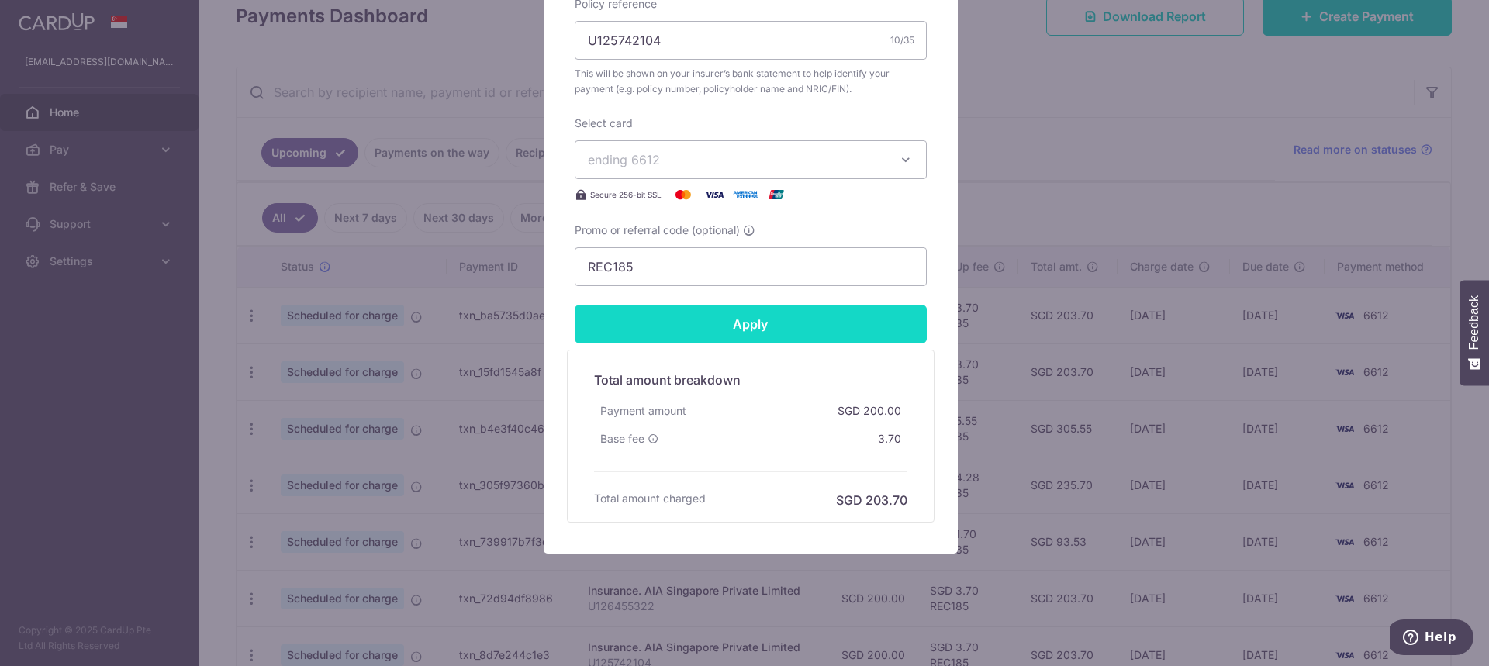
click at [745, 333] on input "Apply" at bounding box center [751, 324] width 352 height 39
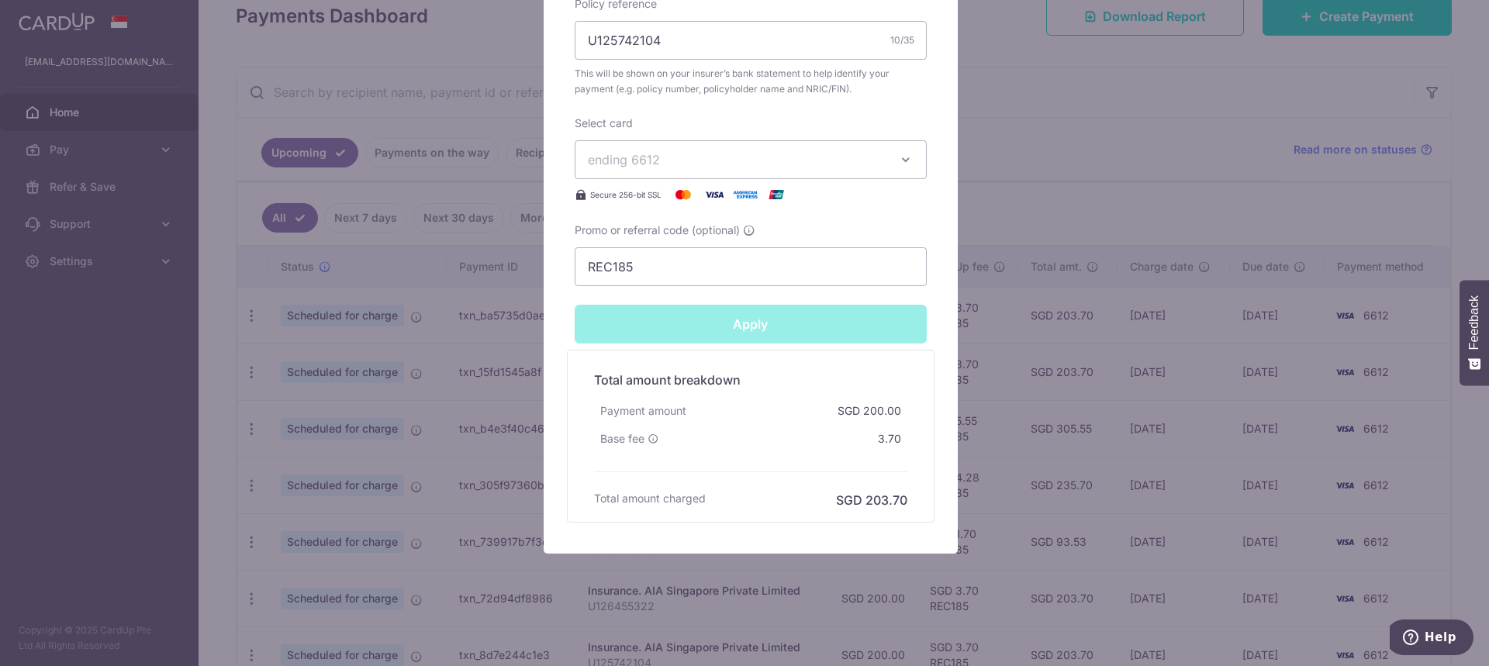
type input "Successfully Applied"
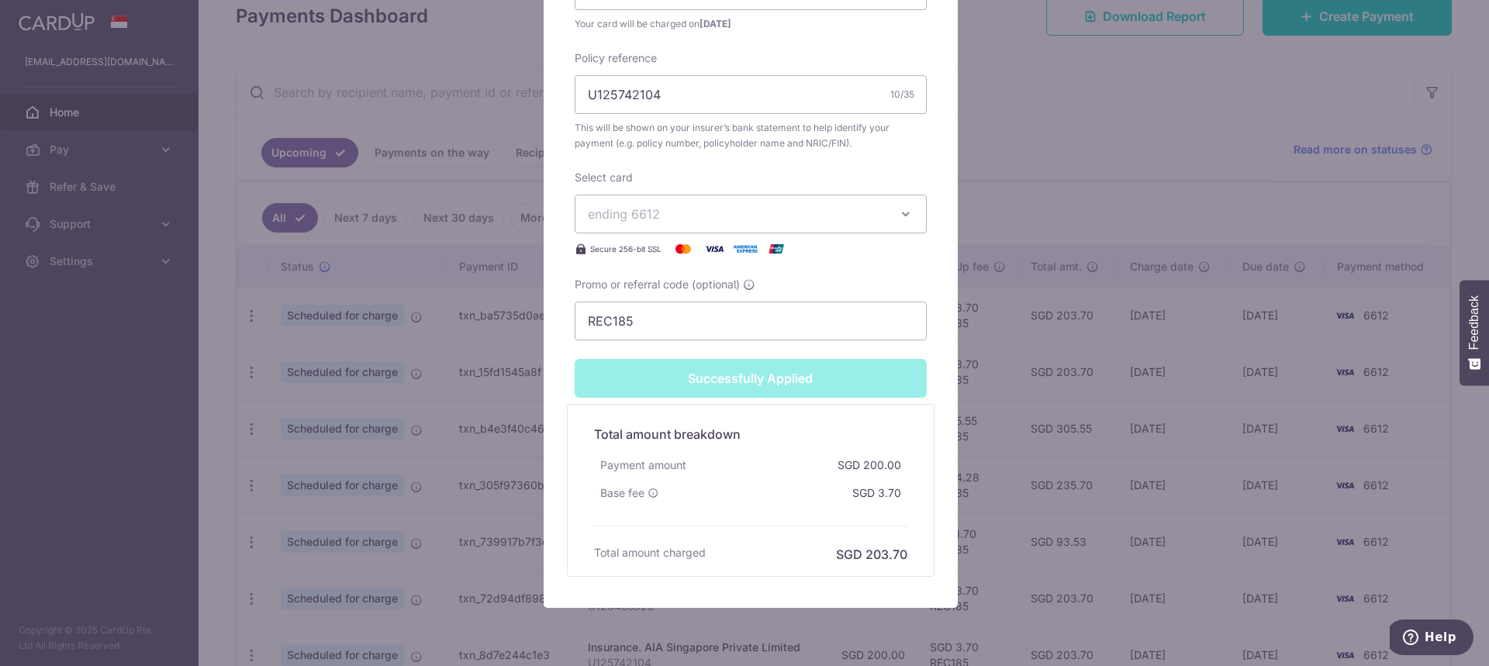
scroll to position [667, 0]
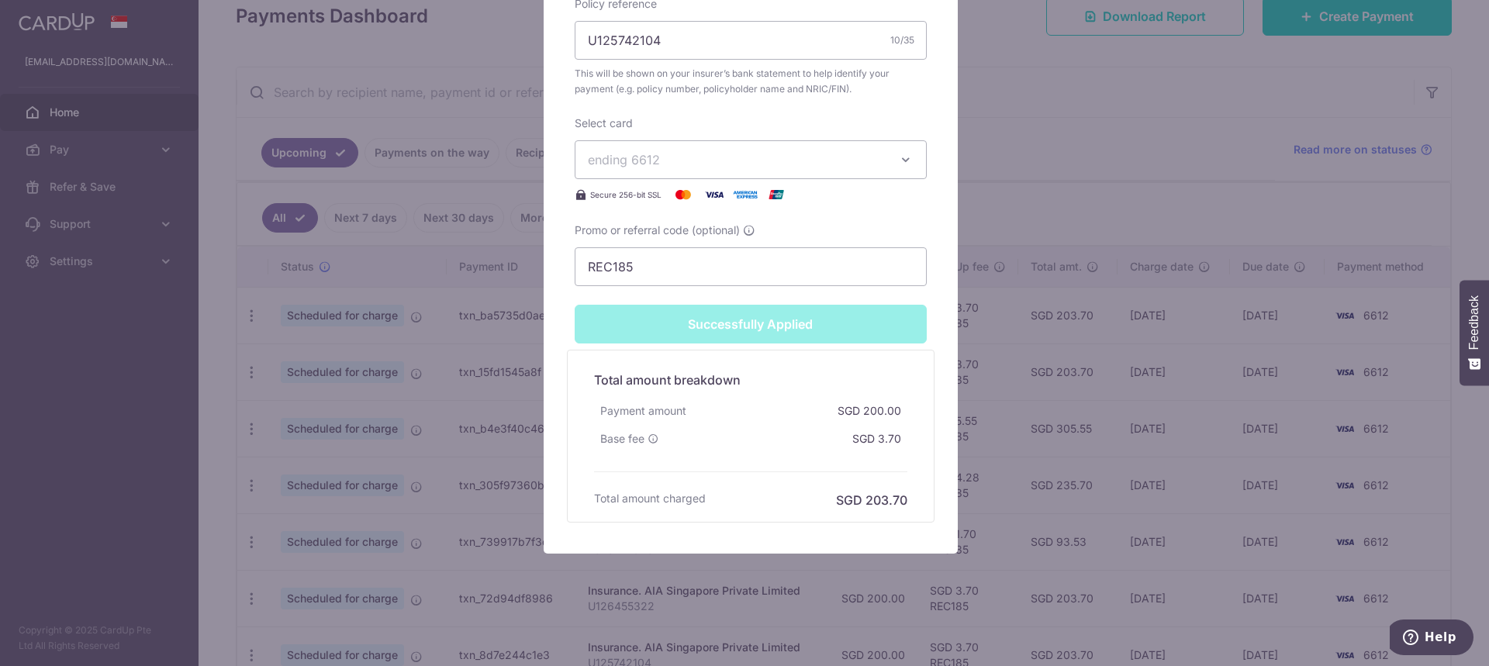
click at [374, 477] on div "Edit payment By clicking apply, you will make changes to all payments to AIA Si…" at bounding box center [744, 333] width 1489 height 666
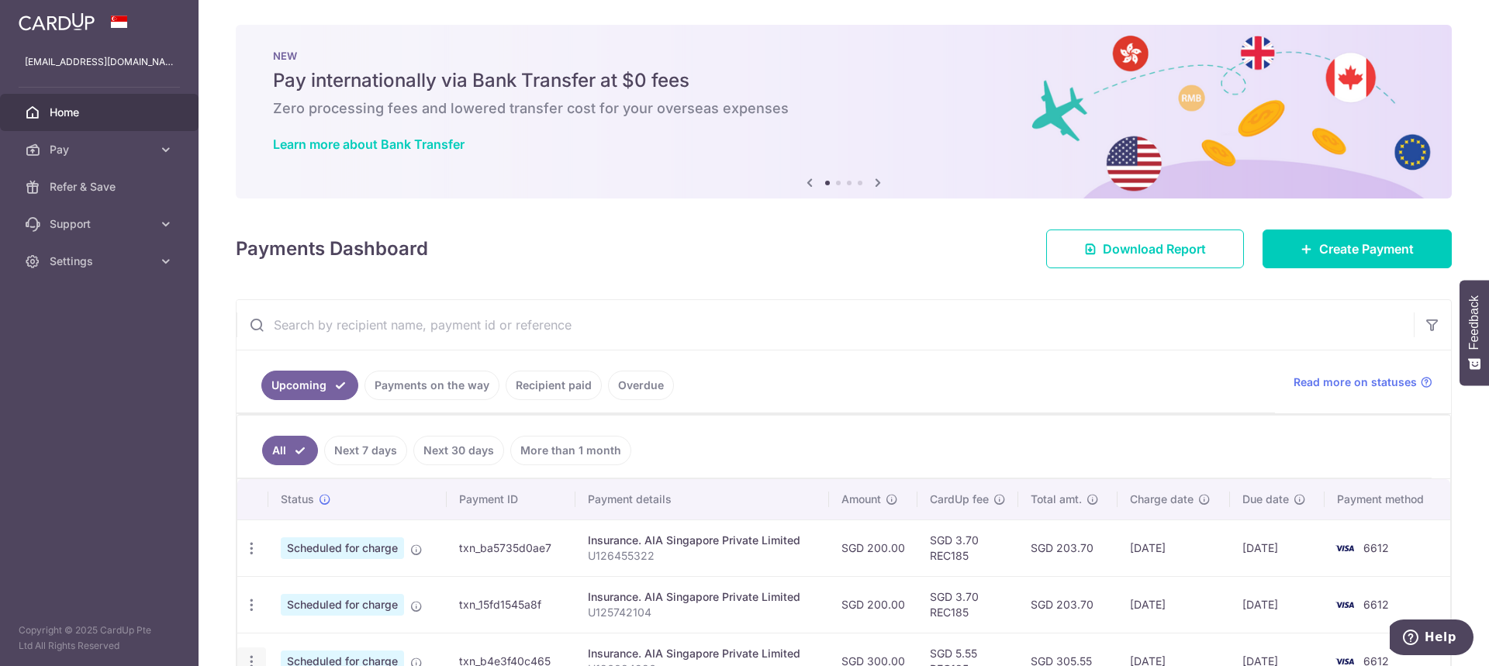
click at [252, 657] on icon "button" at bounding box center [252, 662] width 16 height 16
click at [254, 654] on icon "button" at bounding box center [252, 662] width 16 height 16
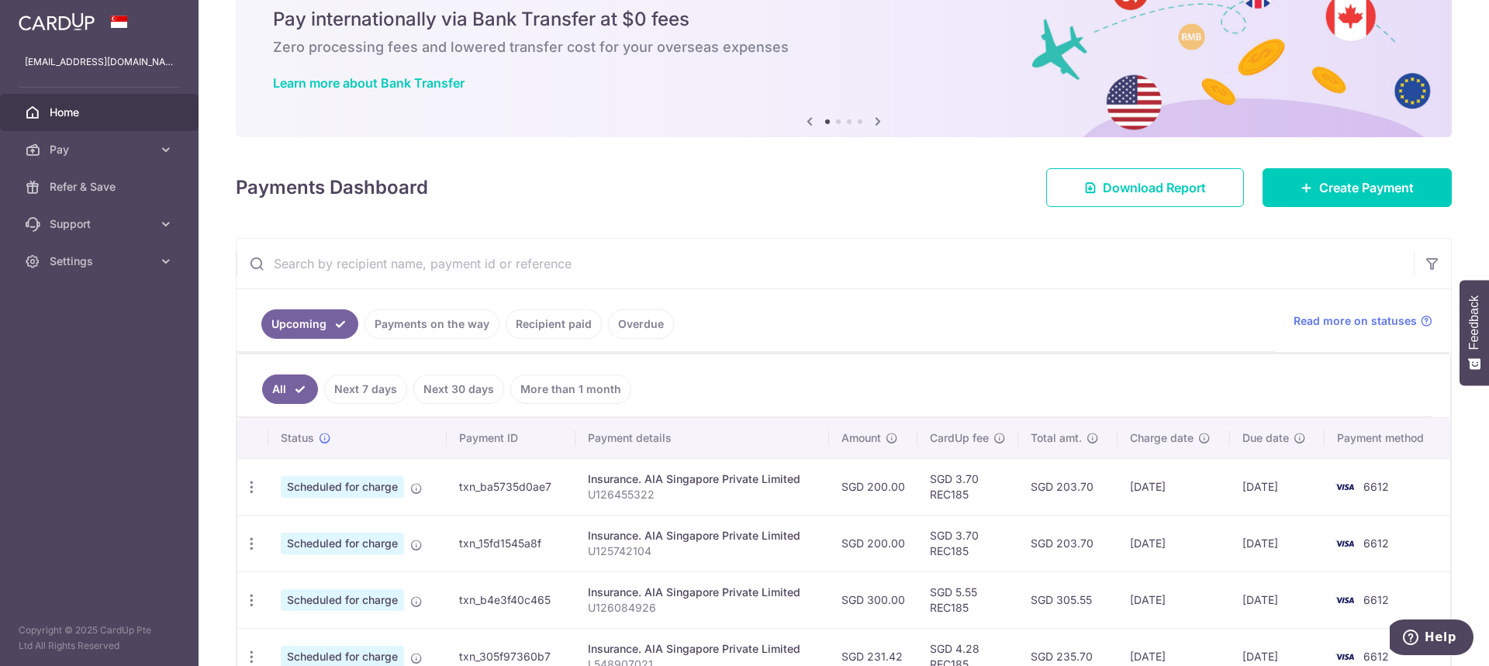
scroll to position [155, 0]
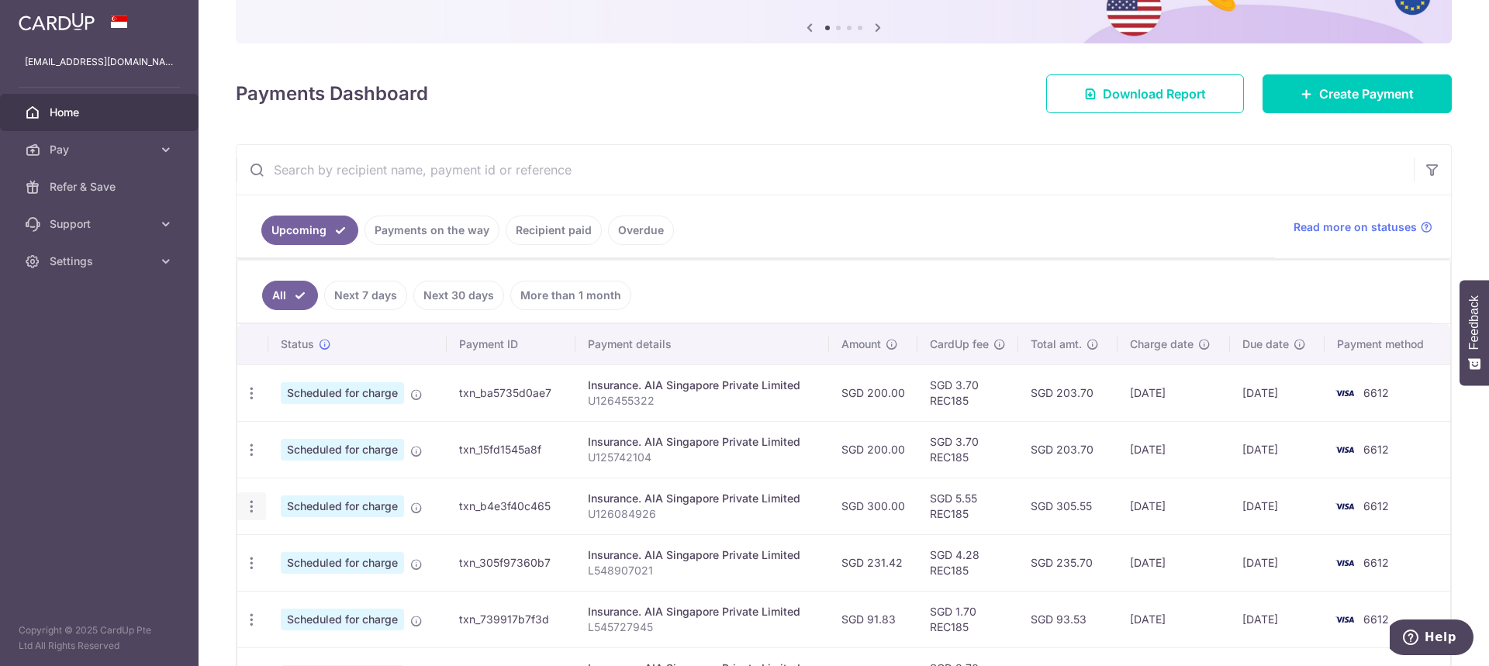
click at [250, 497] on div "Update payment Cancel payment" at bounding box center [251, 506] width 29 height 29
click at [251, 507] on icon "button" at bounding box center [252, 507] width 16 height 16
click at [293, 545] on span "Update payment" at bounding box center [334, 549] width 105 height 19
radio input "true"
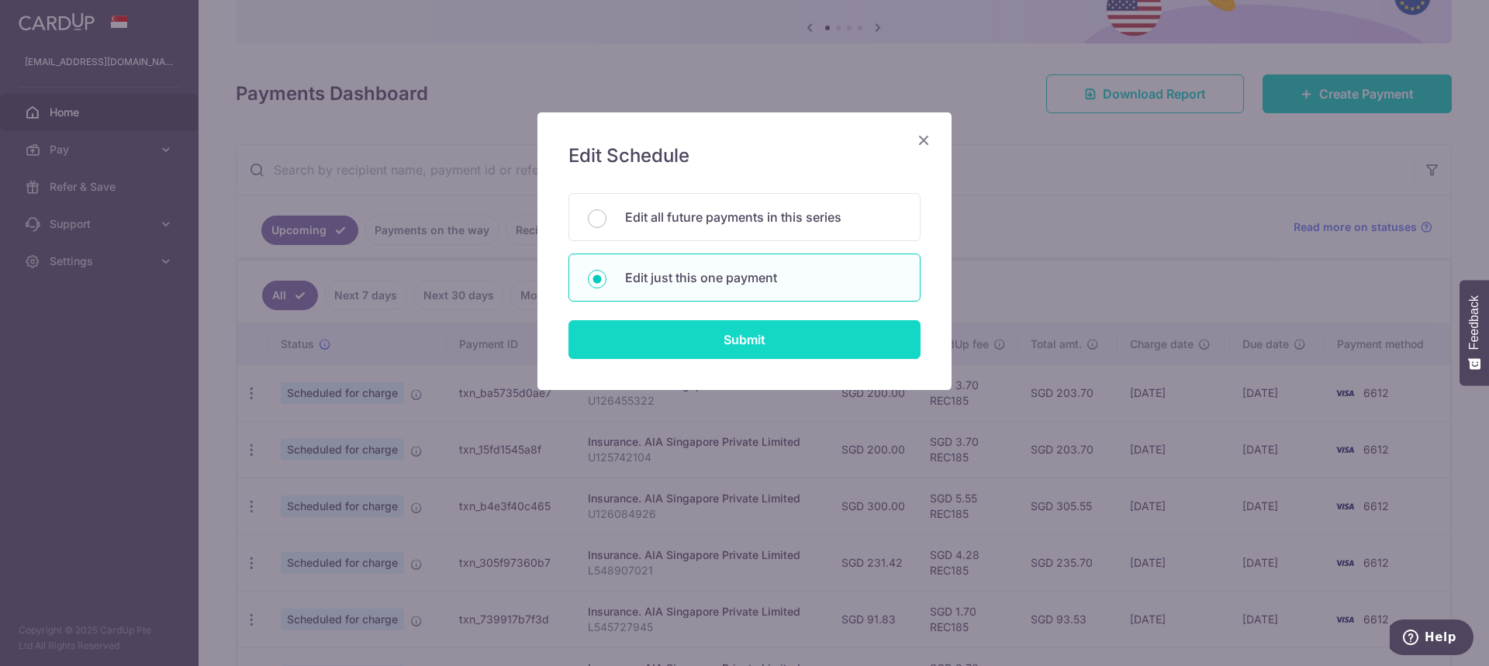
click at [704, 346] on input "Submit" at bounding box center [744, 339] width 352 height 39
radio input "true"
type input "300.00"
type input "[DATE]"
type input "U126084926"
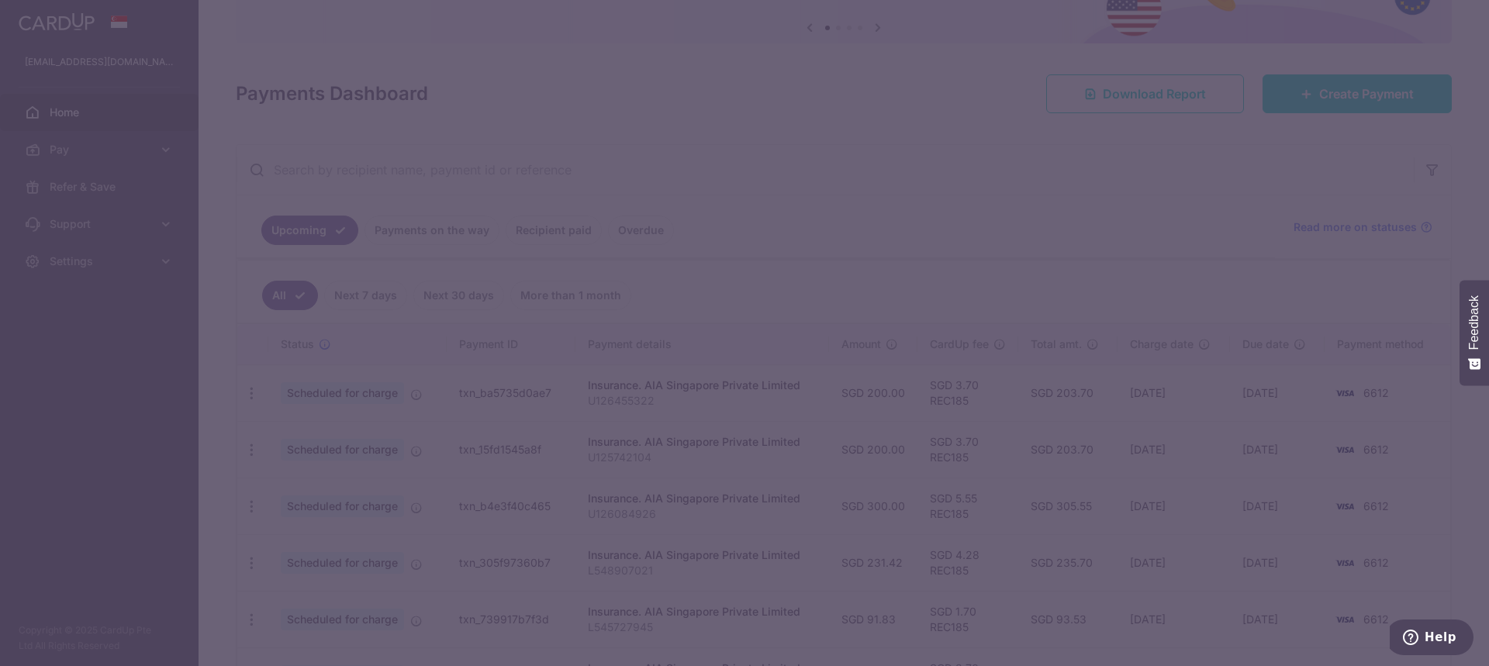
type input "REC185"
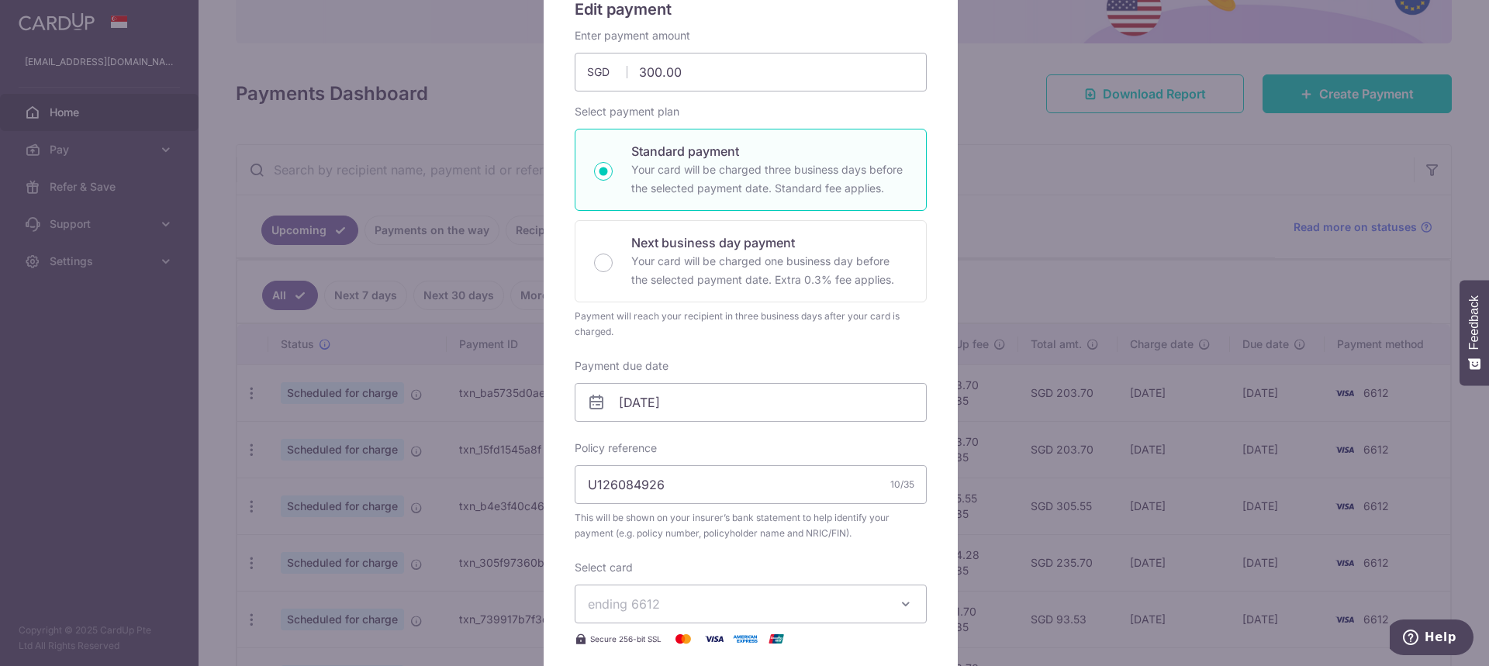
scroll to position [310, 0]
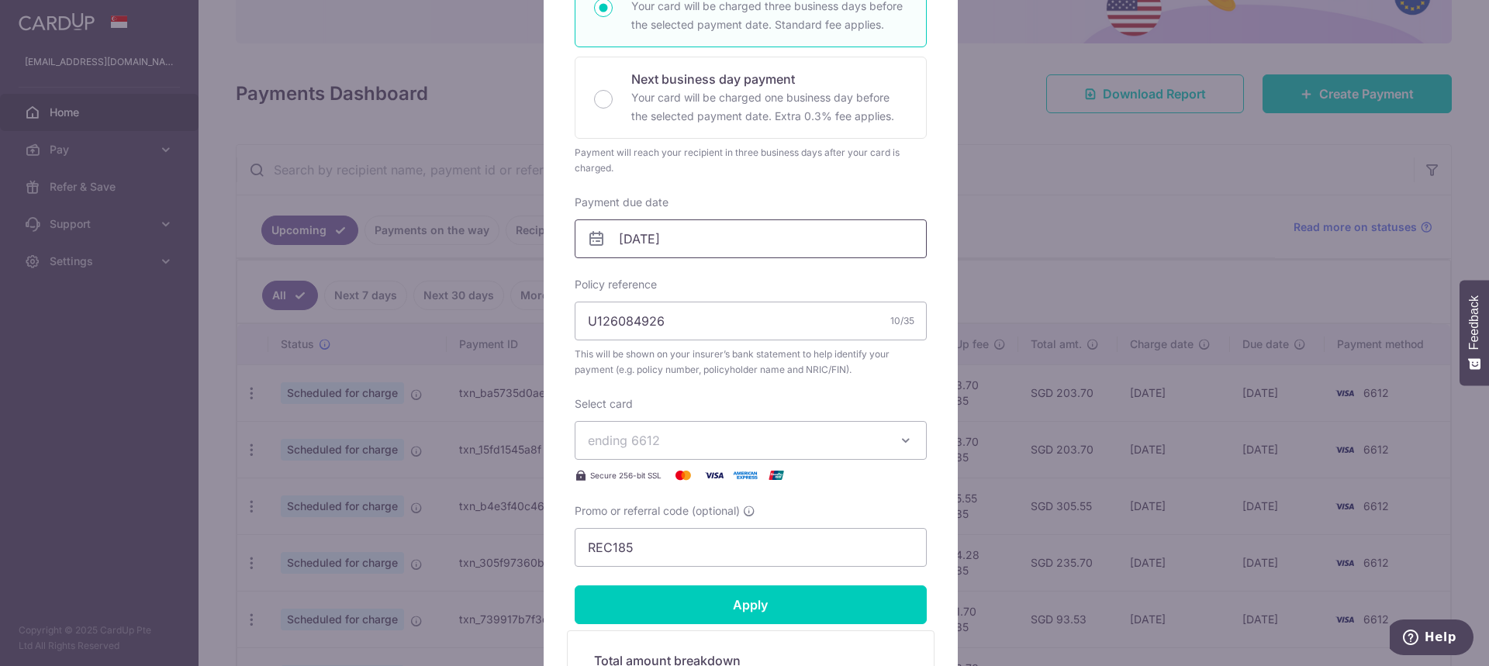
click at [643, 238] on input "[DATE]" at bounding box center [751, 238] width 352 height 39
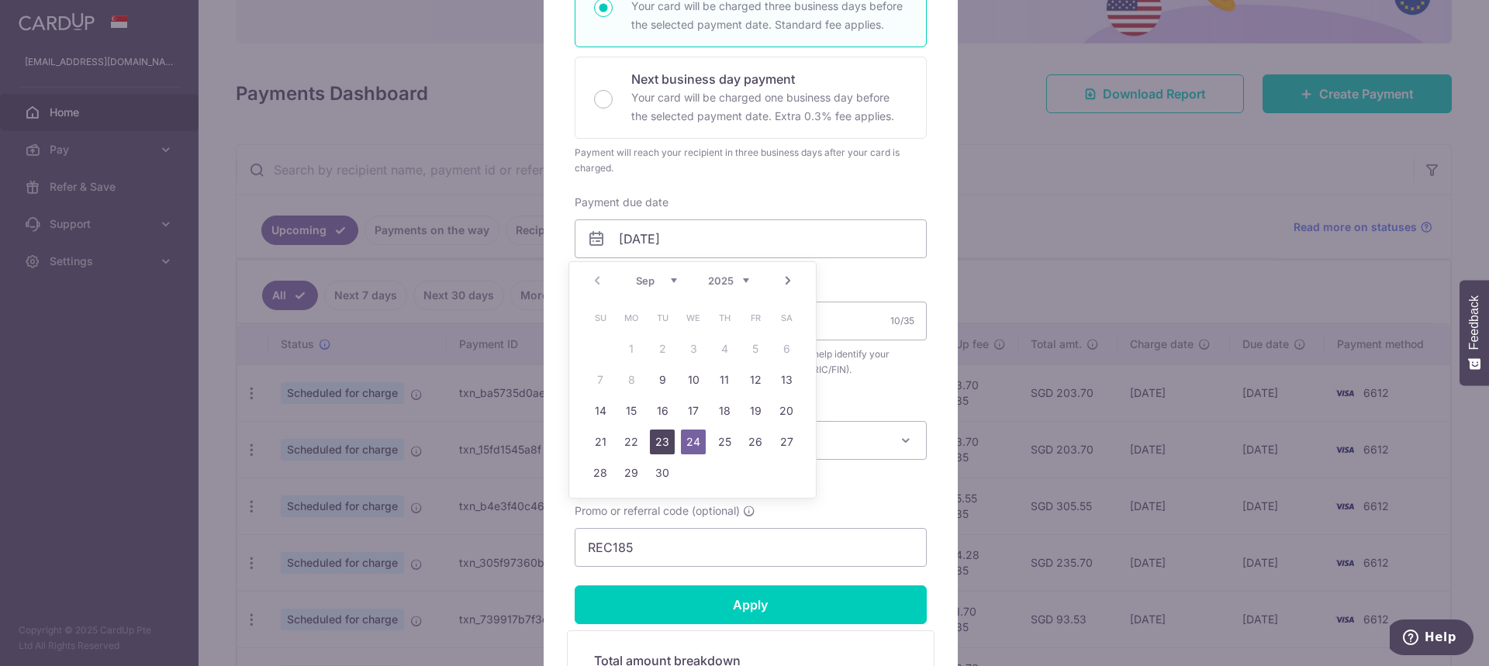
click at [667, 438] on link "23" at bounding box center [662, 442] width 25 height 25
type input "[DATE]"
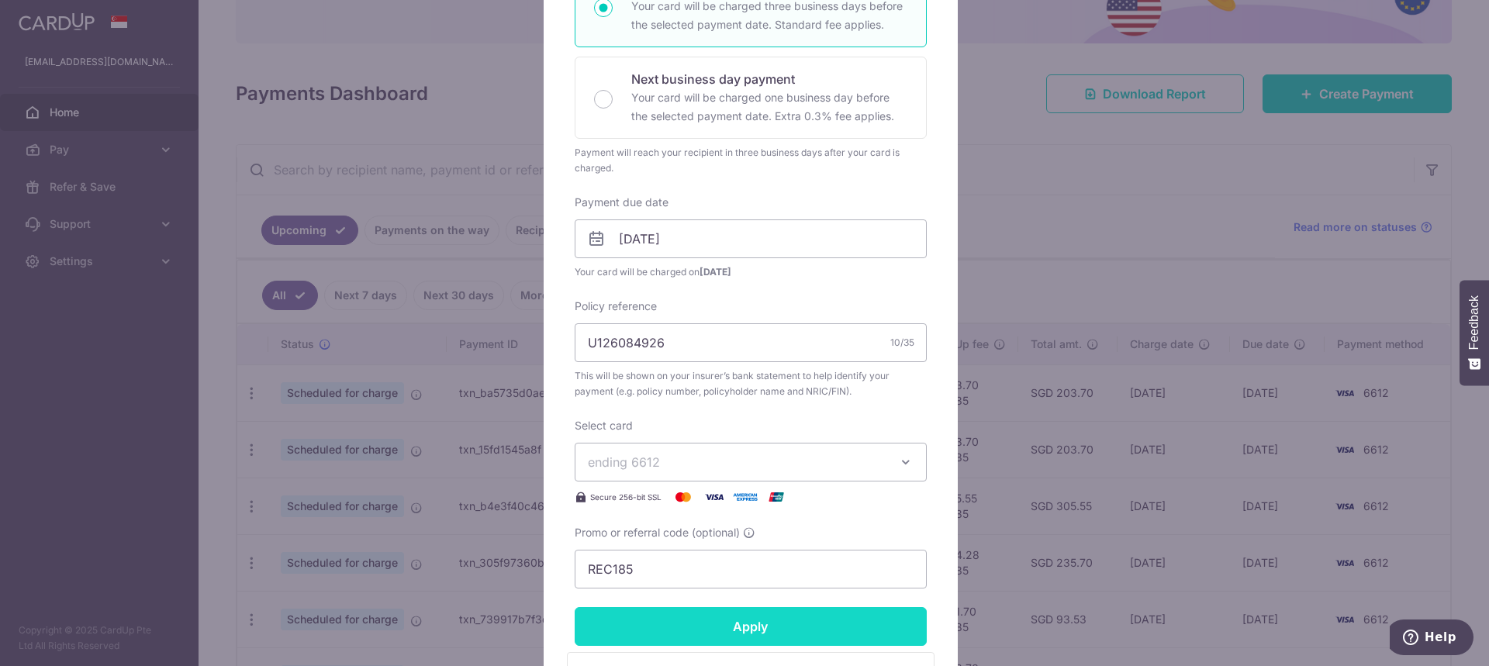
click at [741, 626] on input "Apply" at bounding box center [751, 626] width 352 height 39
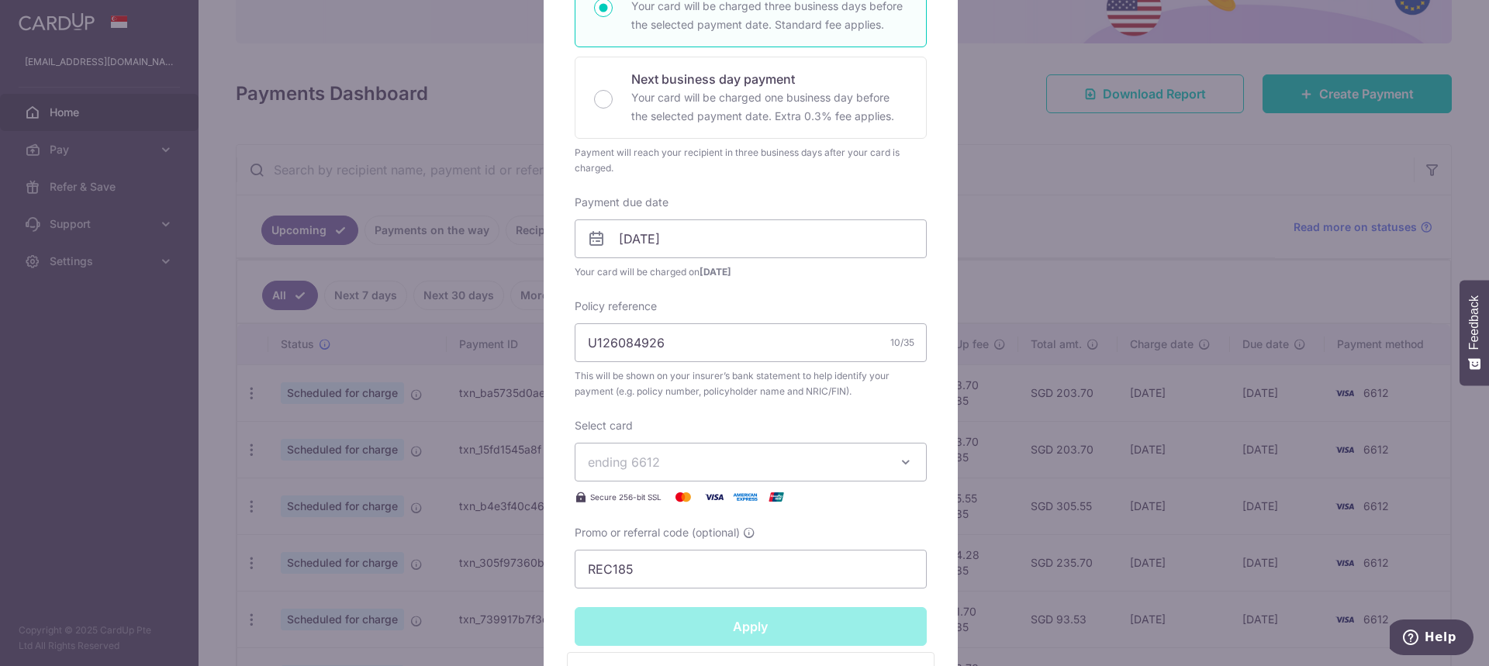
type input "Successfully Applied"
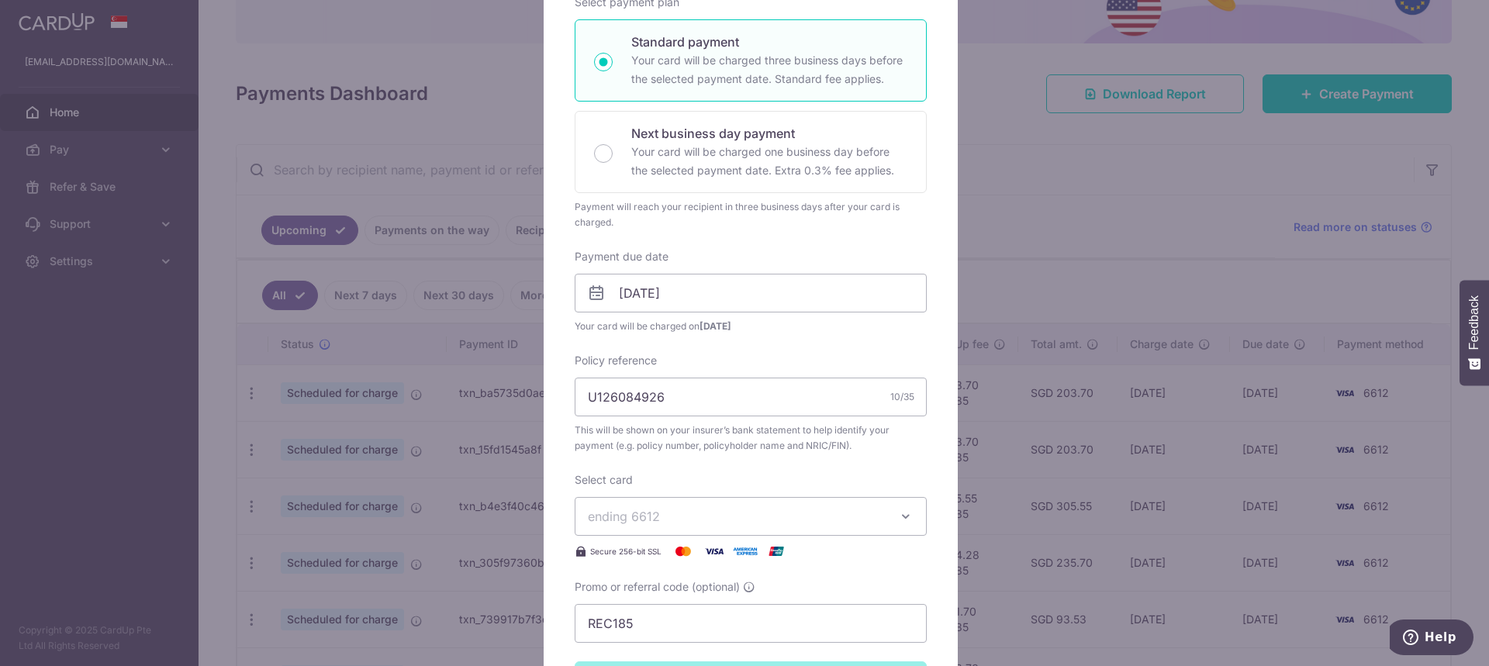
scroll to position [365, 0]
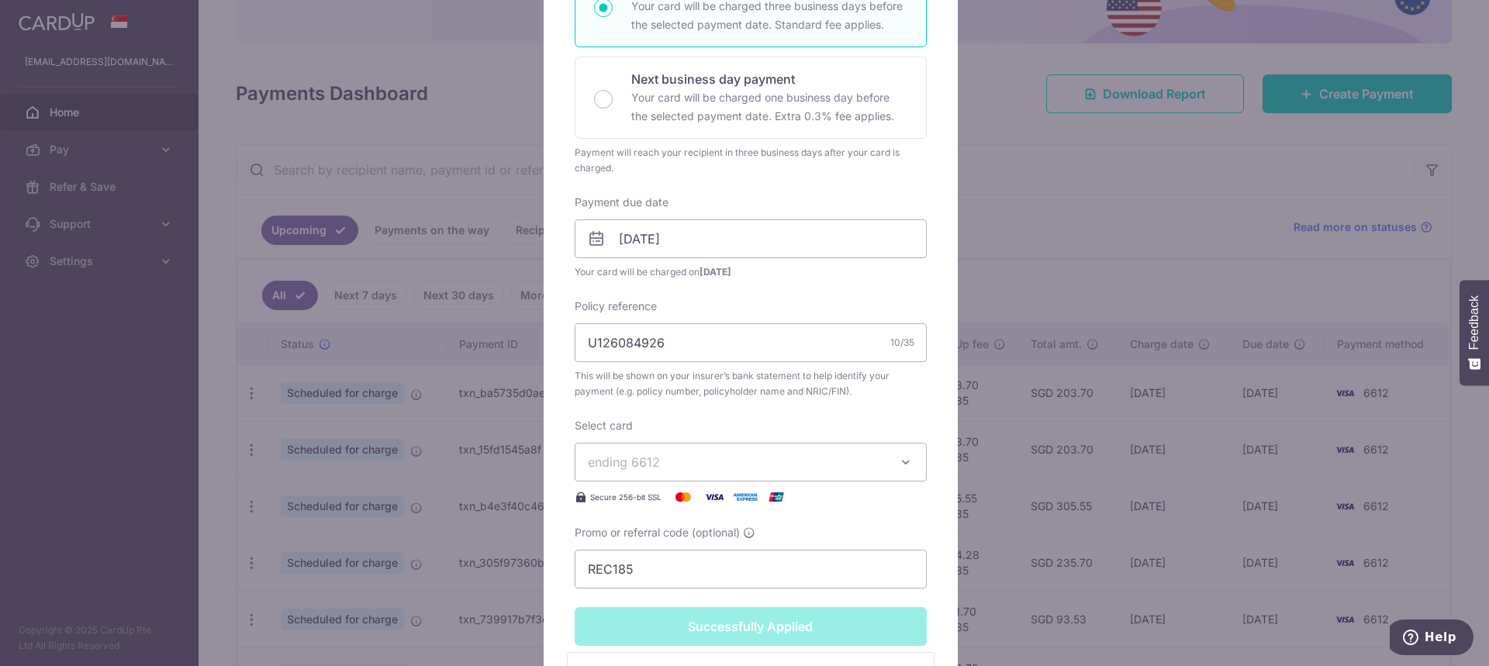
click at [474, 403] on div "Edit payment By clicking apply, you will make changes to all payments to AIA Si…" at bounding box center [744, 333] width 1489 height 666
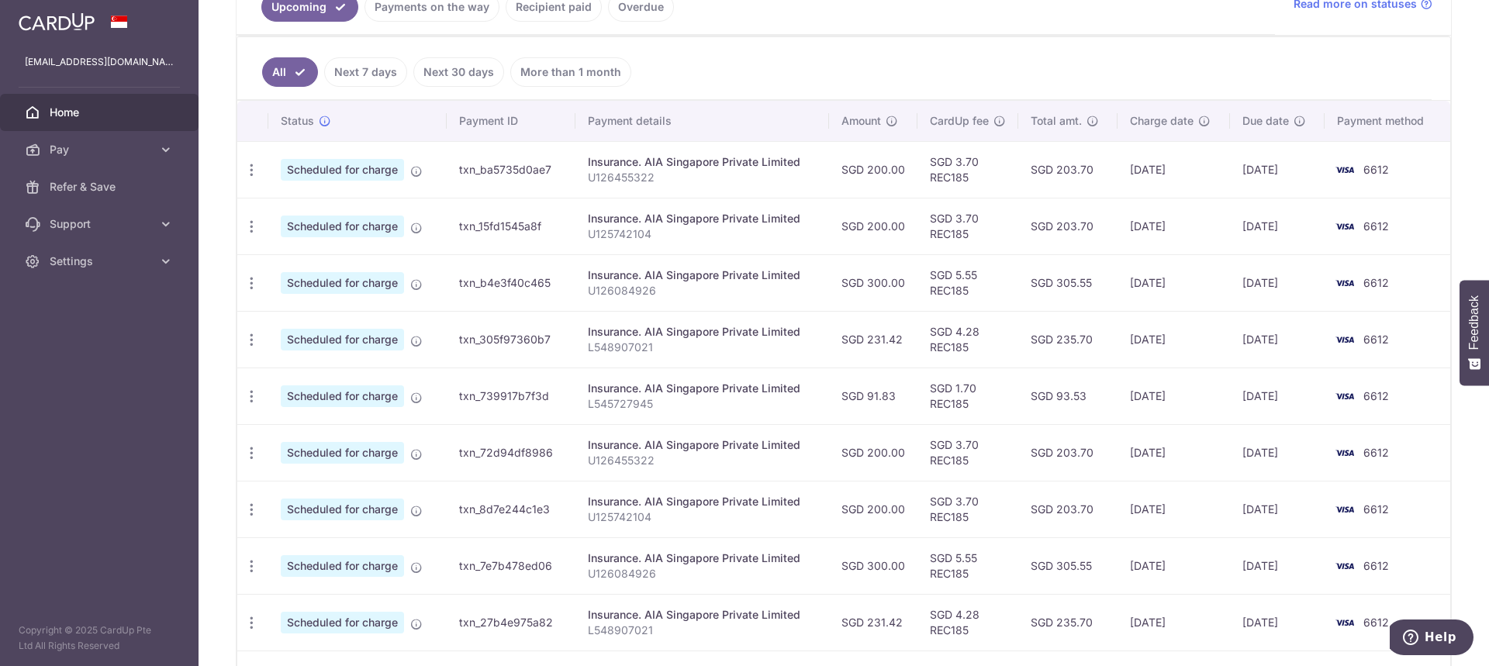
scroll to position [388, 0]
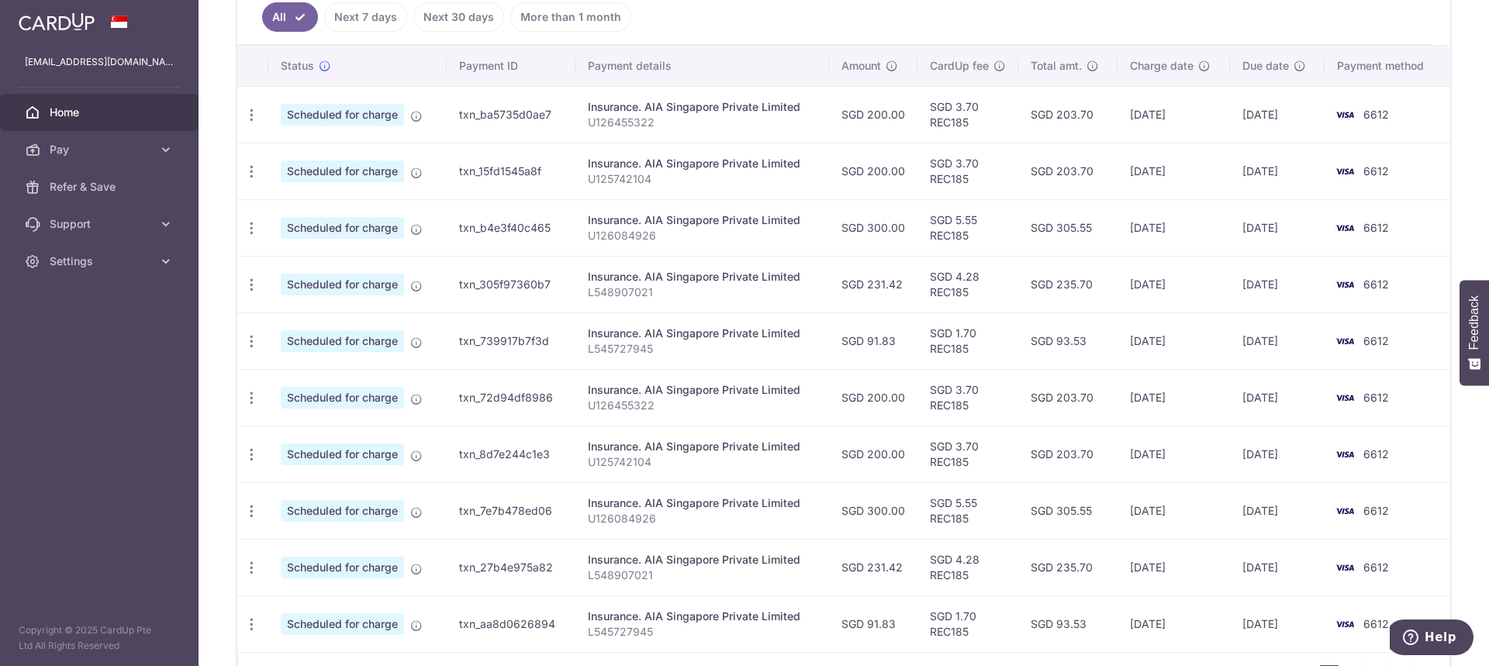
scroll to position [406, 0]
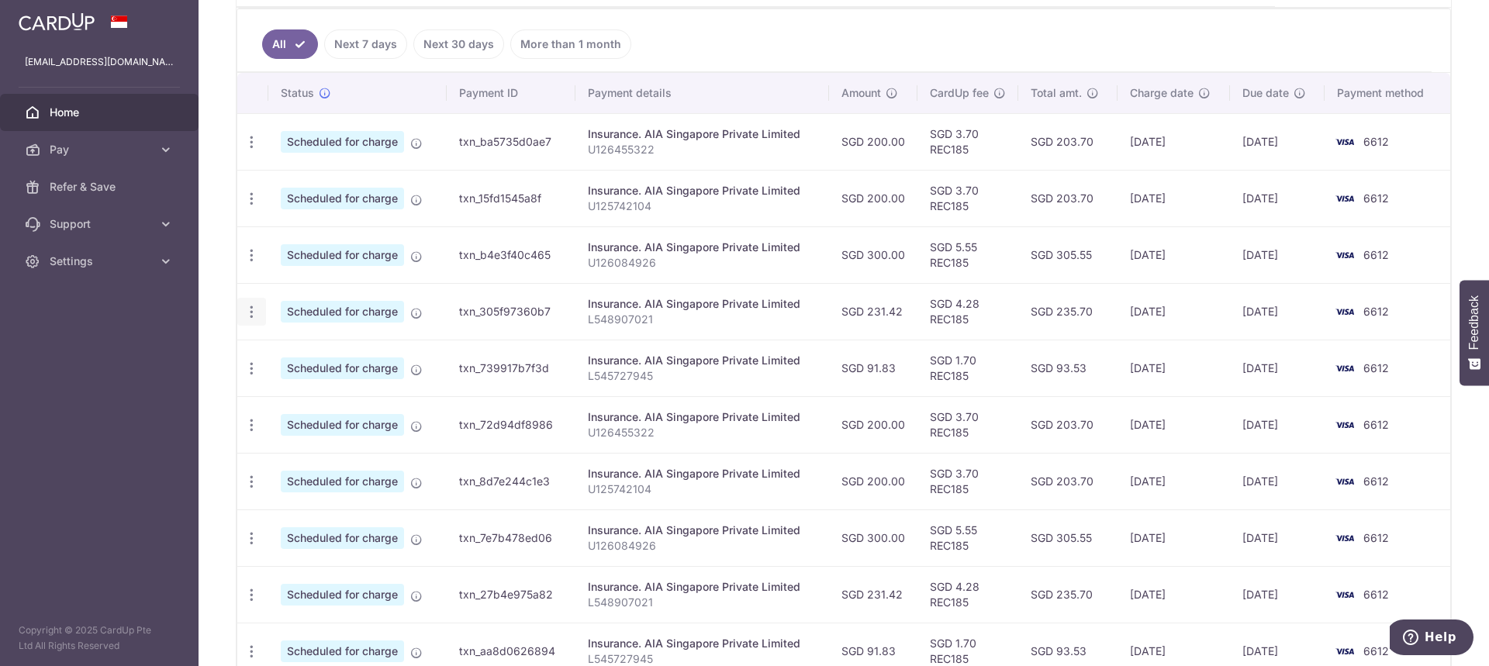
click at [255, 312] on icon "button" at bounding box center [252, 312] width 16 height 16
click at [310, 356] on span "Update payment" at bounding box center [334, 354] width 105 height 19
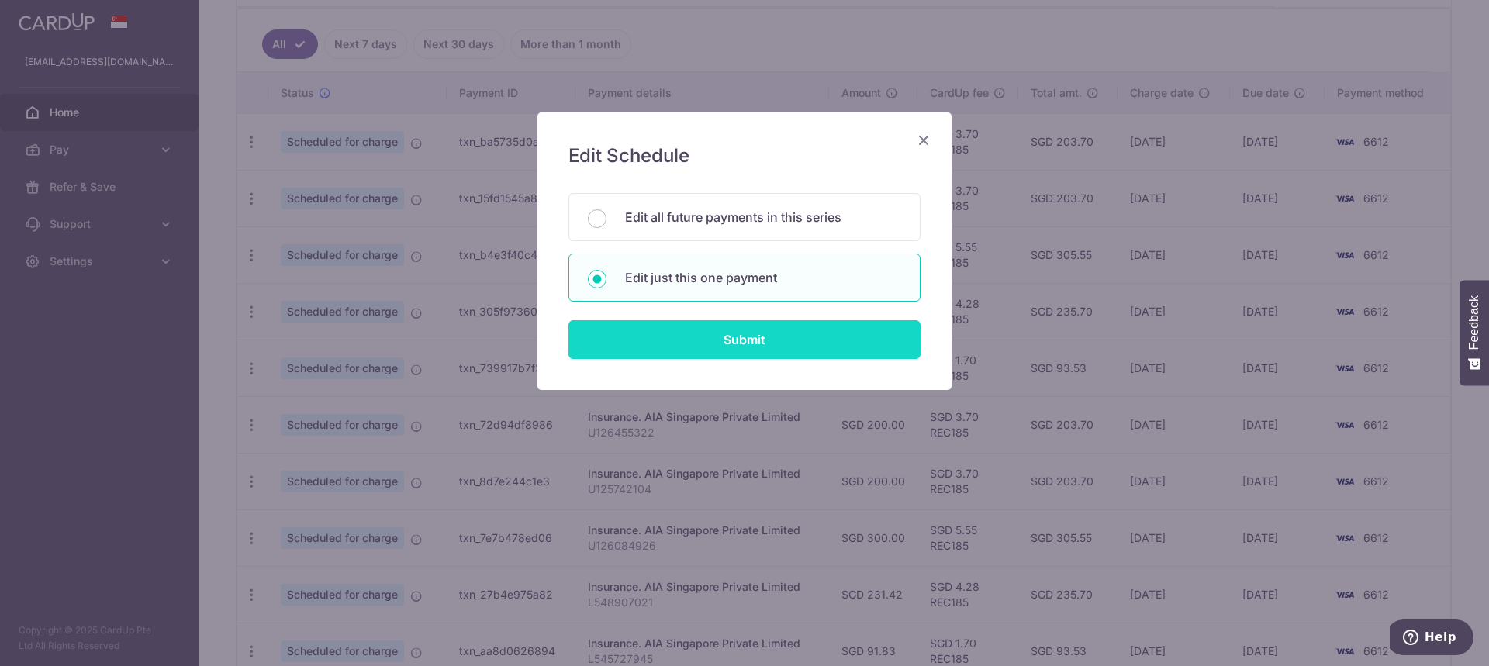
click at [758, 337] on input "Submit" at bounding box center [744, 339] width 352 height 39
radio input "true"
type input "231.42"
type input "03/10/2025"
type input "L548907021"
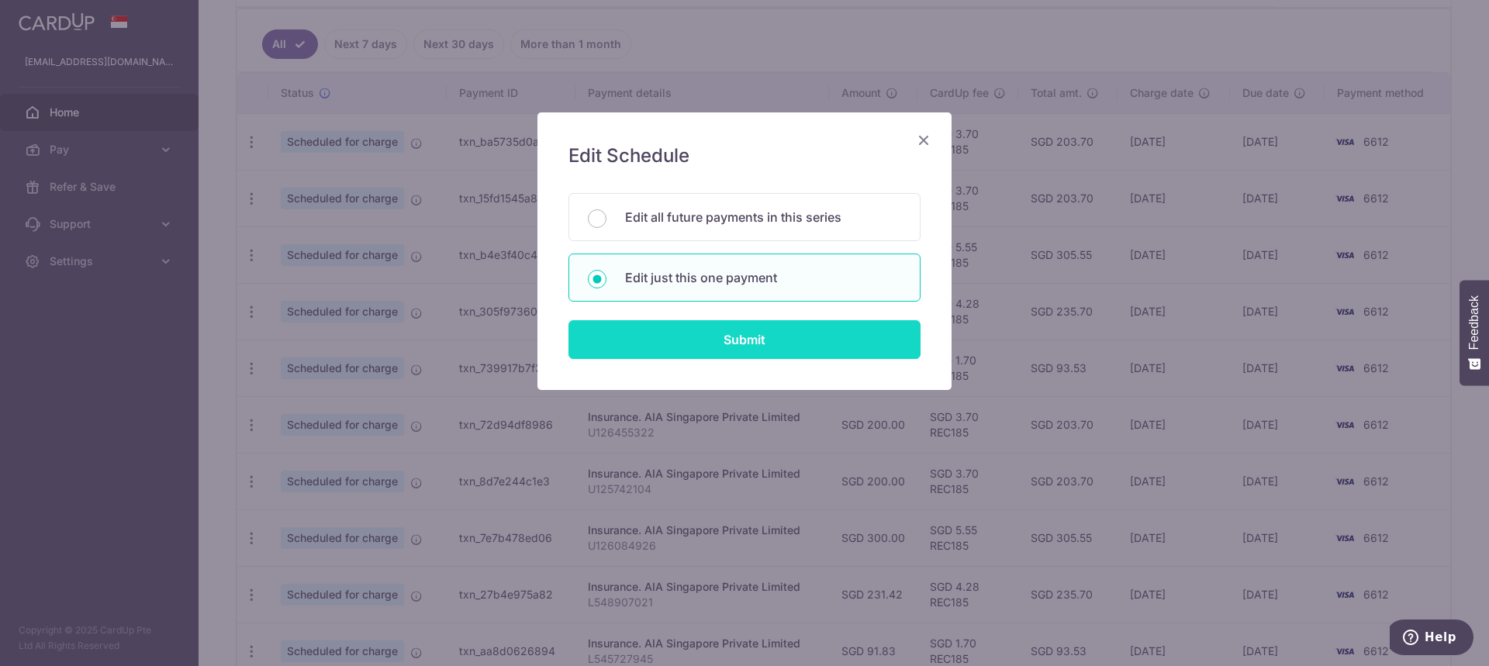
type input "REC185"
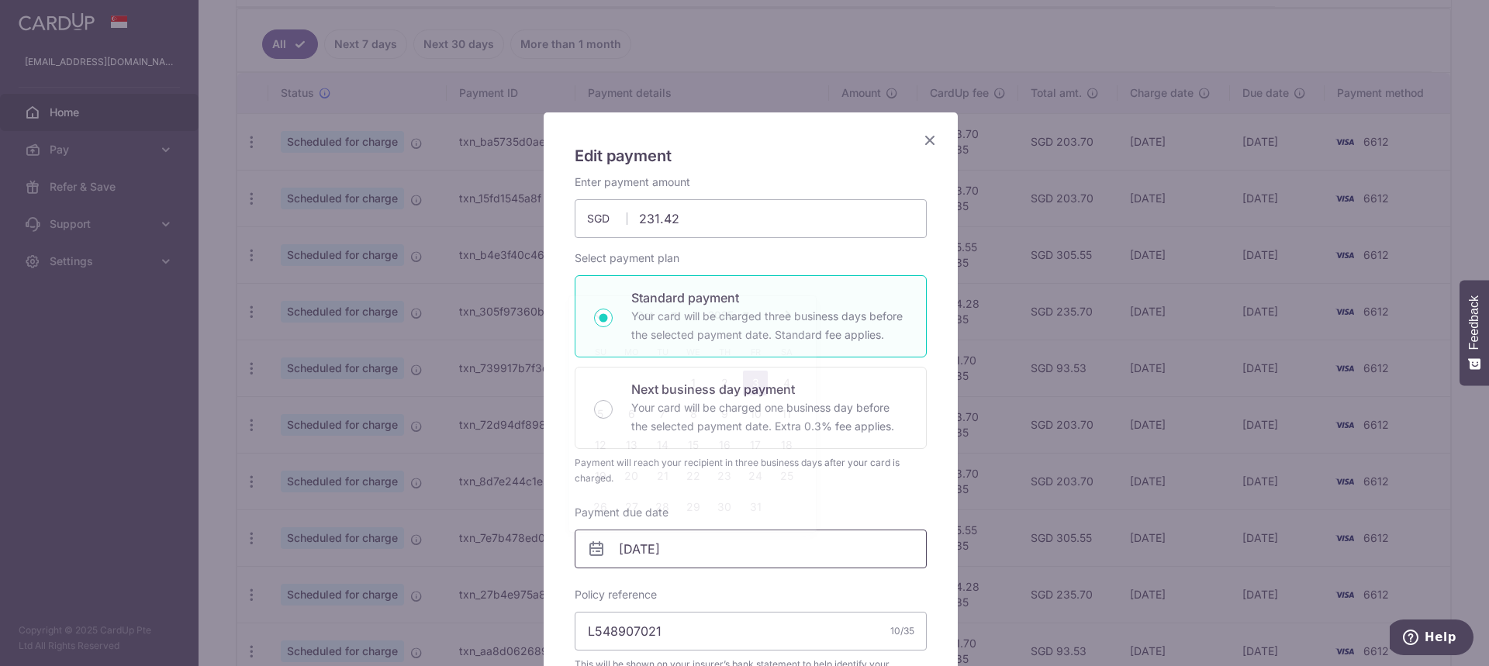
click at [652, 546] on input "03/10/2025" at bounding box center [751, 549] width 352 height 39
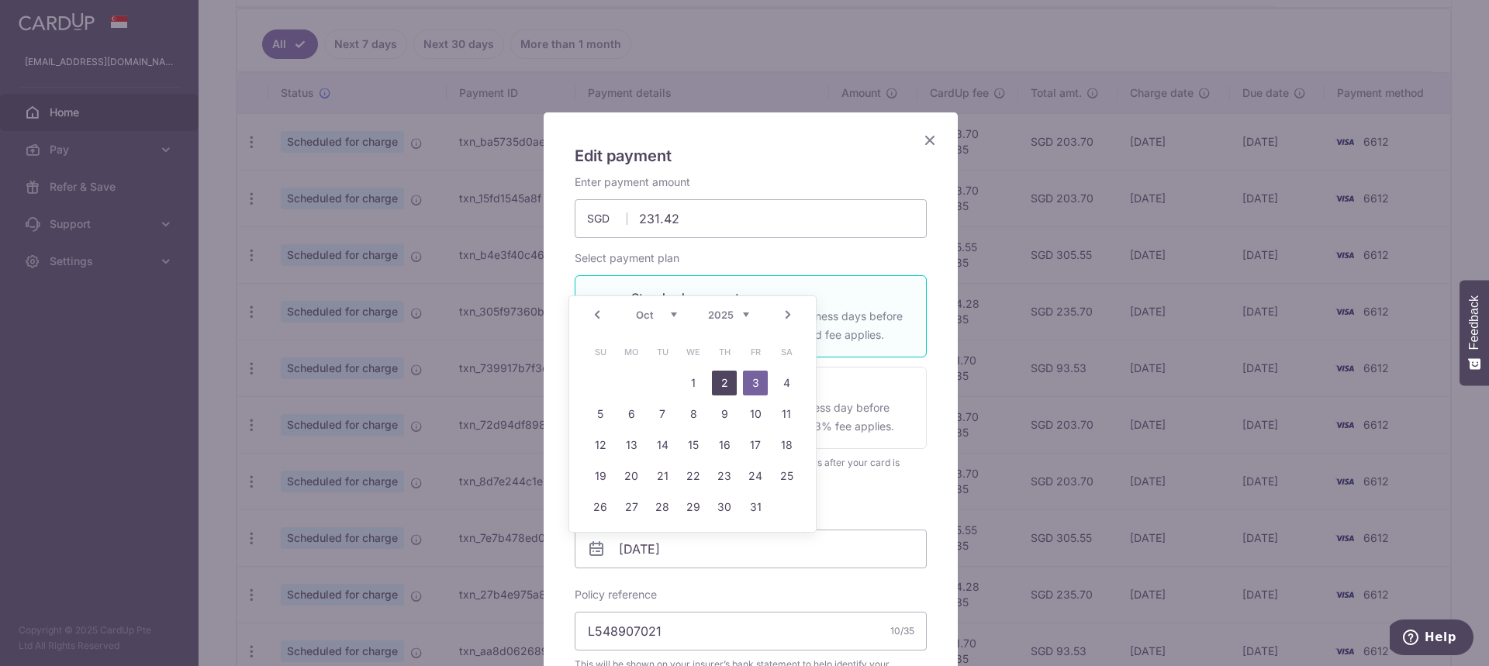
click at [725, 378] on link "2" at bounding box center [724, 383] width 25 height 25
type input "[DATE]"
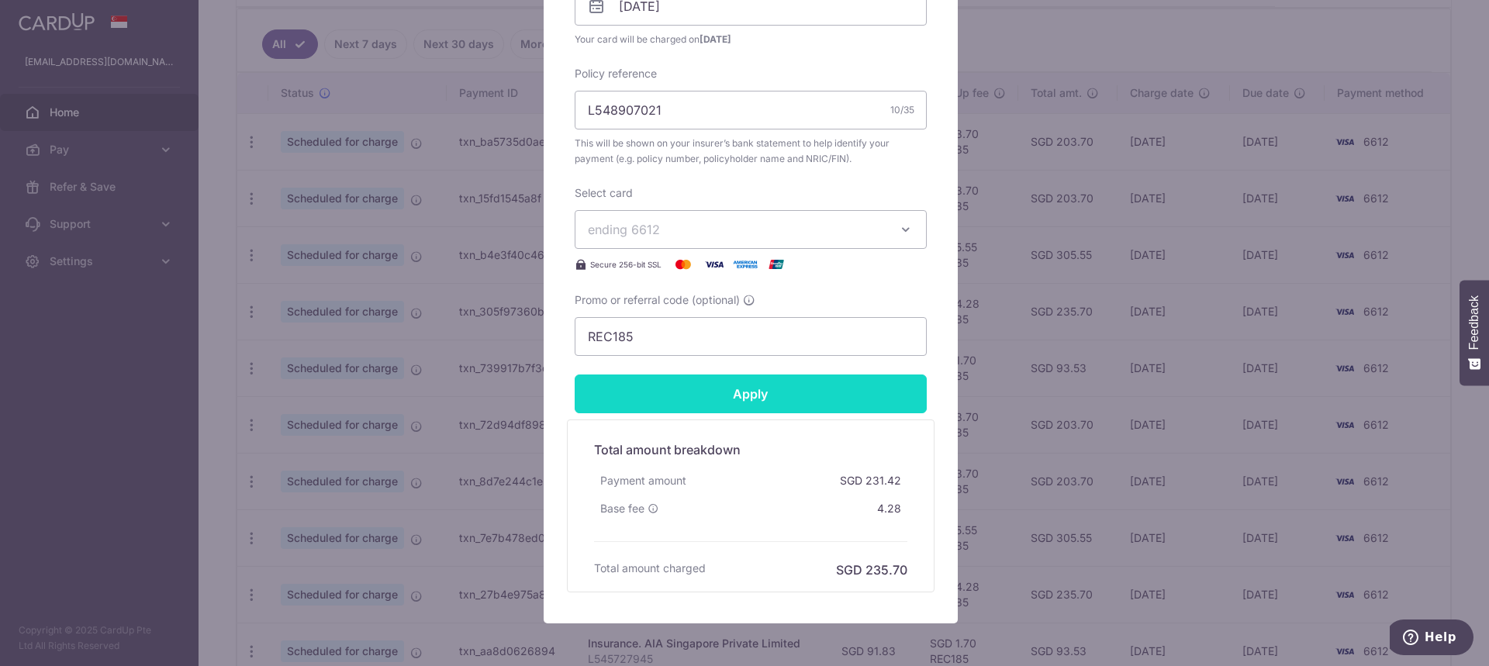
click at [794, 401] on input "Apply" at bounding box center [751, 394] width 352 height 39
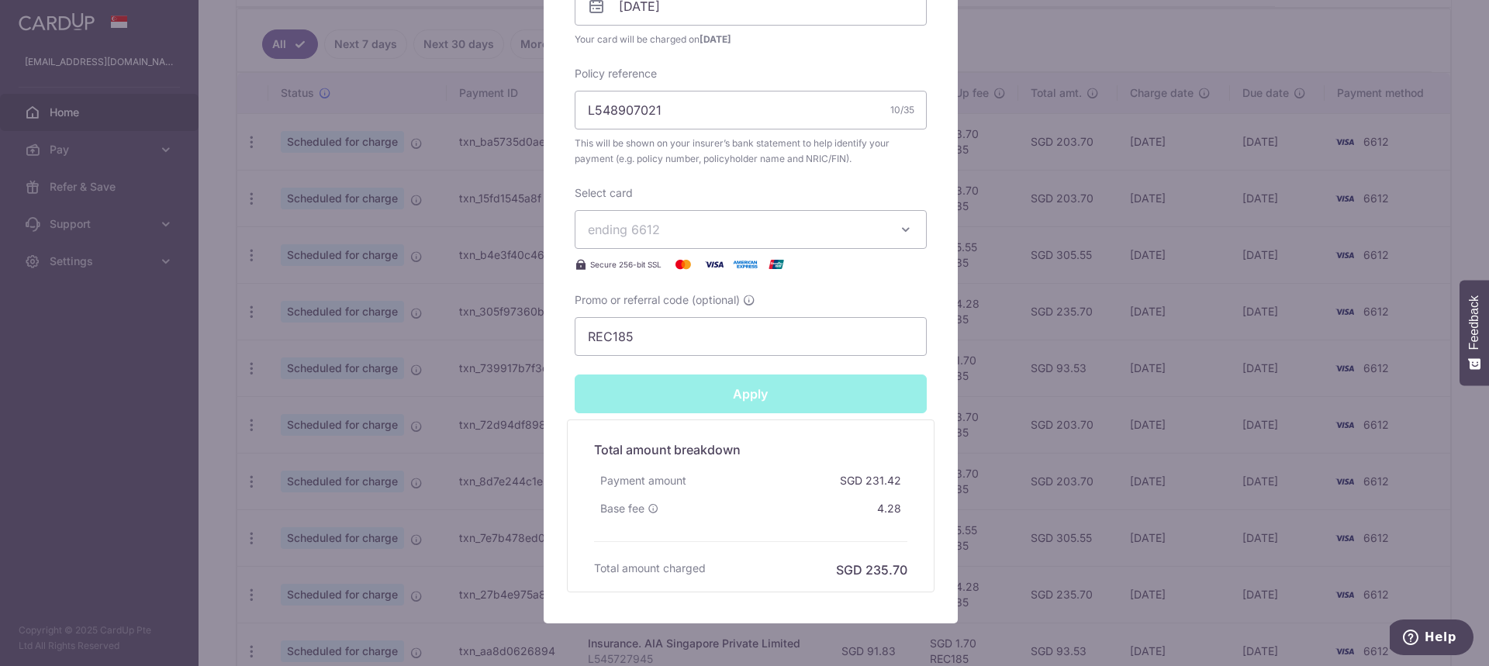
type input "Successfully Applied"
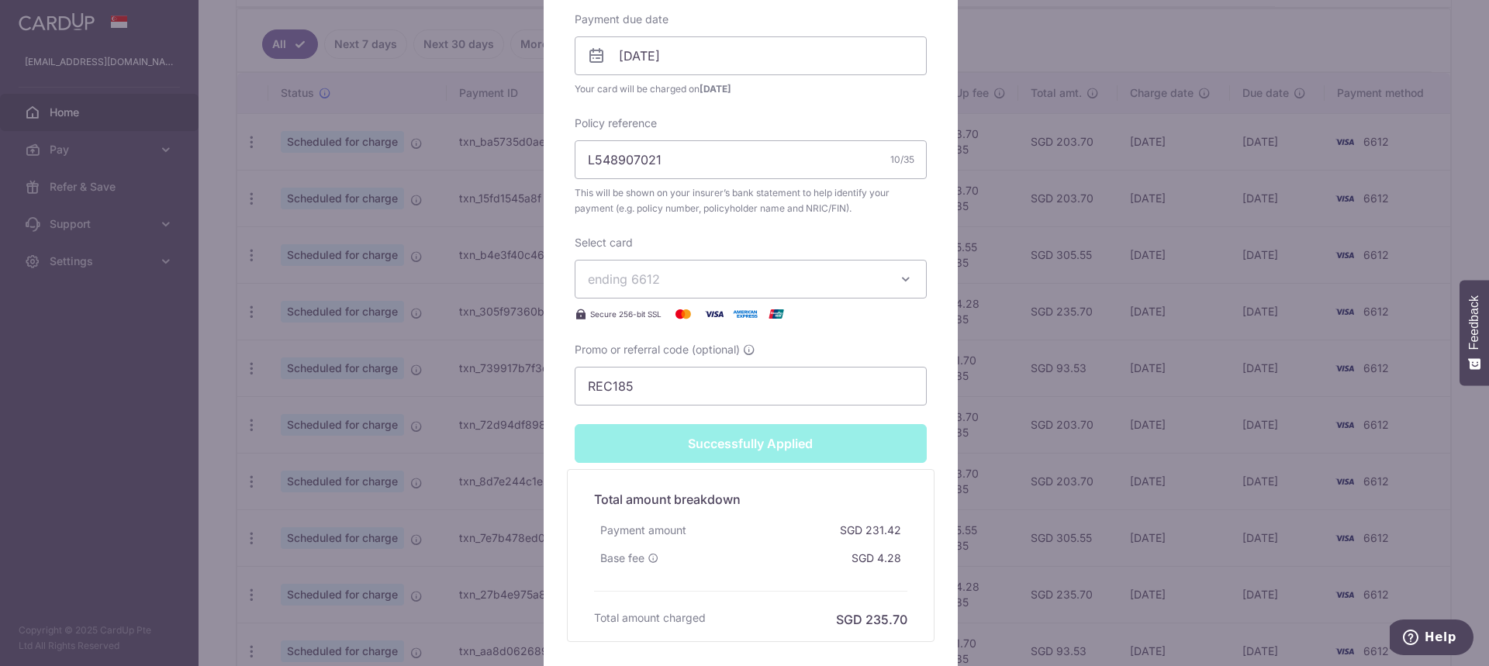
scroll to position [520, 0]
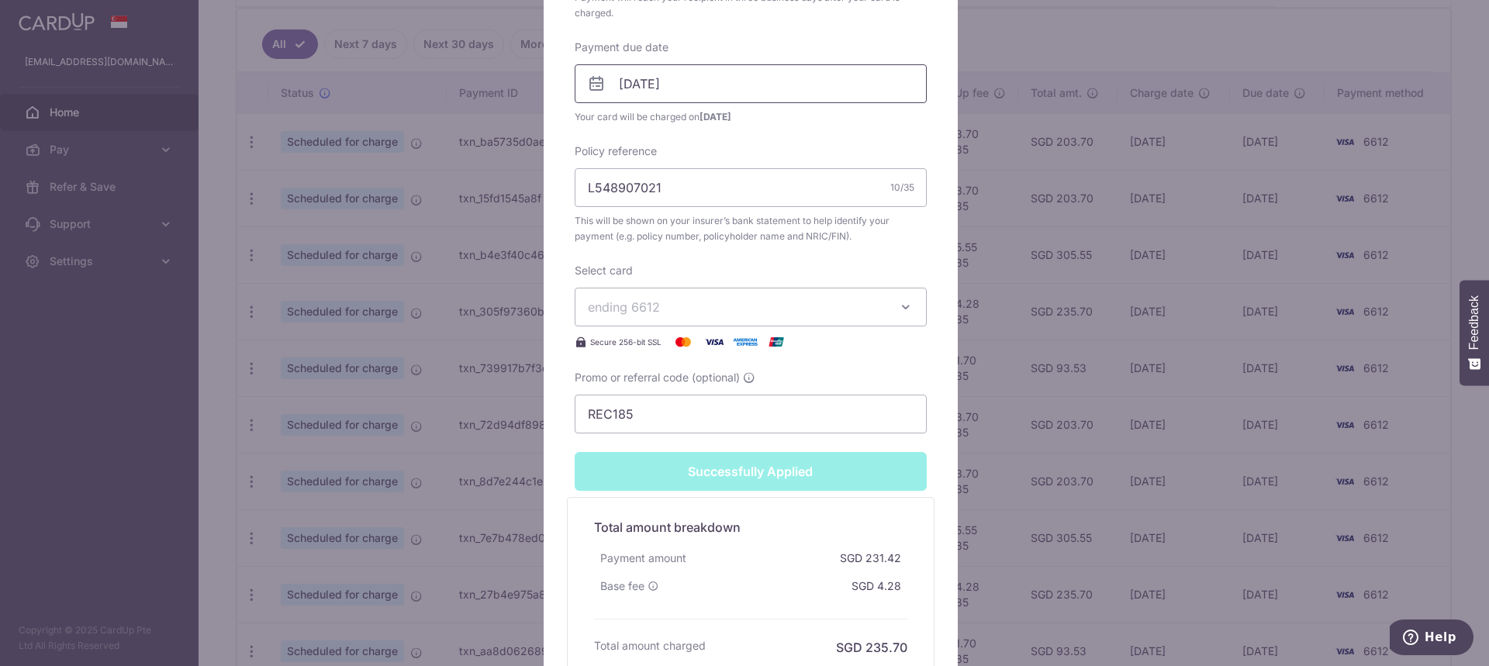
click at [688, 74] on input "[DATE]" at bounding box center [751, 83] width 352 height 39
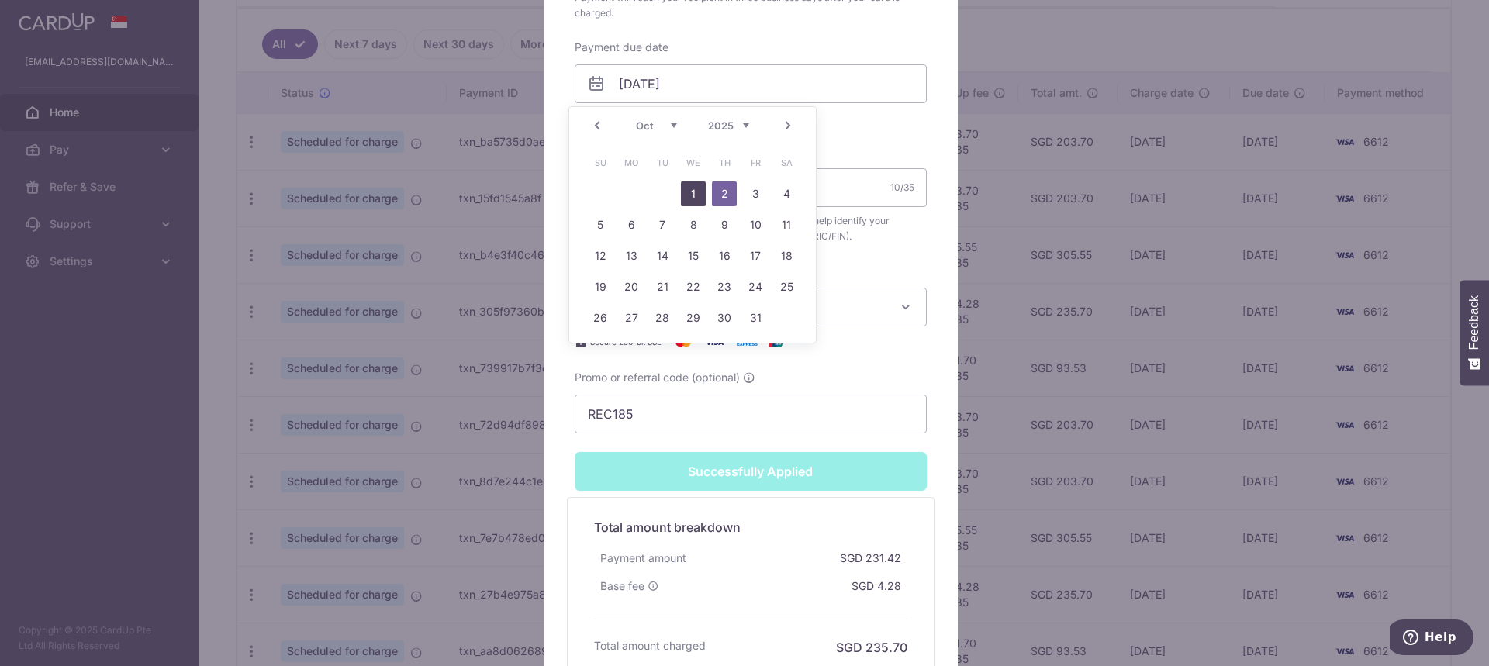
click at [696, 192] on link "1" at bounding box center [693, 193] width 25 height 25
type input "[DATE]"
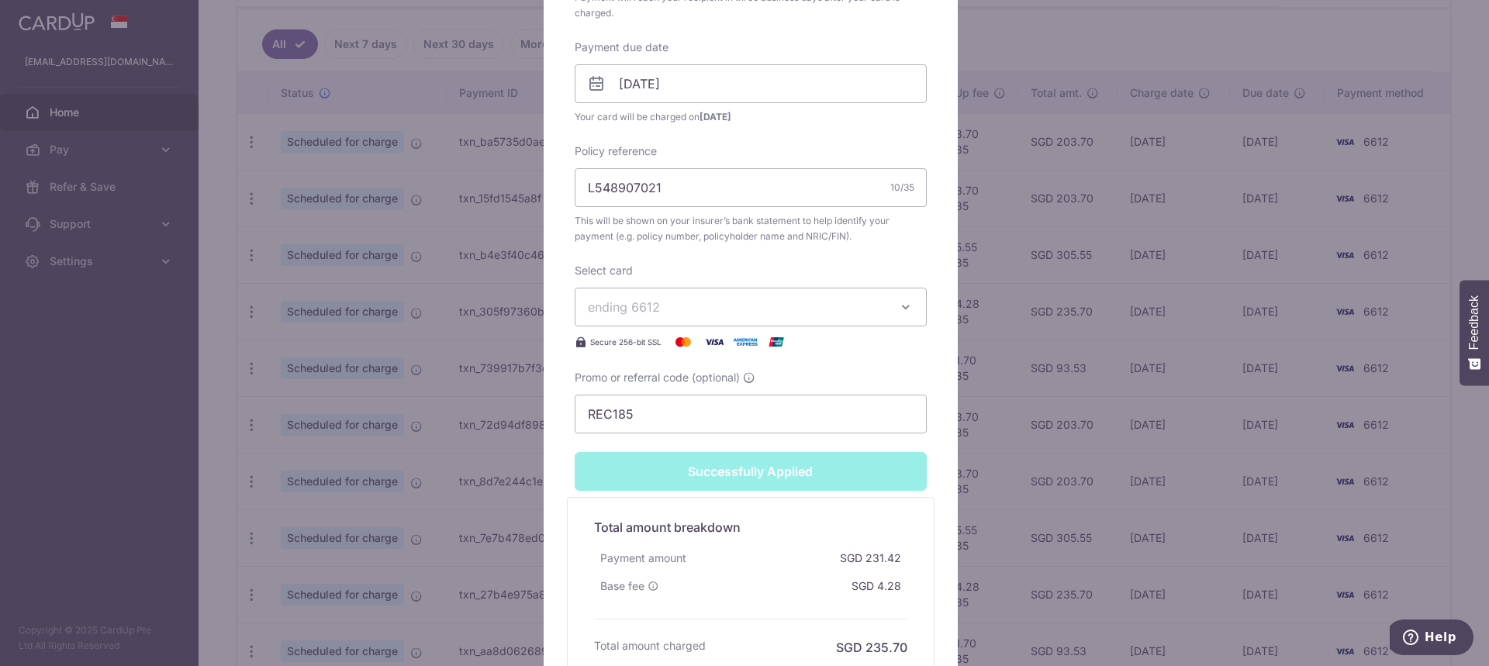
click at [755, 475] on div "Successfully Applied" at bounding box center [750, 471] width 371 height 39
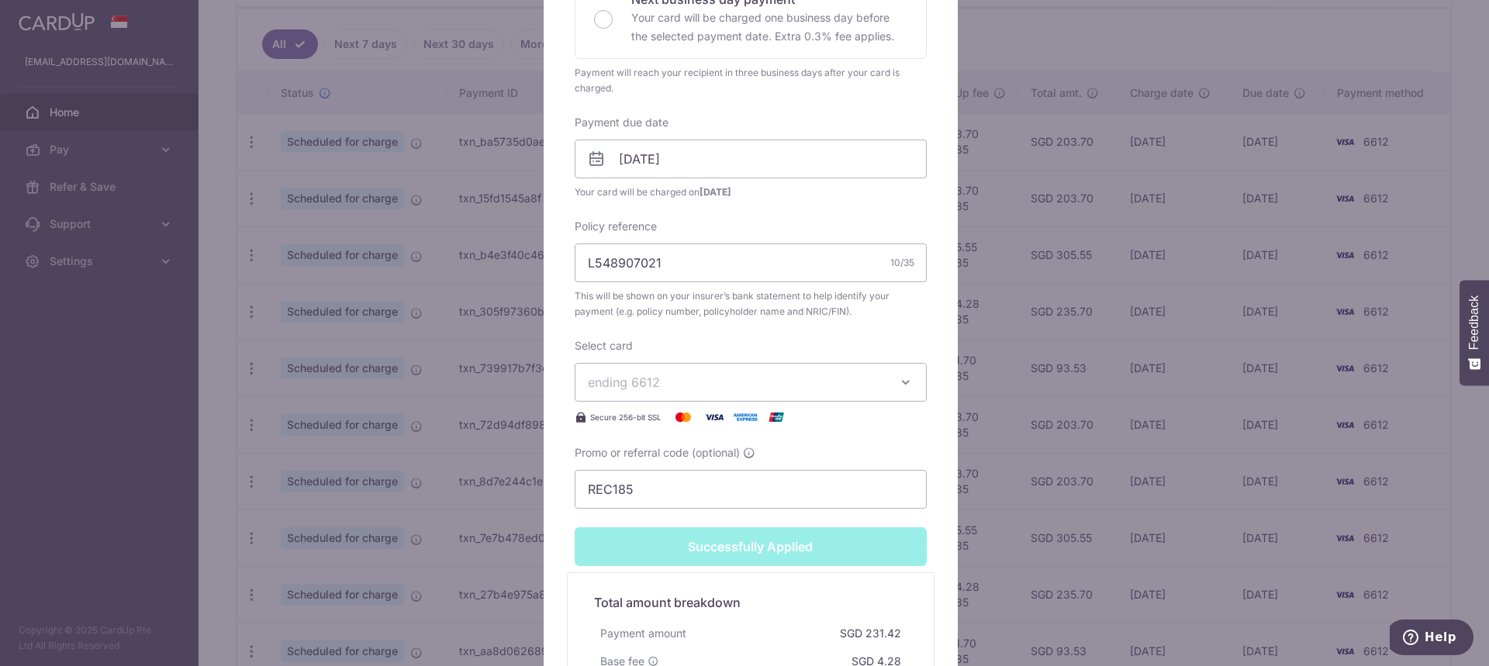
scroll to position [365, 0]
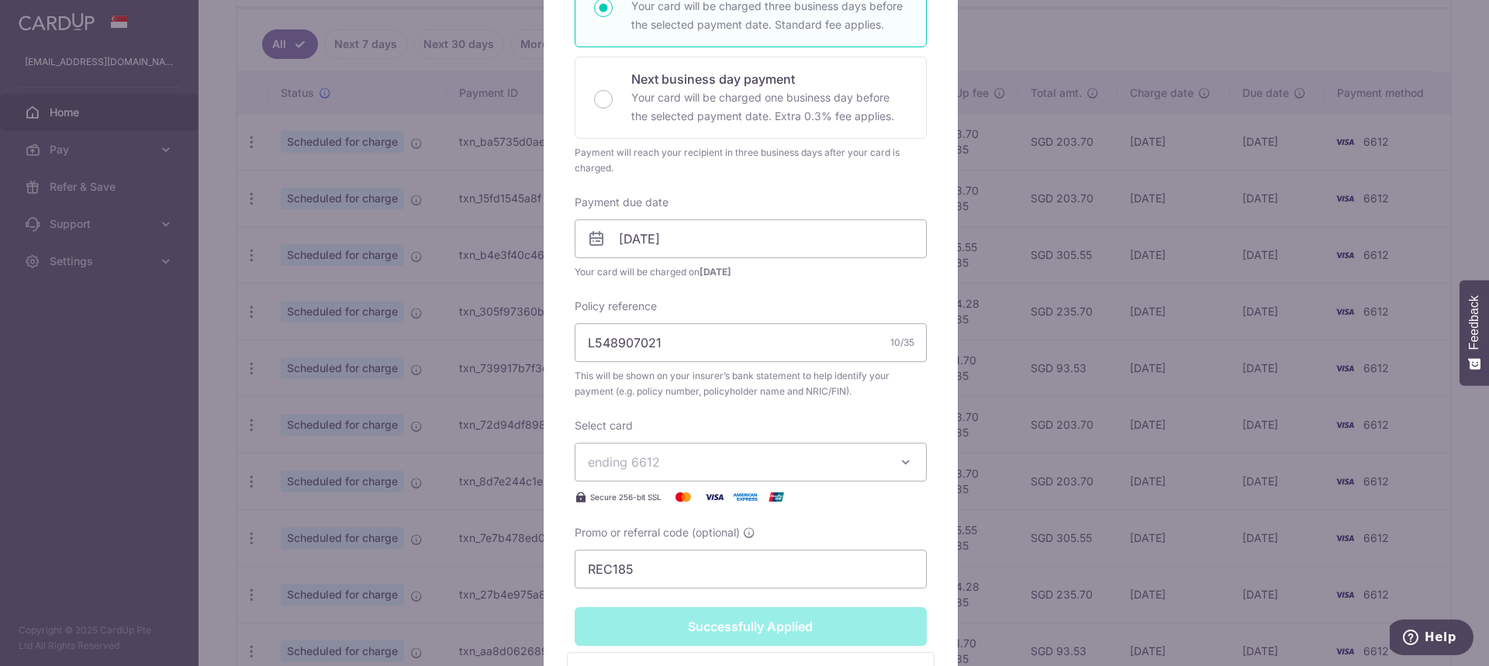
click at [1083, 371] on div "Edit payment By clicking apply, you will make changes to all payments to AIA Si…" at bounding box center [744, 333] width 1489 height 666
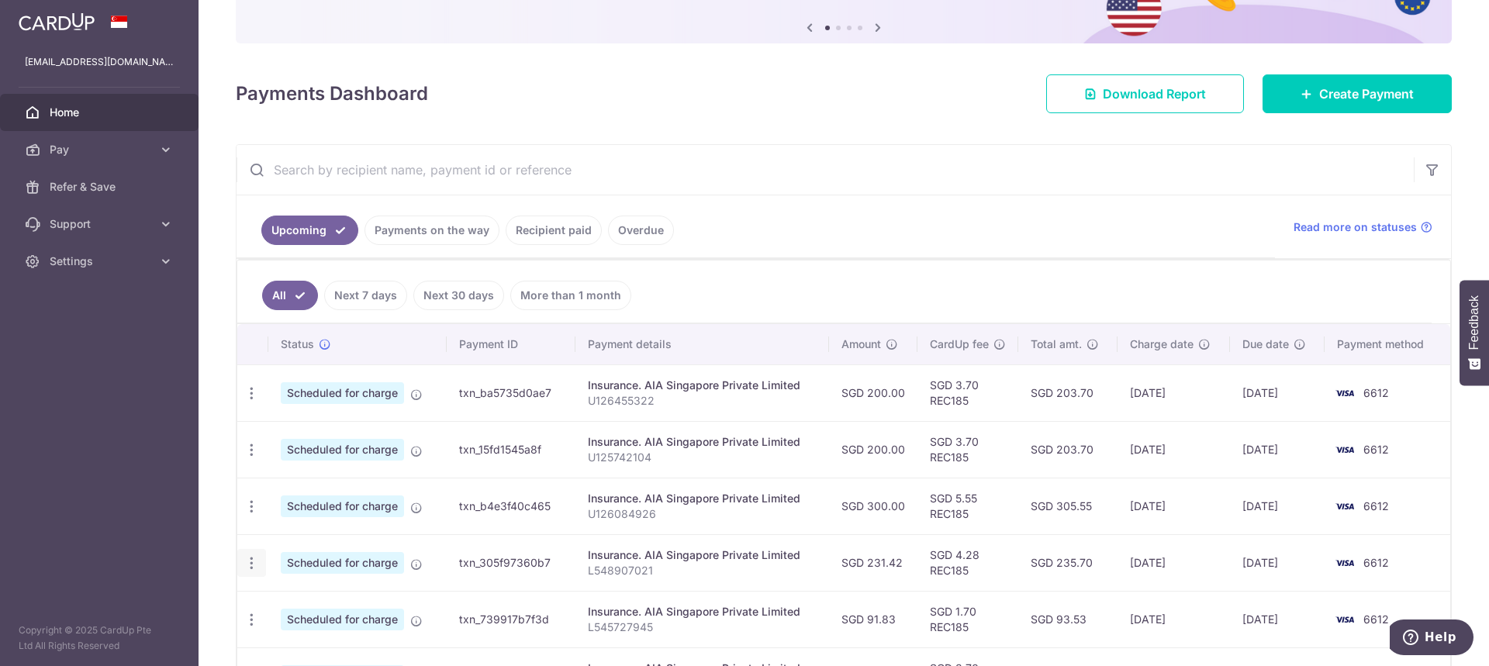
click at [257, 562] on icon "button" at bounding box center [252, 563] width 16 height 16
click at [301, 607] on span "Update payment" at bounding box center [334, 605] width 105 height 19
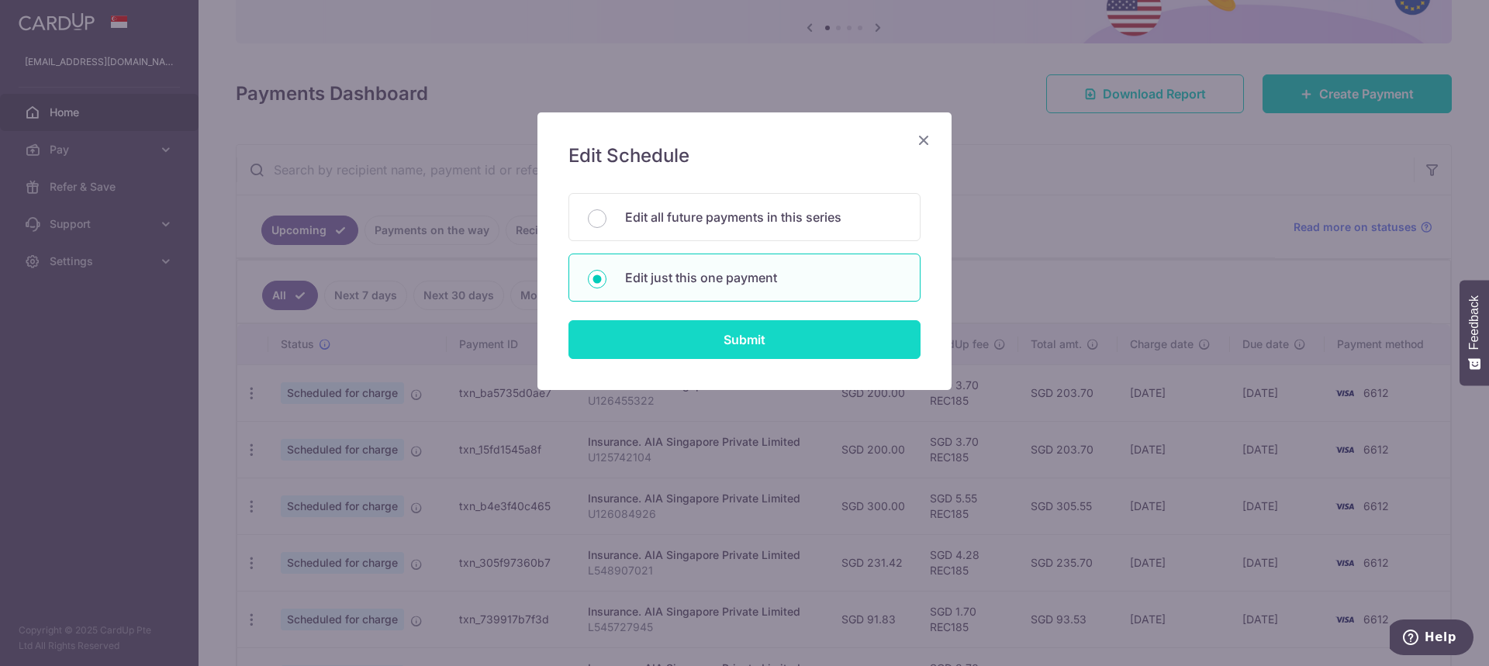
click at [696, 341] on input "Submit" at bounding box center [744, 339] width 352 height 39
radio input "true"
type input "231.42"
type input "02/10/2025"
type input "L548907021"
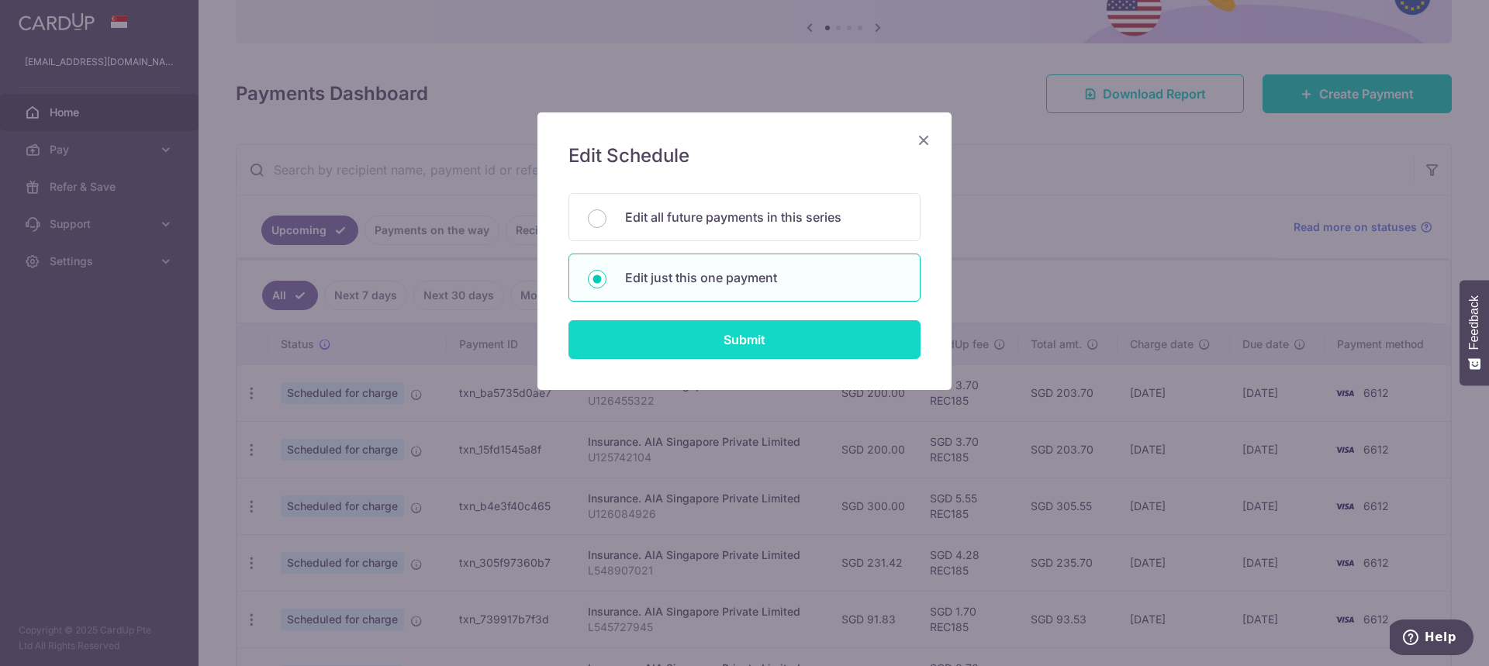
type input "REC185"
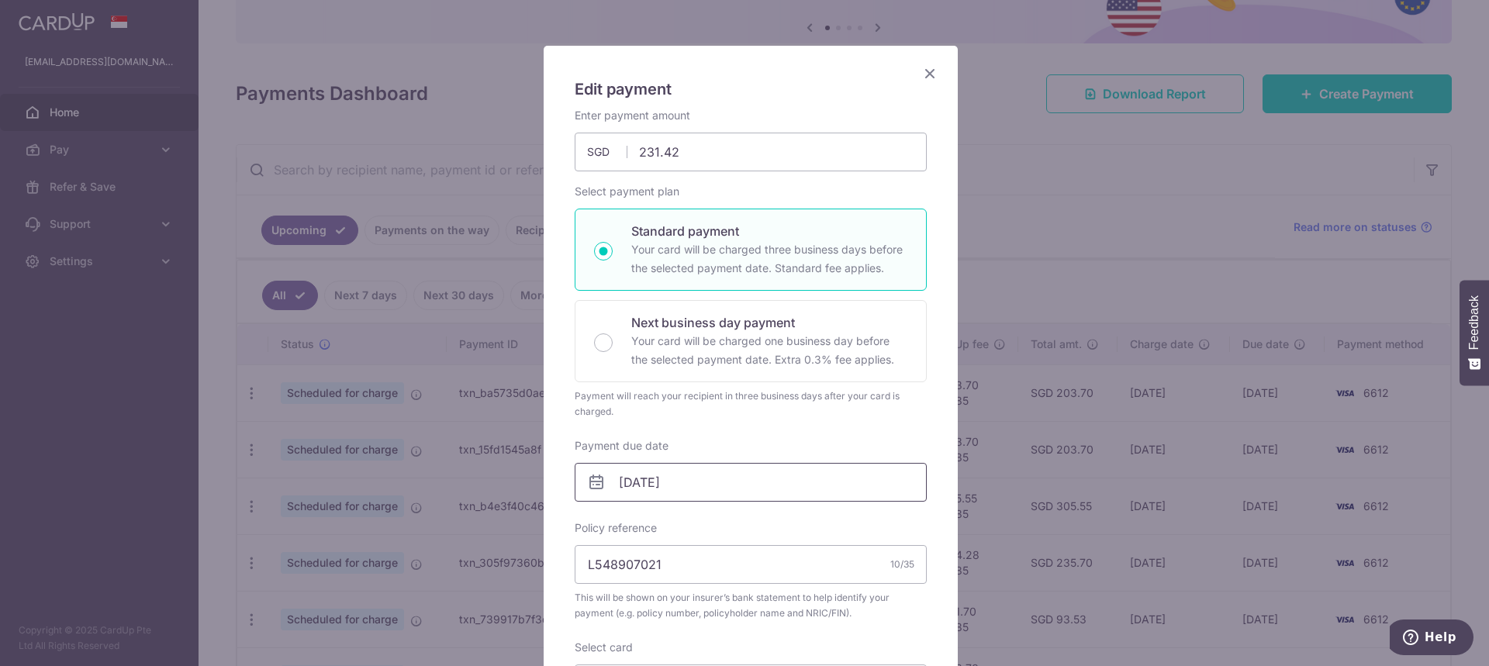
scroll to position [155, 0]
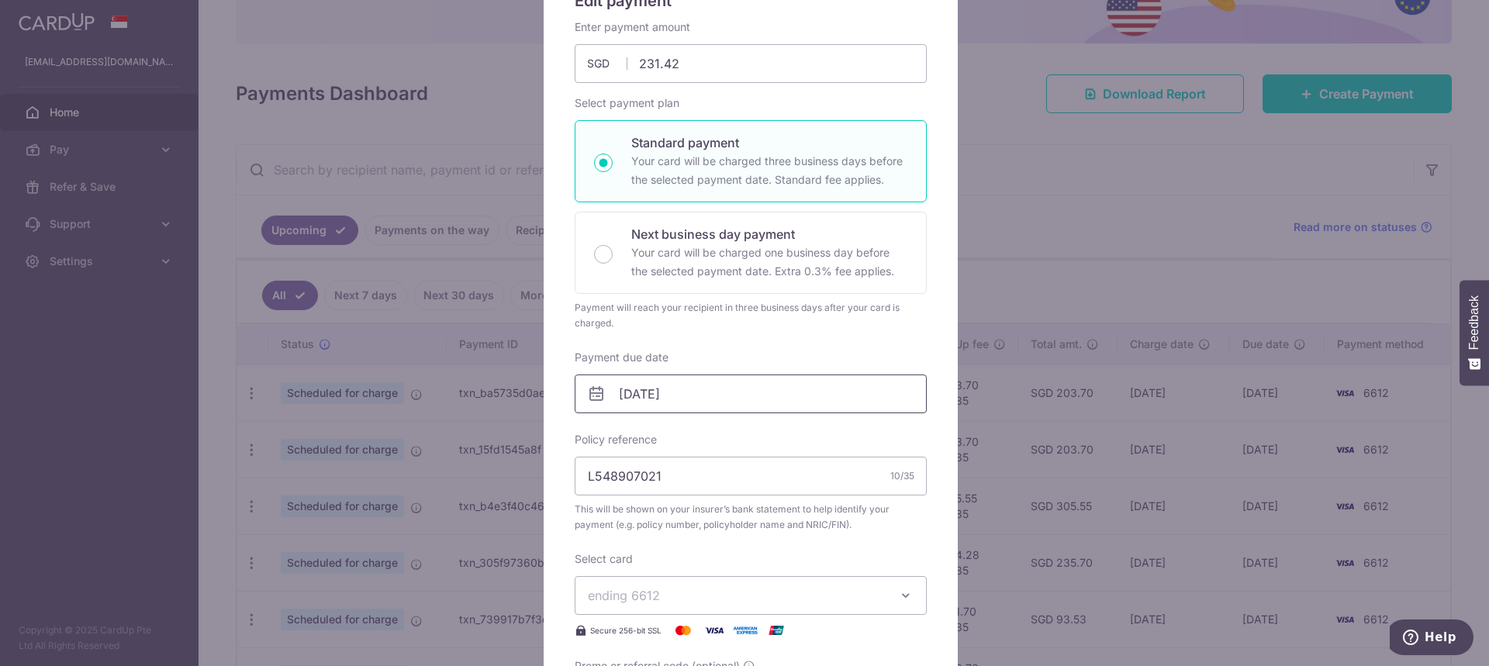
click at [660, 404] on input "02/10/2025" at bounding box center [751, 394] width 352 height 39
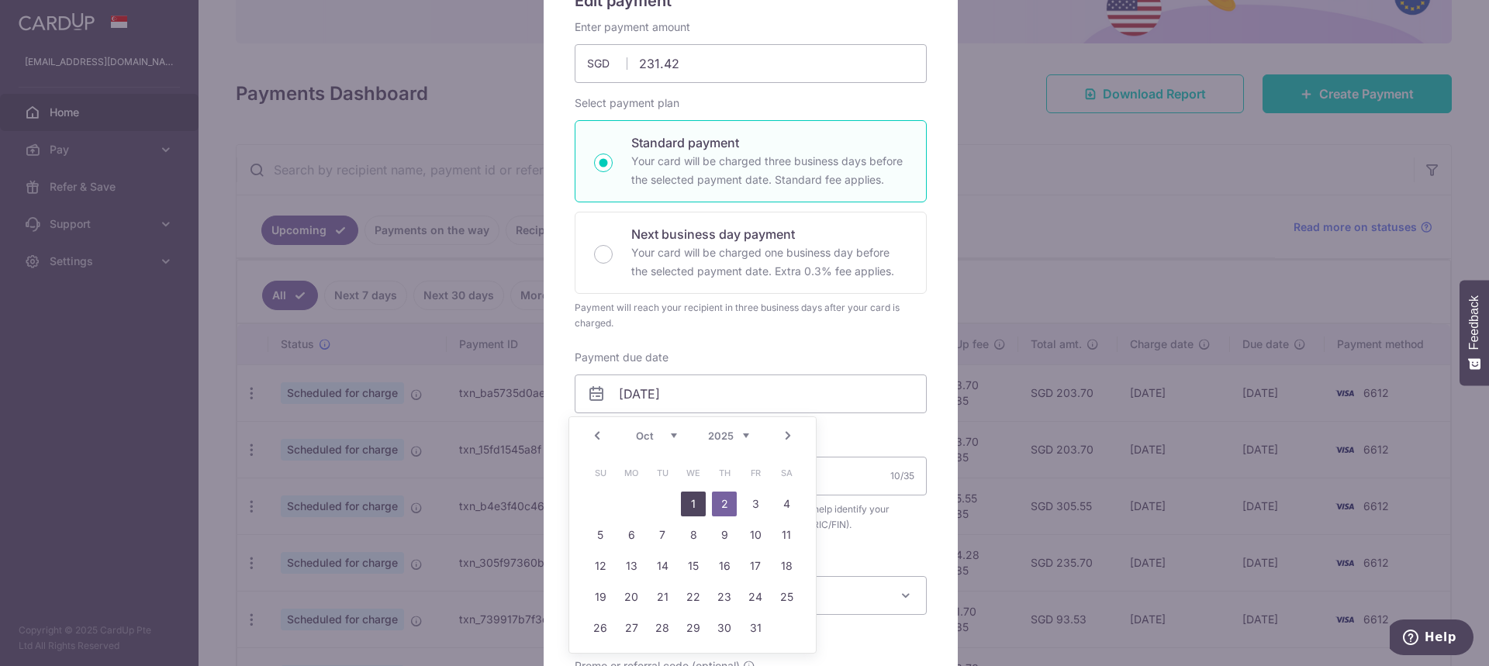
click at [692, 506] on link "1" at bounding box center [693, 504] width 25 height 25
type input "01/10/2025"
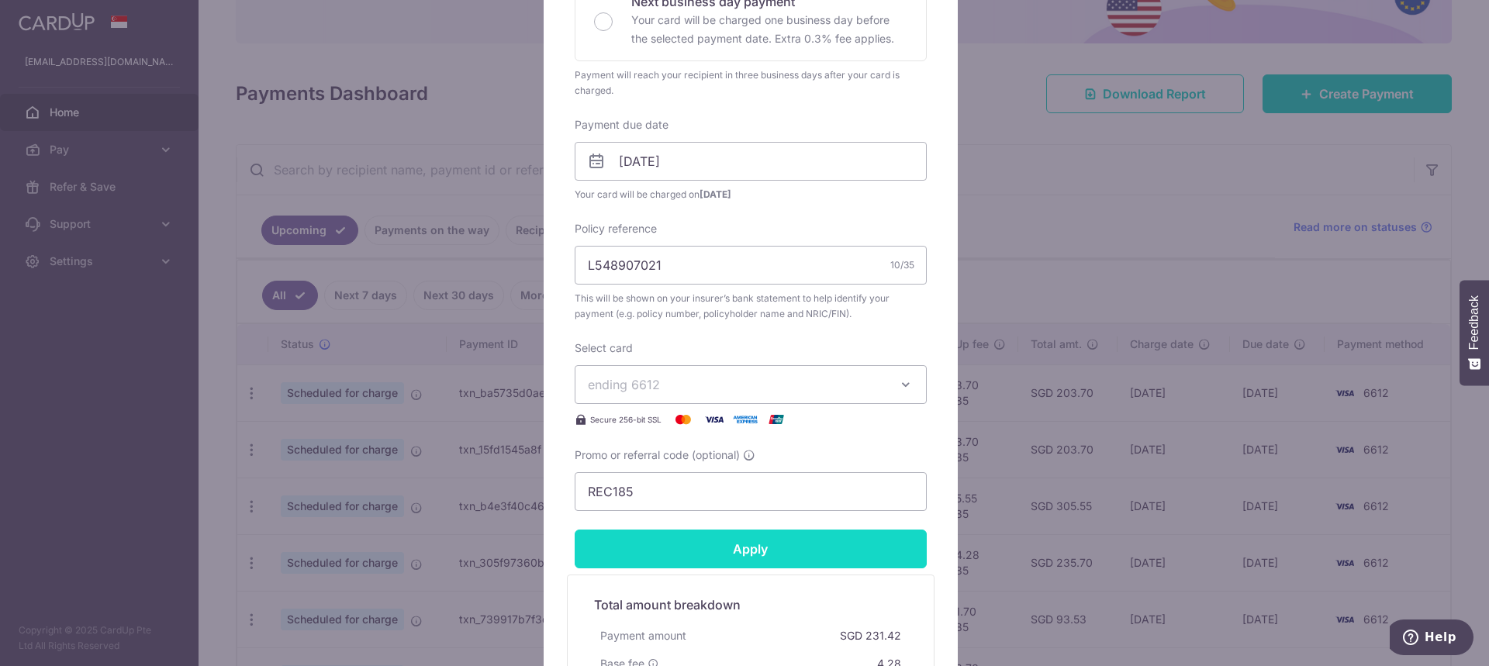
click at [707, 542] on input "Apply" at bounding box center [751, 549] width 352 height 39
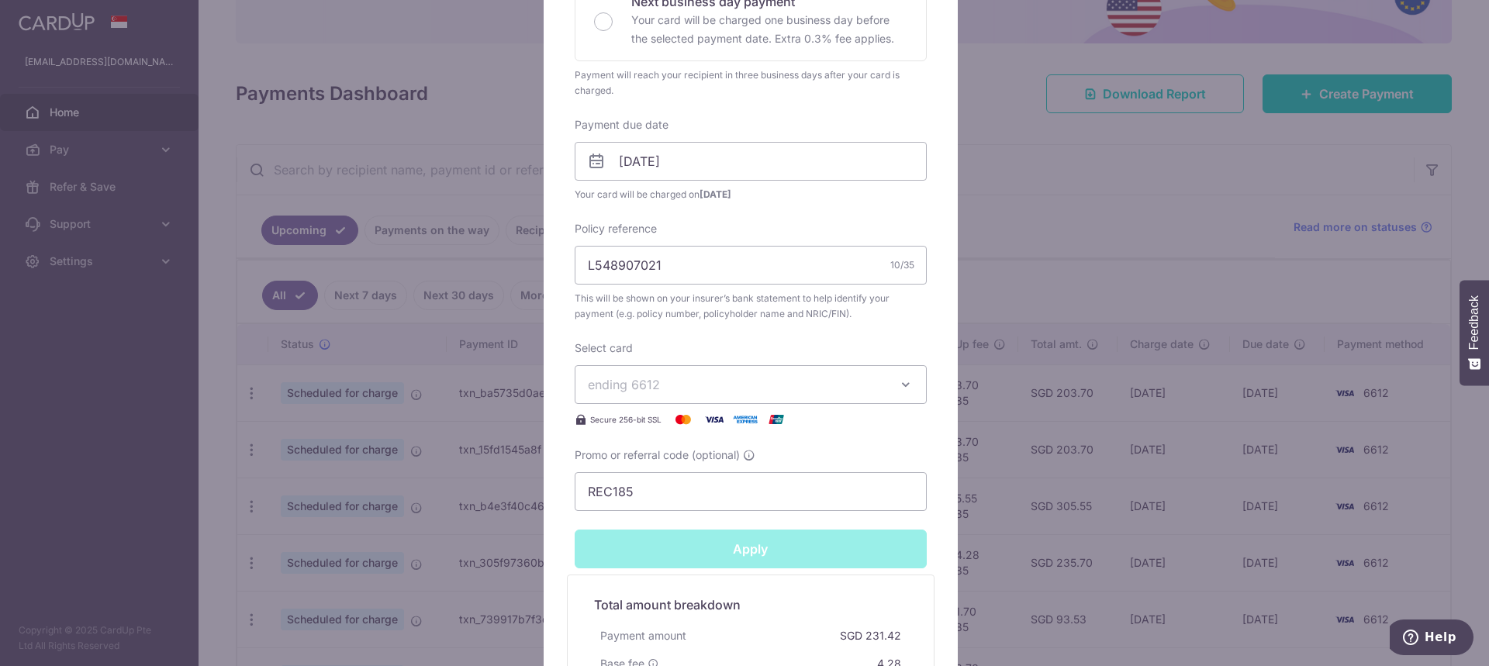
type input "Successfully Applied"
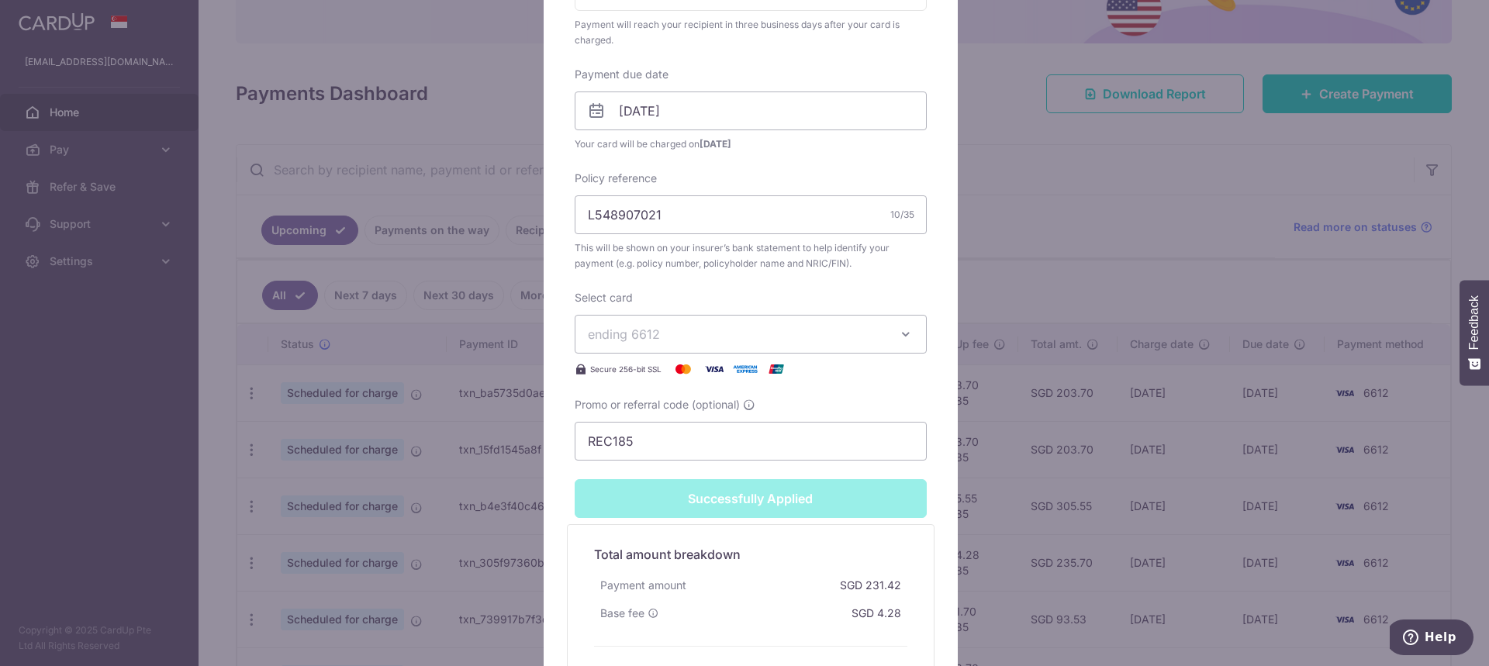
scroll to position [520, 0]
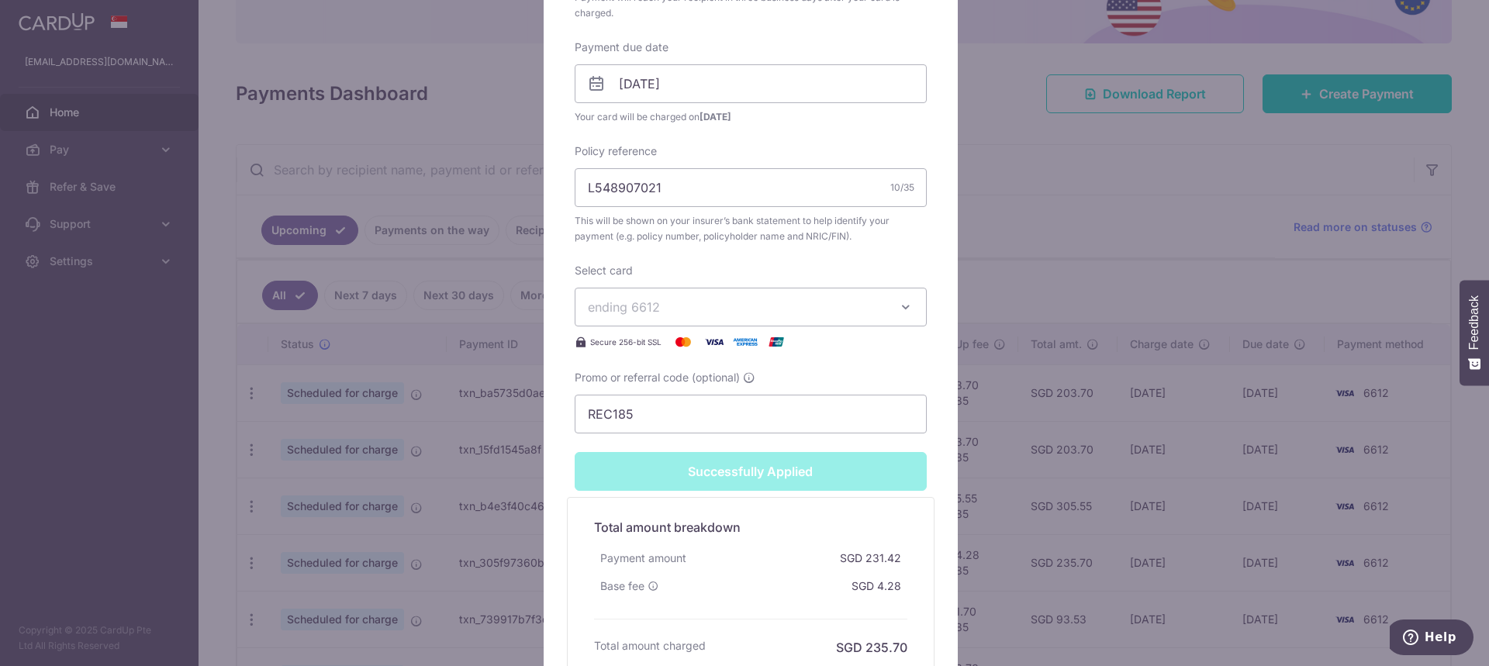
click at [1035, 461] on div "Edit payment By clicking apply, you will make changes to all payments to AIA Si…" at bounding box center [744, 333] width 1489 height 666
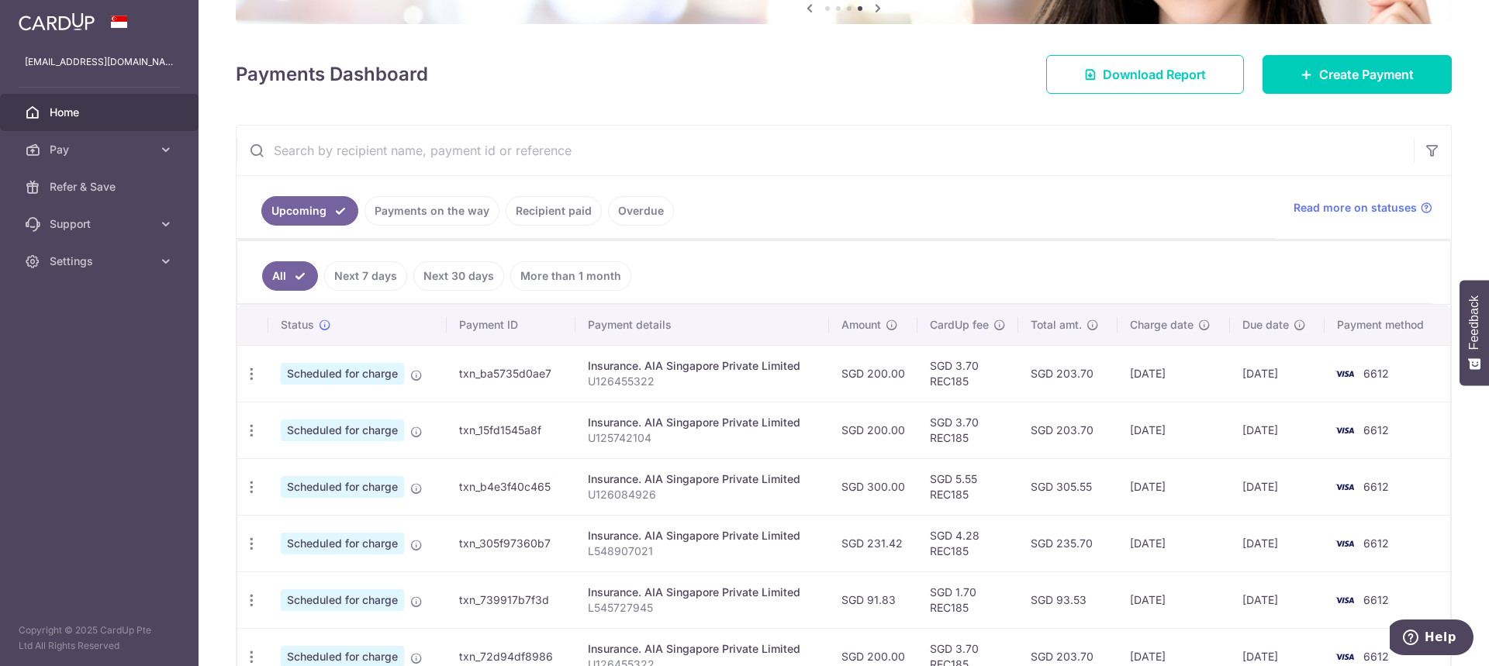
scroll to position [174, 0]
click at [570, 215] on link "Recipient paid" at bounding box center [554, 211] width 96 height 29
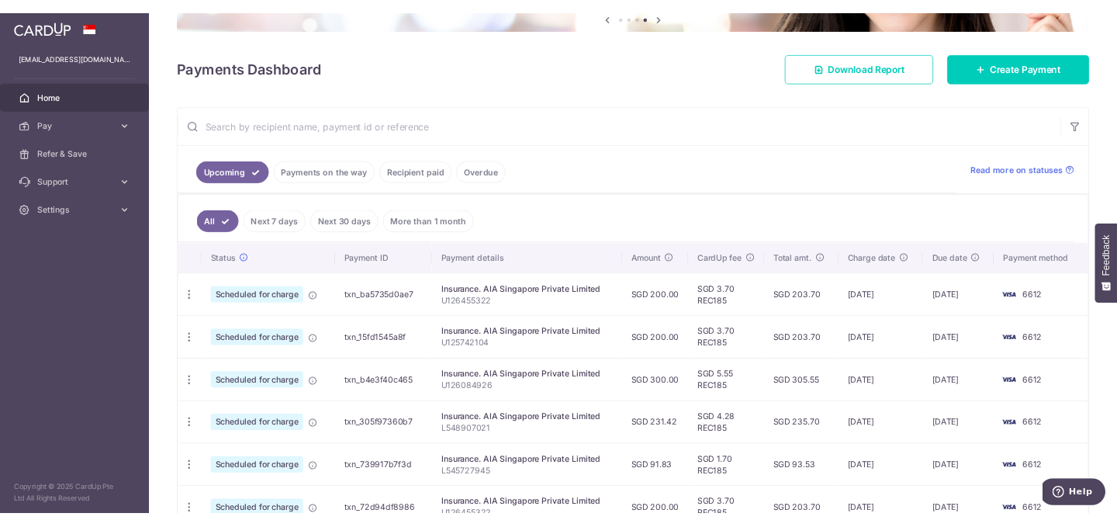
scroll to position [0, 0]
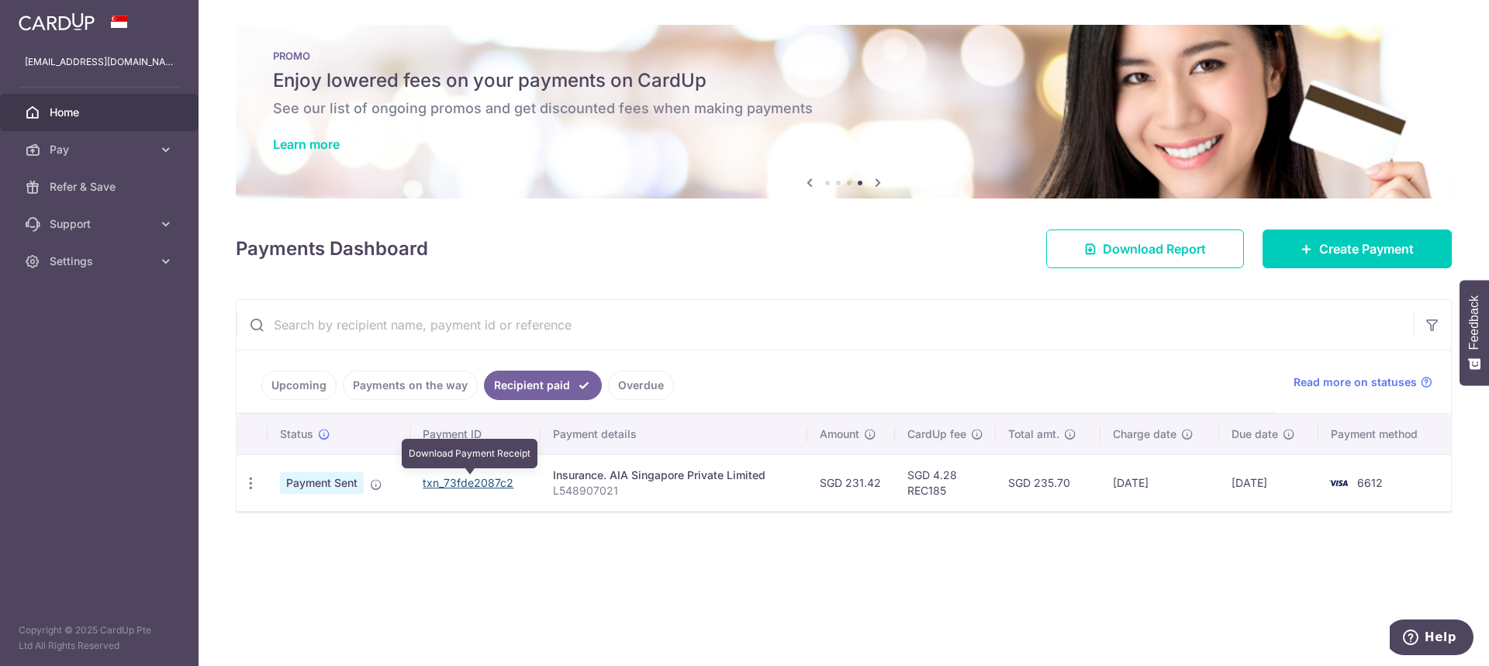
drag, startPoint x: 458, startPoint y: 486, endPoint x: 825, endPoint y: 19, distance: 594.8
click at [458, 486] on link "txn_73fde2087c2" at bounding box center [468, 482] width 91 height 13
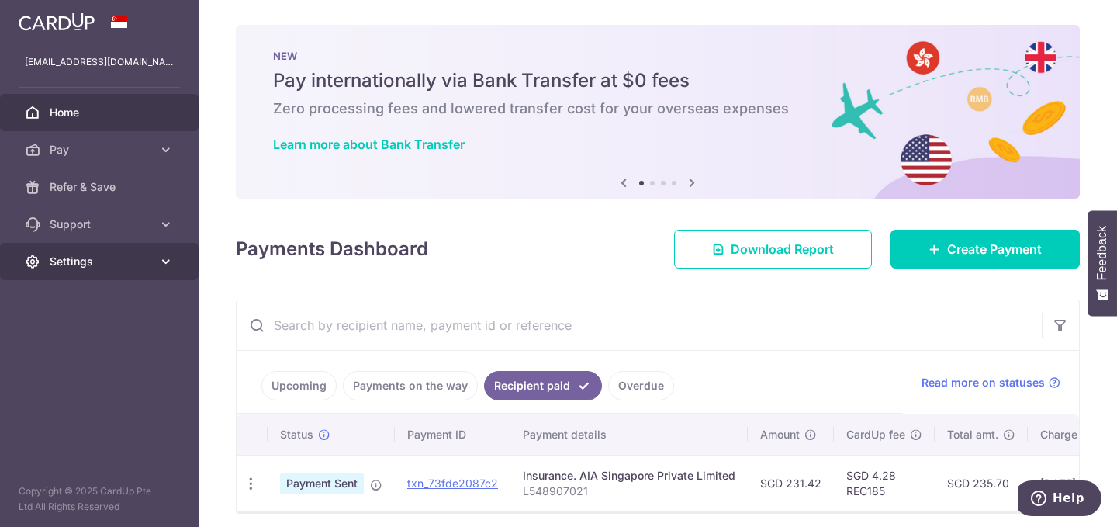
click at [155, 256] on link "Settings" at bounding box center [99, 261] width 199 height 37
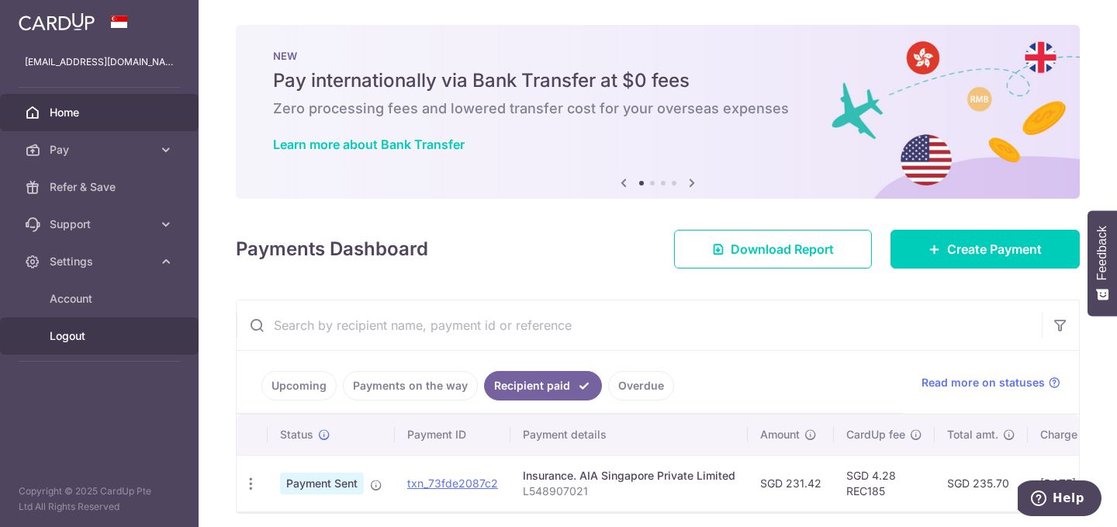
click at [85, 334] on span "Logout" at bounding box center [101, 336] width 102 height 16
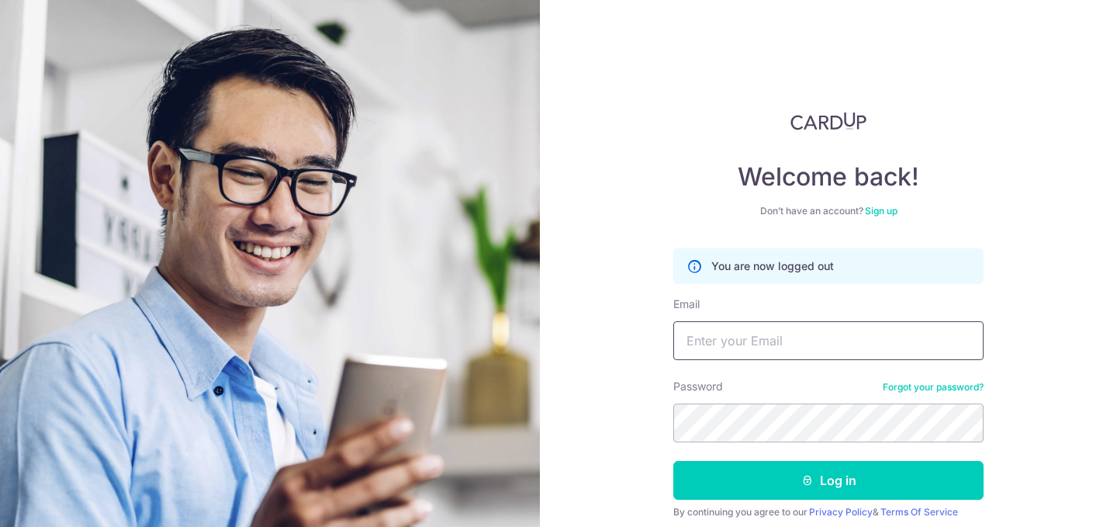
click at [734, 346] on input "Email" at bounding box center [828, 340] width 310 height 39
